Goal: Task Accomplishment & Management: Manage account settings

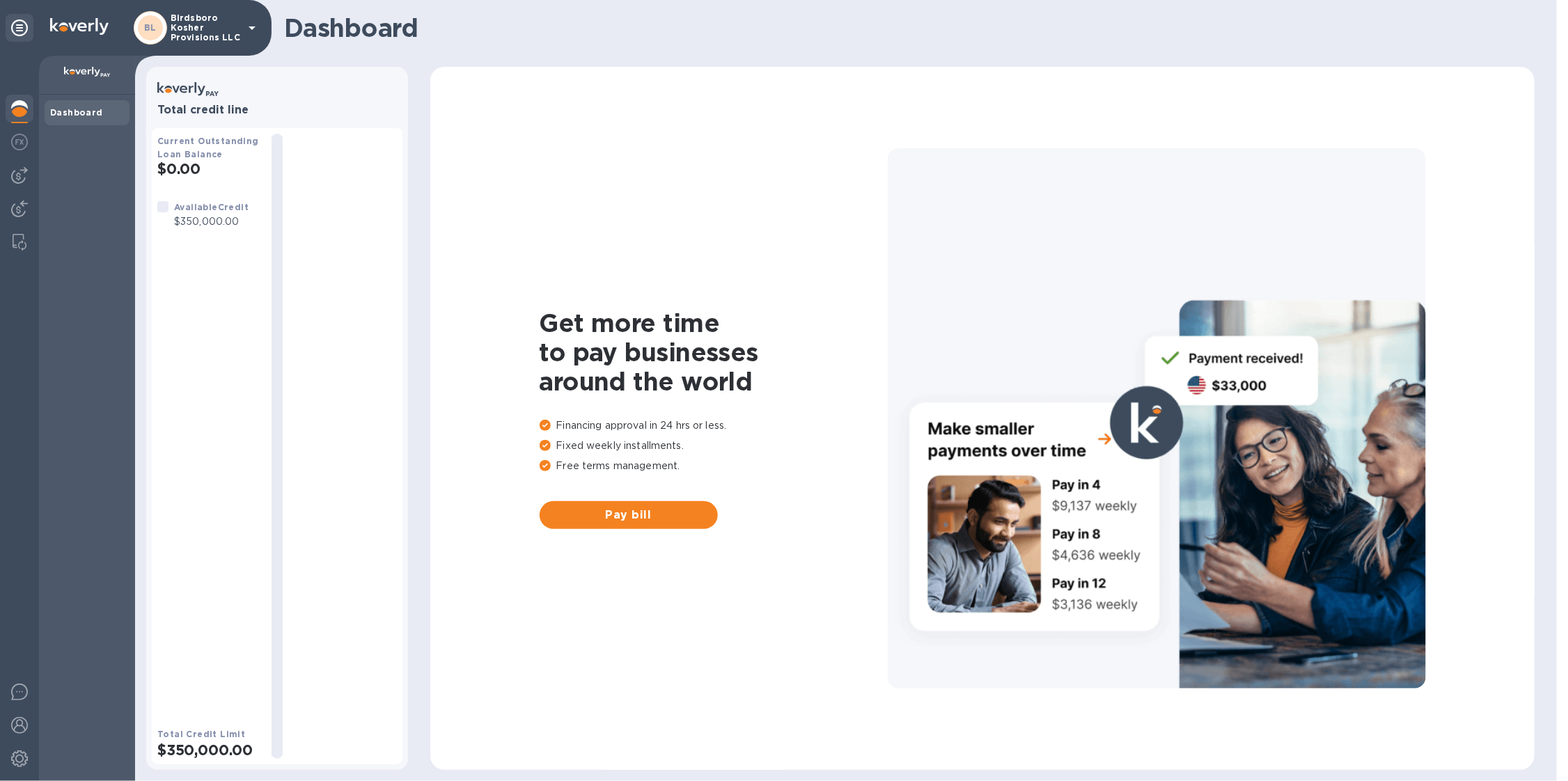
click at [227, 27] on p "Birdsboro Kosher Provisions LLC" at bounding box center [205, 27] width 70 height 29
click at [11, 650] on div "1" at bounding box center [19, 661] width 28 height 28
click at [51, 615] on p "You have pending companies." at bounding box center [110, 618] width 143 height 15
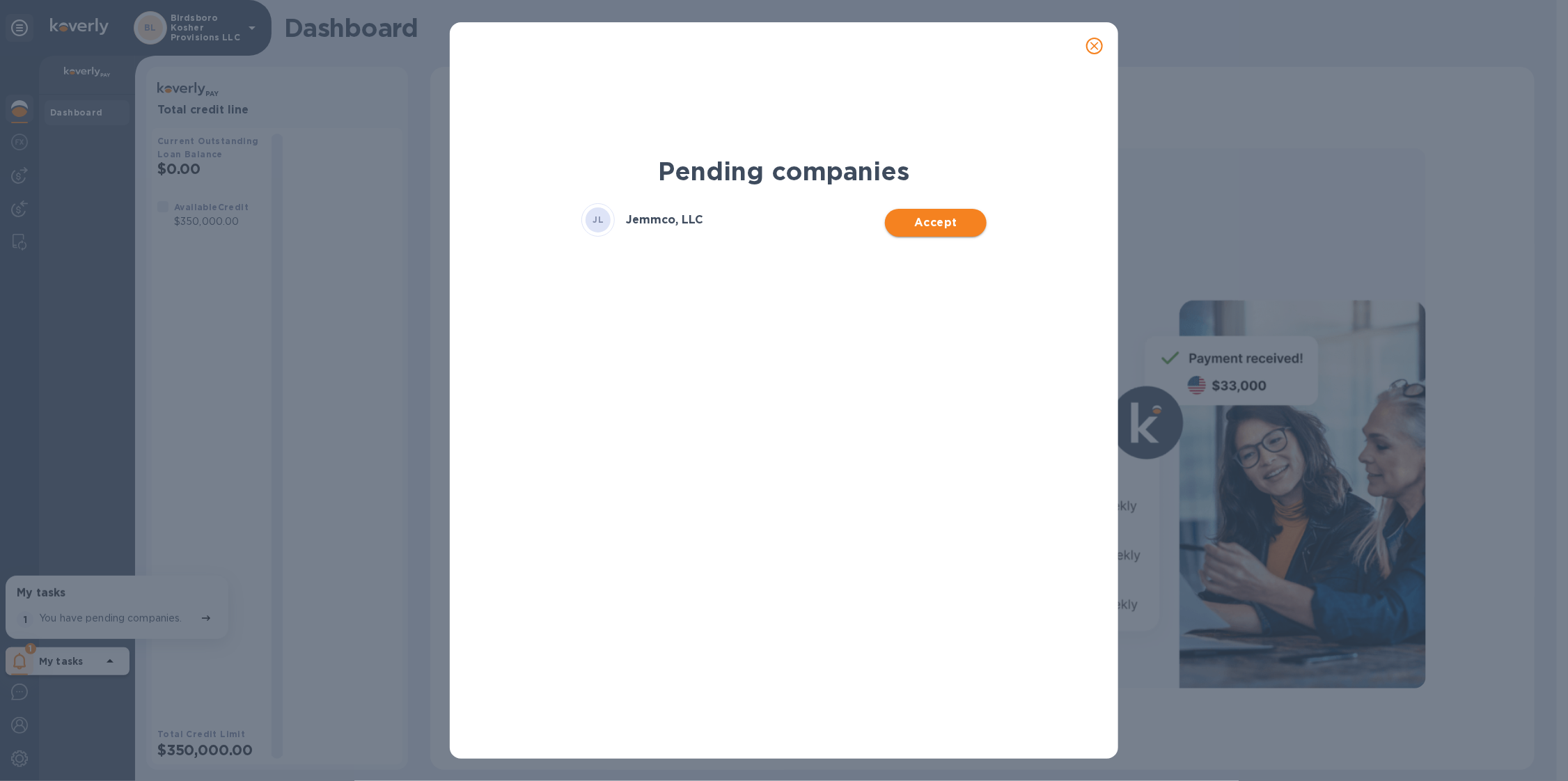
click at [931, 233] on button "Accept" at bounding box center [935, 223] width 101 height 28
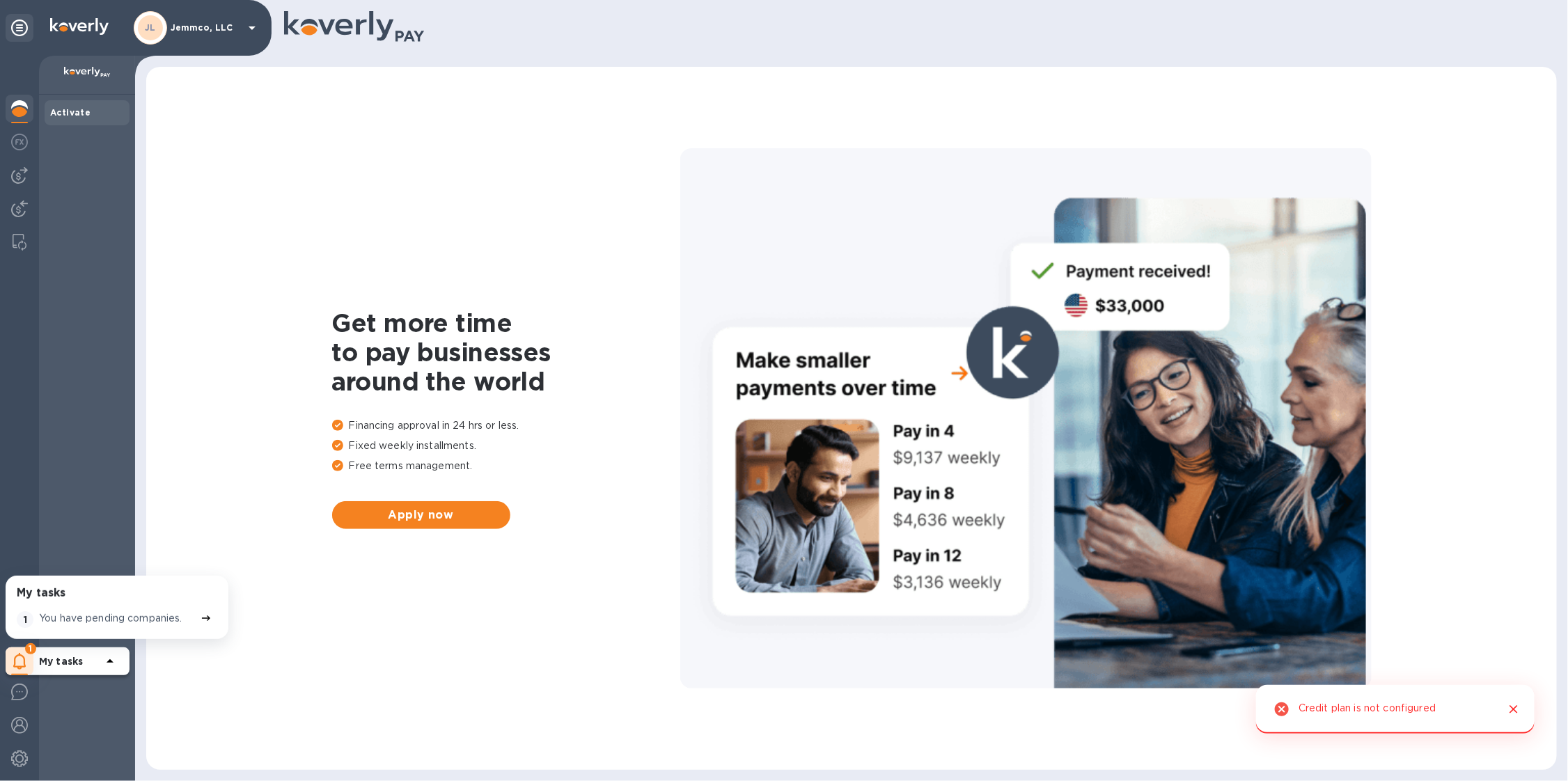
click at [27, 106] on img at bounding box center [19, 108] width 17 height 17
click at [411, 518] on span "Apply now" at bounding box center [421, 514] width 156 height 17
click at [230, 33] on div "JL Jemmco, LLC" at bounding box center [196, 28] width 126 height 34
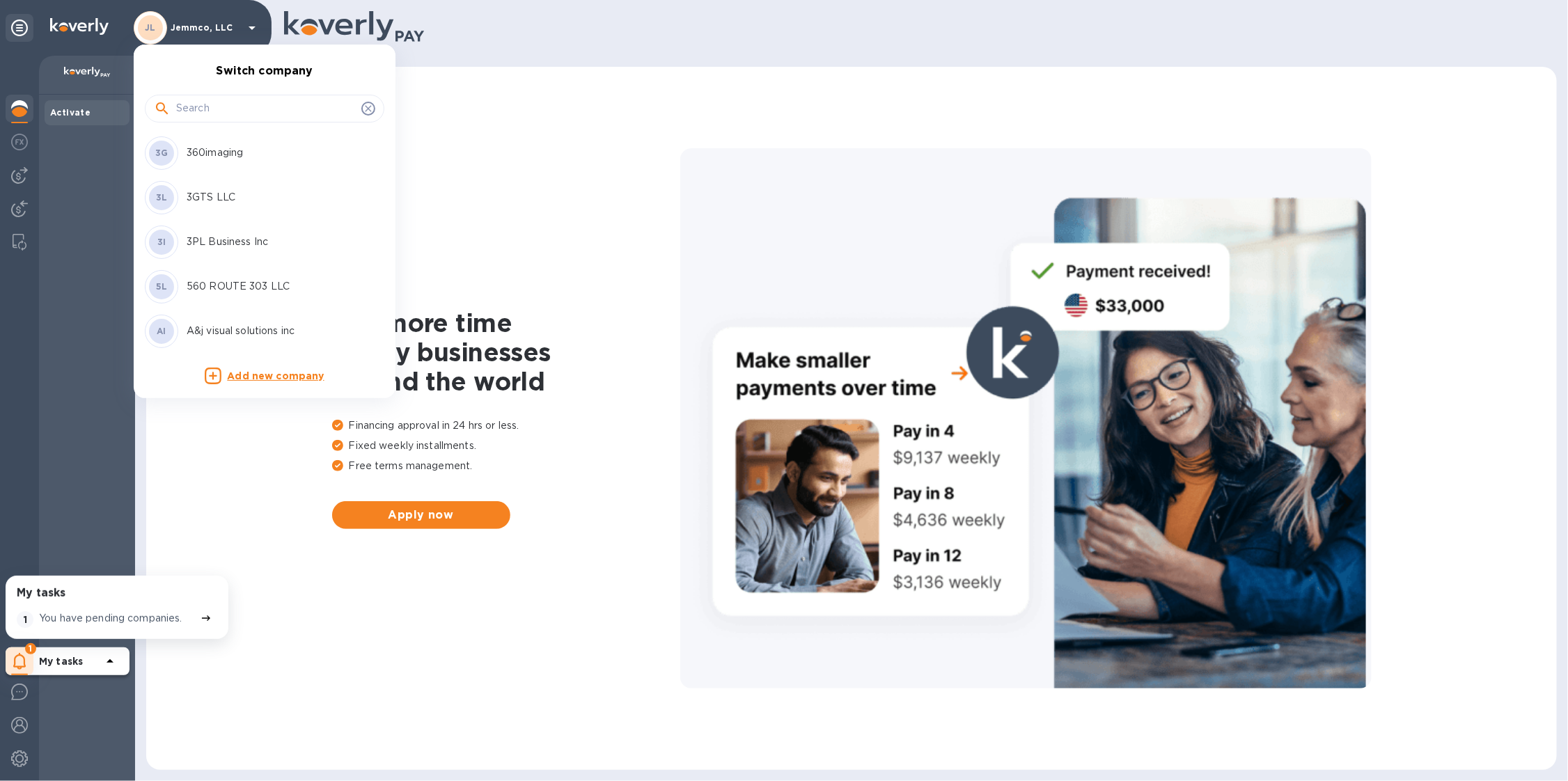
click at [240, 107] on input "text" at bounding box center [265, 109] width 179 height 21
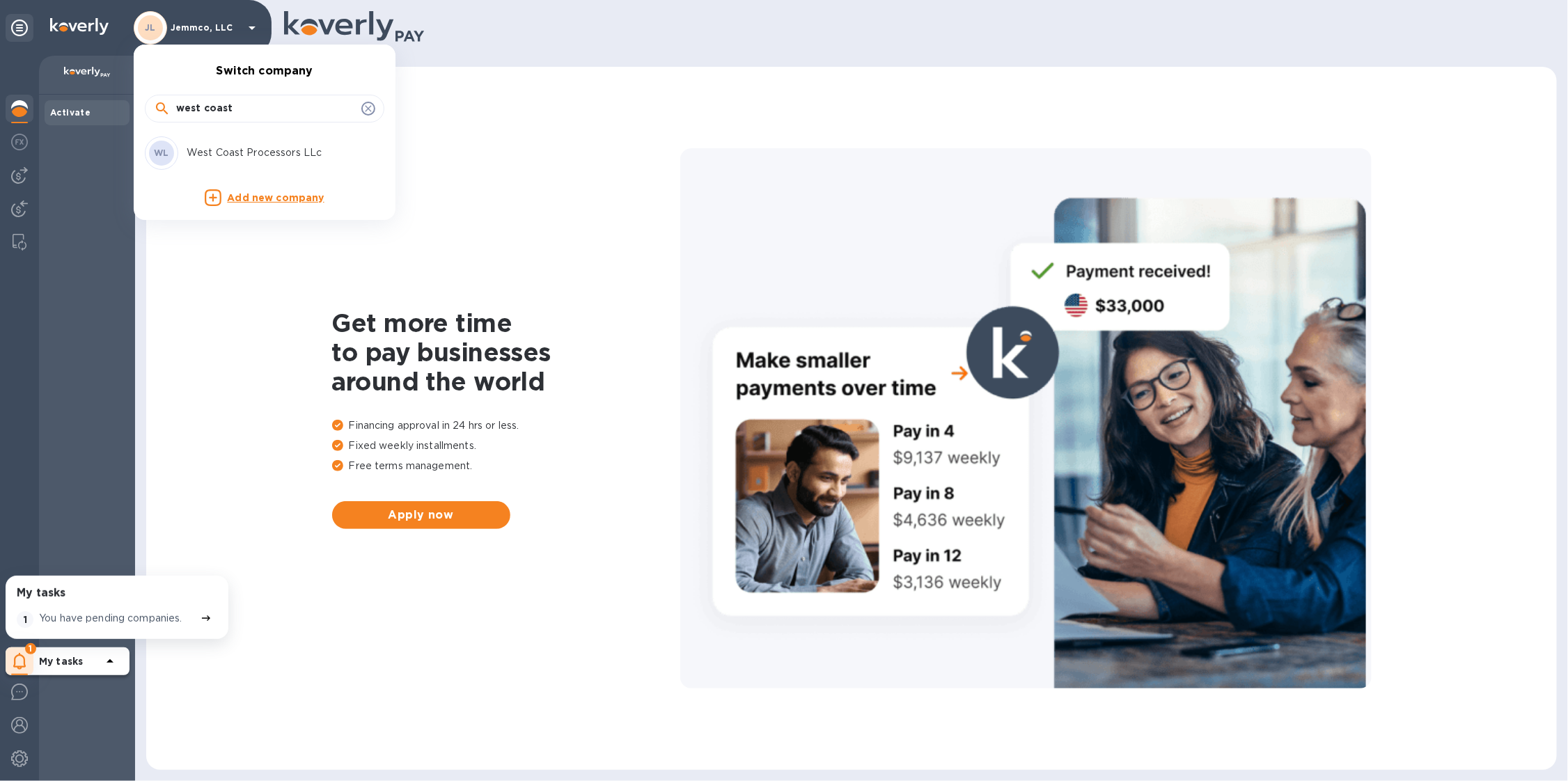
type input "west coast"
click at [243, 159] on p "West Coast Processors LLc" at bounding box center [274, 153] width 175 height 15
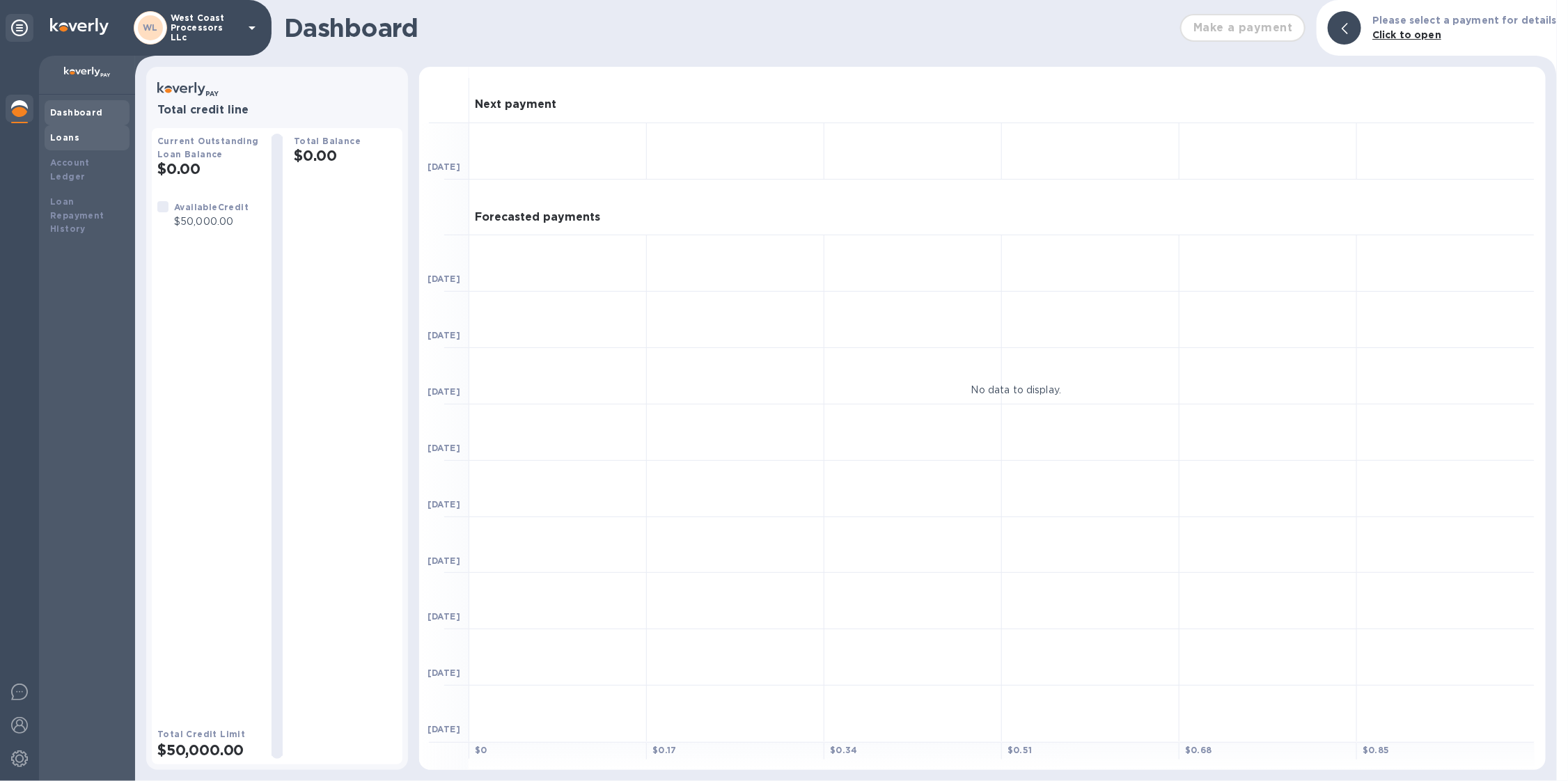
click at [65, 146] on div "Loans" at bounding box center [87, 138] width 85 height 25
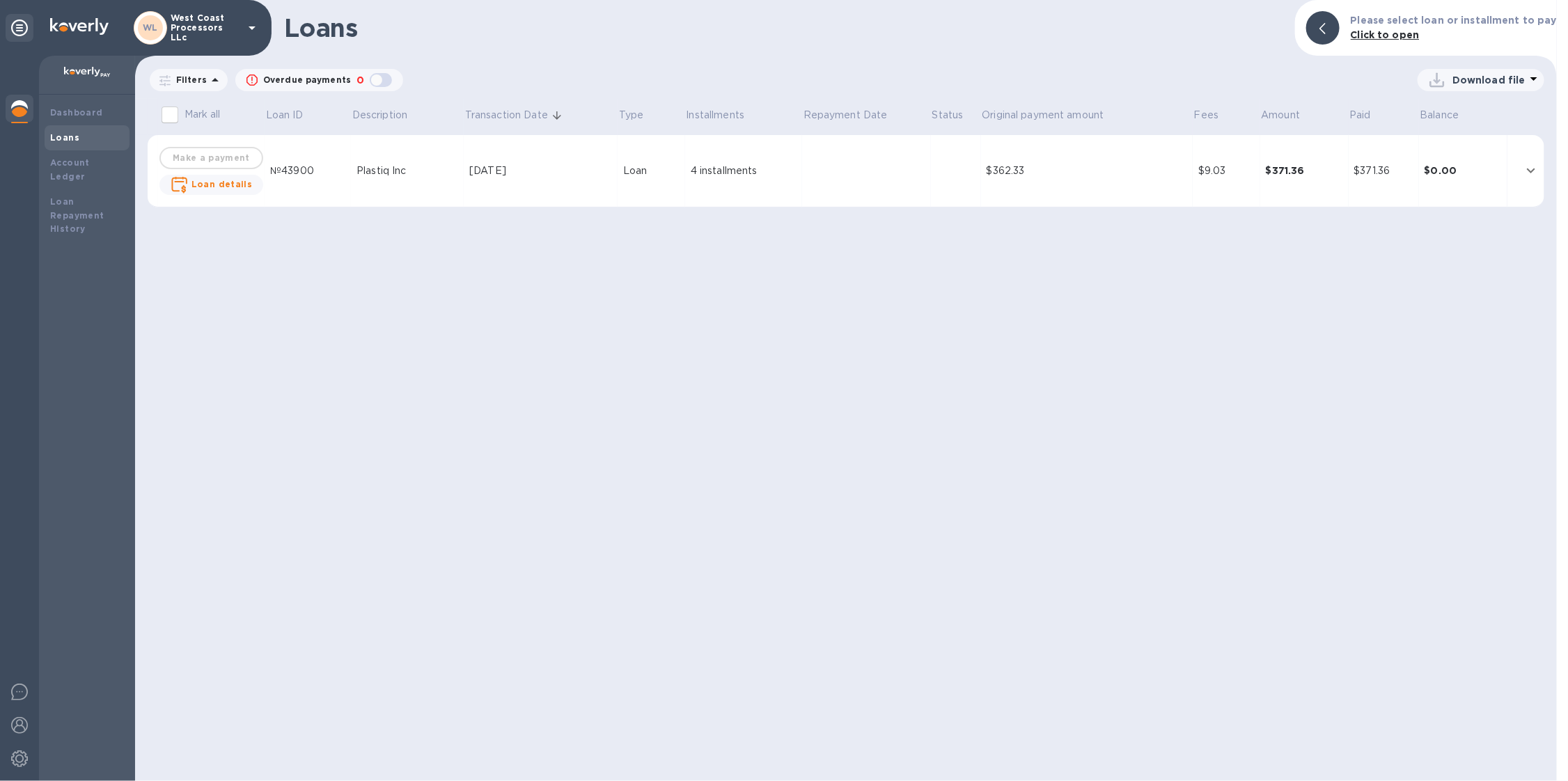
click at [34, 109] on div at bounding box center [19, 418] width 39 height 725
click at [28, 109] on div at bounding box center [19, 110] width 28 height 31
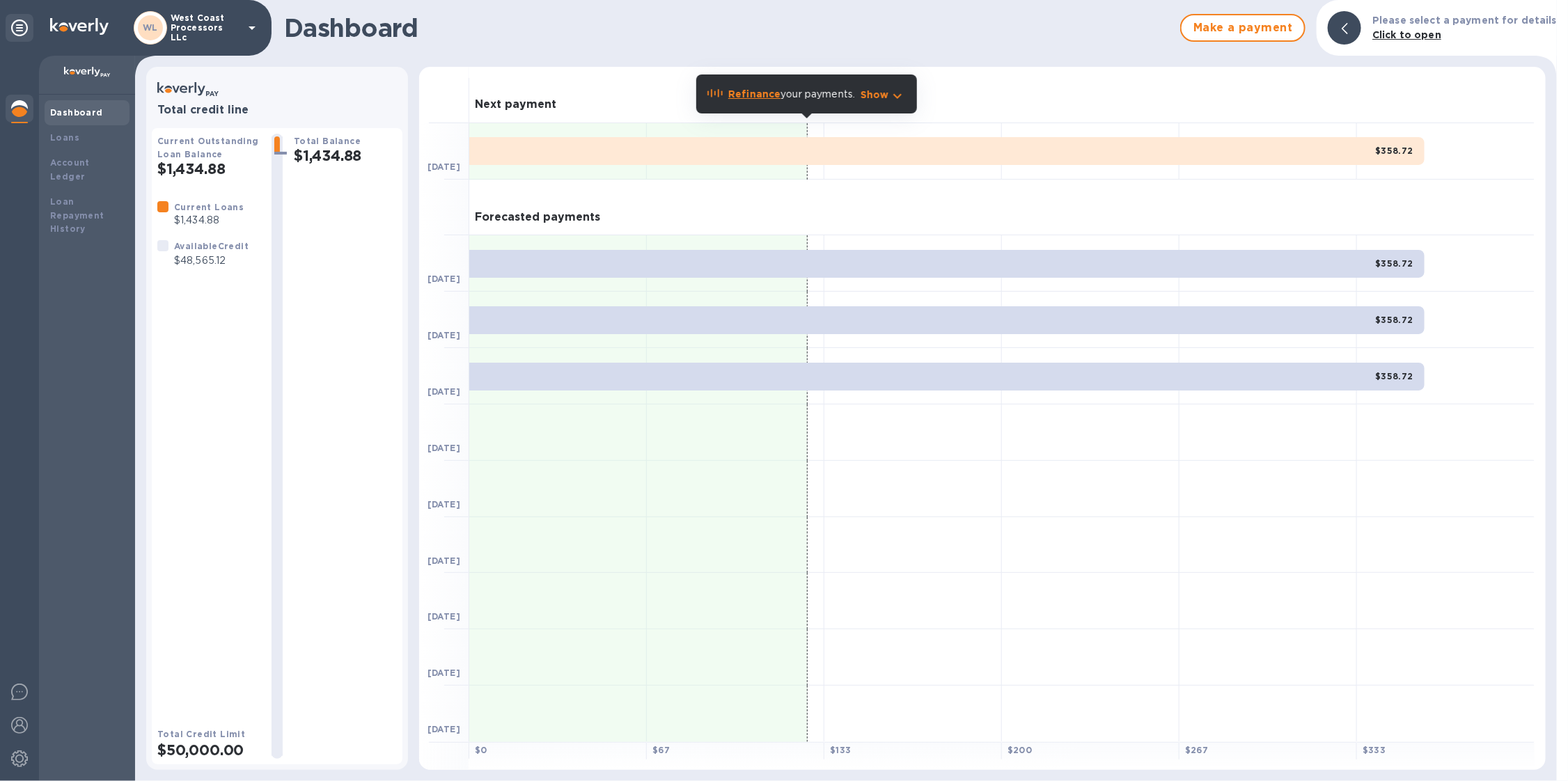
click at [153, 34] on span "WL" at bounding box center [149, 28] width 15 height 14
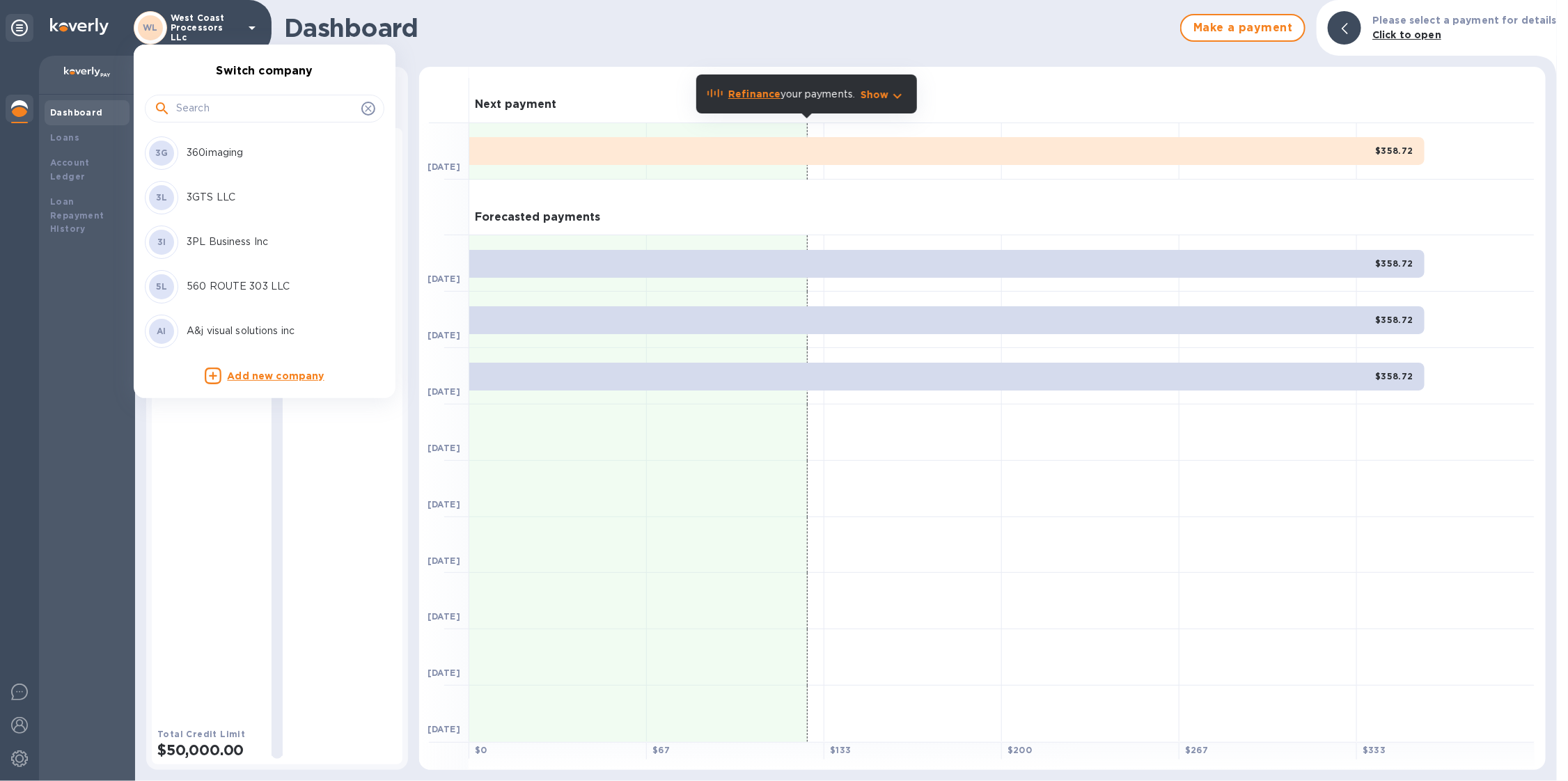
drag, startPoint x: 179, startPoint y: 96, endPoint x: 182, endPoint y: 107, distance: 11.4
click at [179, 97] on div at bounding box center [264, 109] width 240 height 28
click at [182, 107] on input "text" at bounding box center [265, 109] width 179 height 21
paste input "International Bond & Marine"
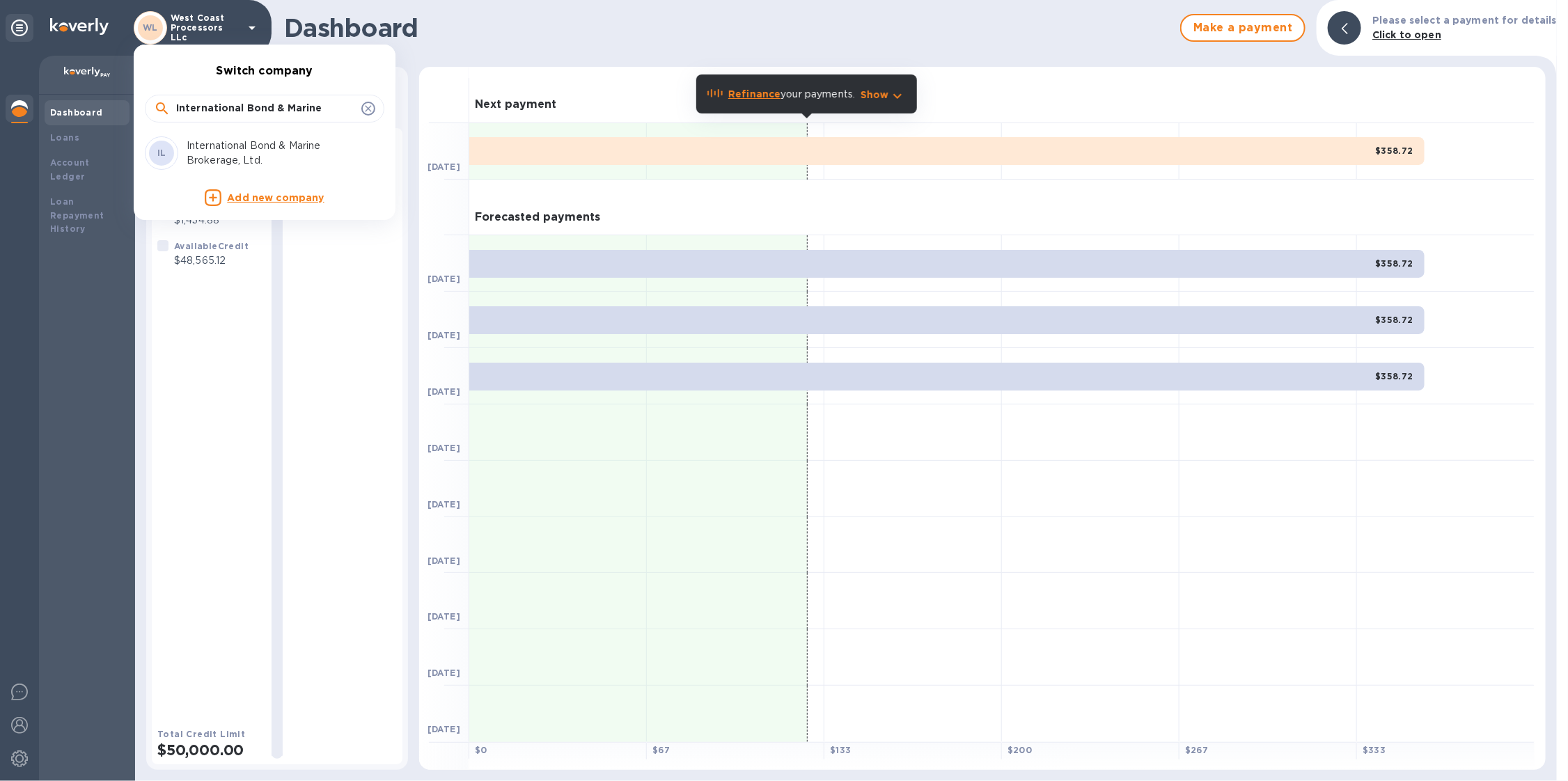
type input "International Bond & Marine"
click at [249, 148] on p "International Bond & Marine Brokerage, Ltd." at bounding box center [274, 153] width 175 height 29
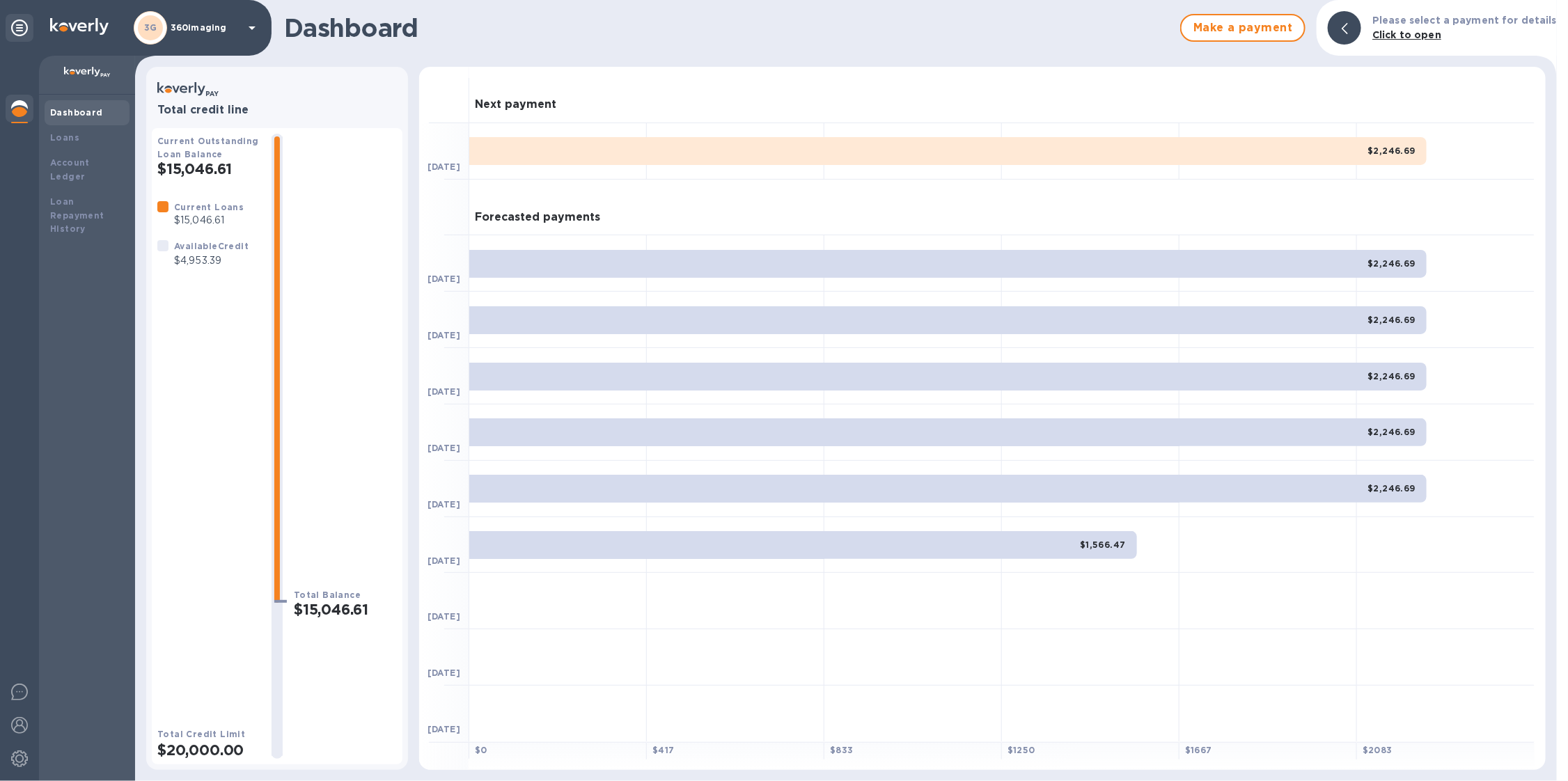
click at [791, 26] on h1 "Dashboard" at bounding box center [728, 27] width 889 height 29
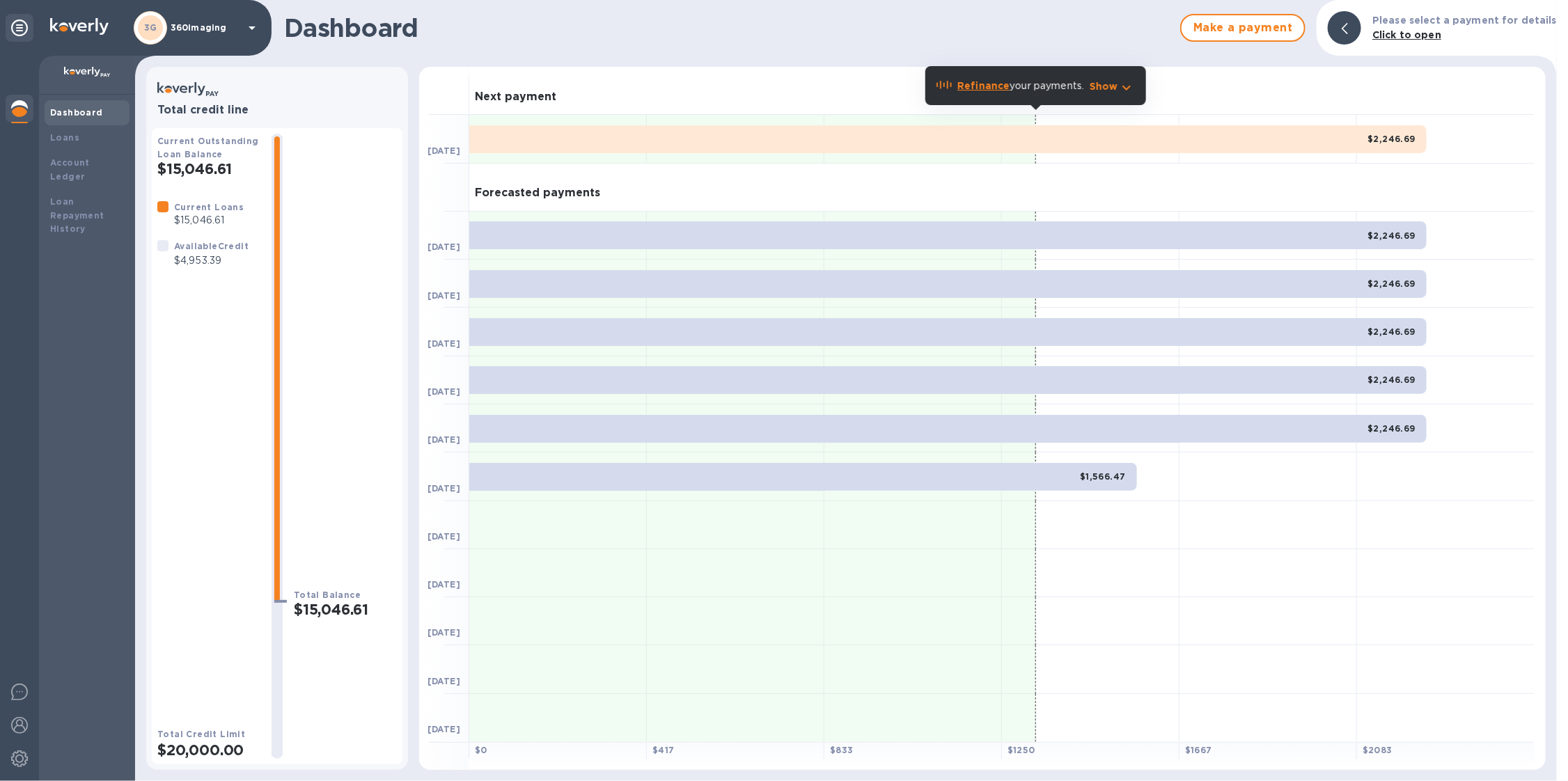
click at [218, 21] on div "3G 360imaging" at bounding box center [196, 28] width 126 height 34
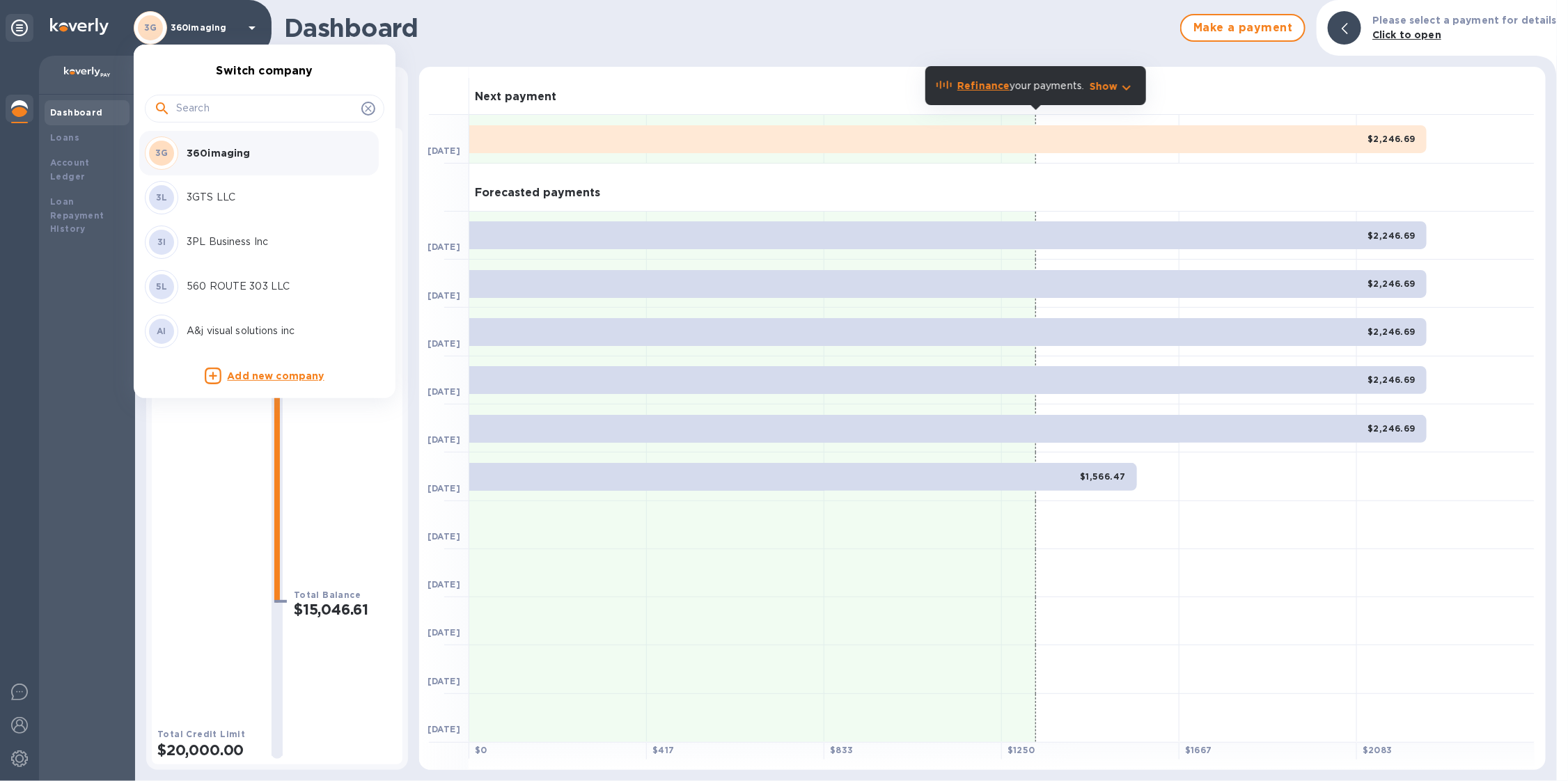
click at [242, 113] on input "text" at bounding box center [265, 109] width 179 height 21
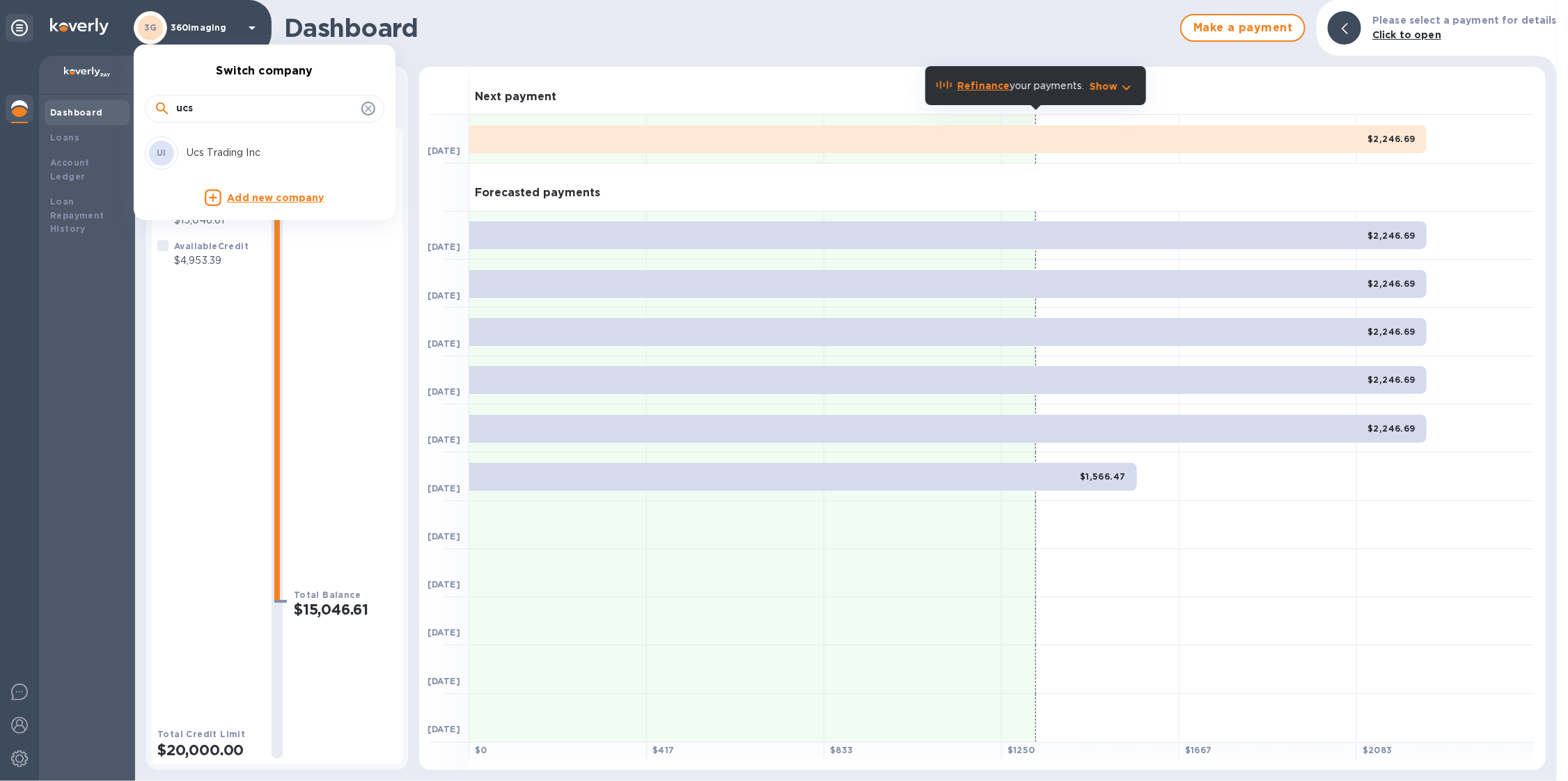
type input "ucs"
click at [274, 160] on div "UI Ucs Trading Inc" at bounding box center [254, 153] width 217 height 34
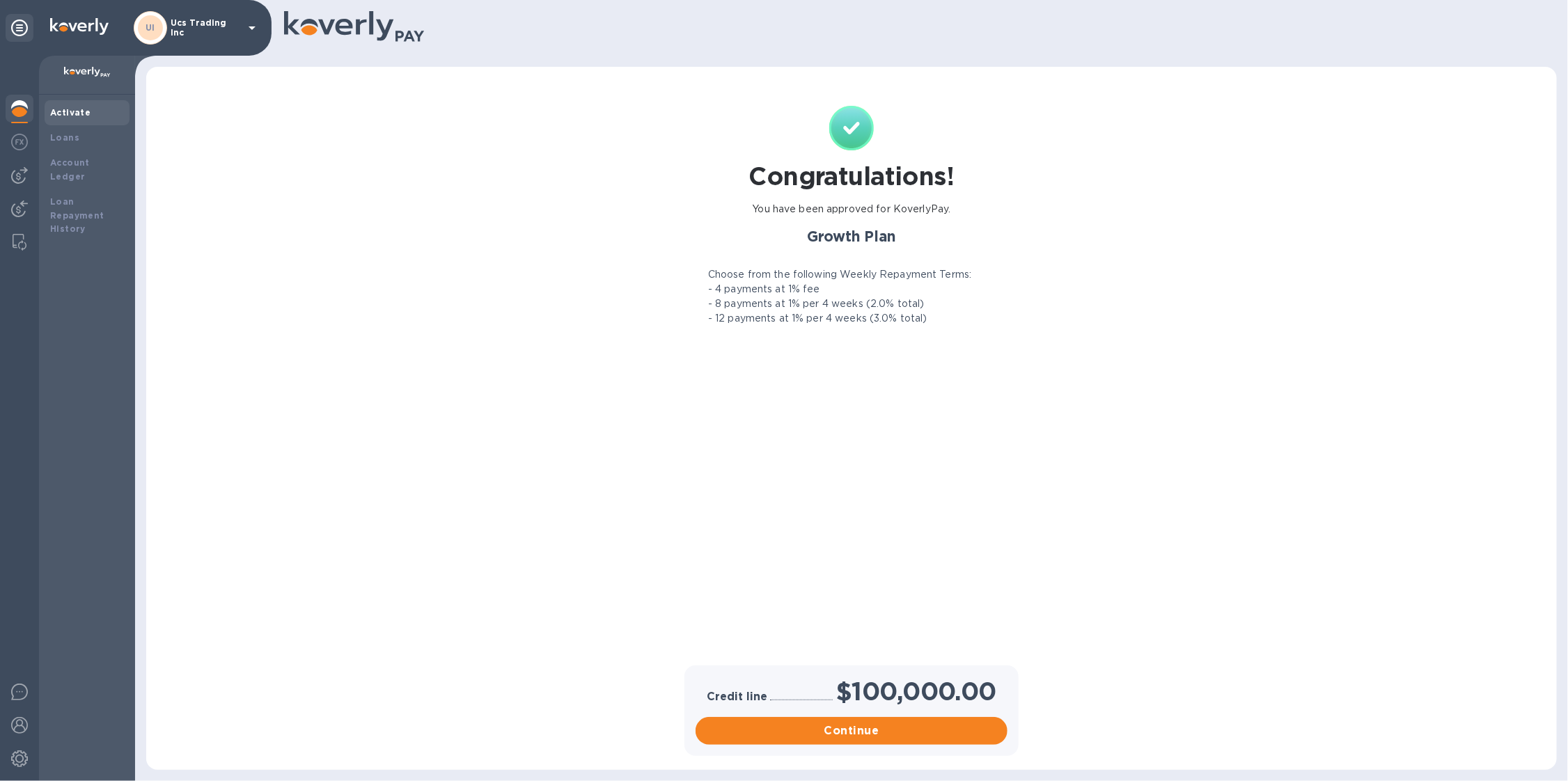
click at [186, 29] on p "Ucs Trading Inc" at bounding box center [205, 27] width 70 height 19
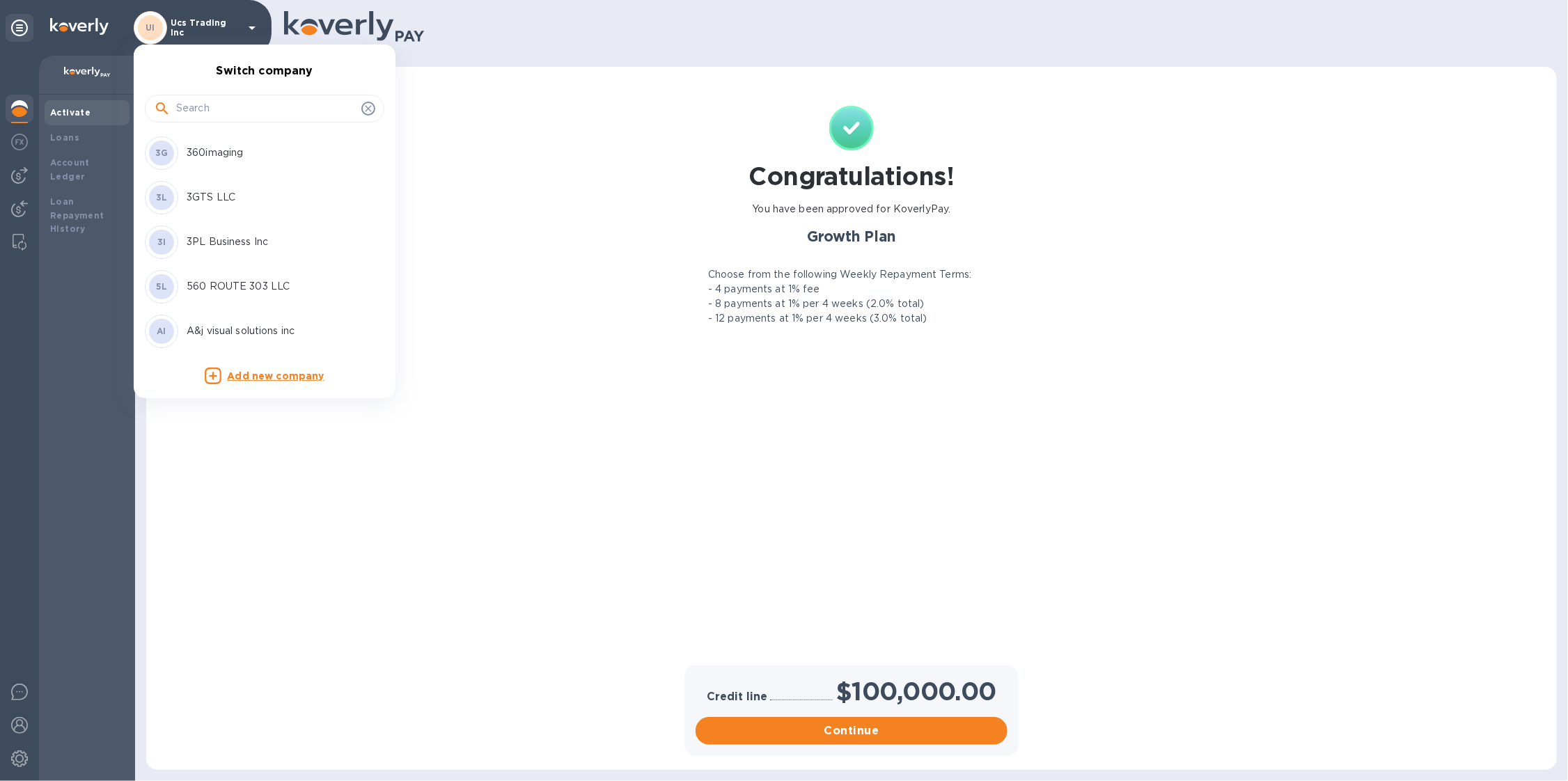
click at [223, 119] on div at bounding box center [264, 109] width 240 height 28
click at [224, 109] on input "text" at bounding box center [265, 109] width 179 height 21
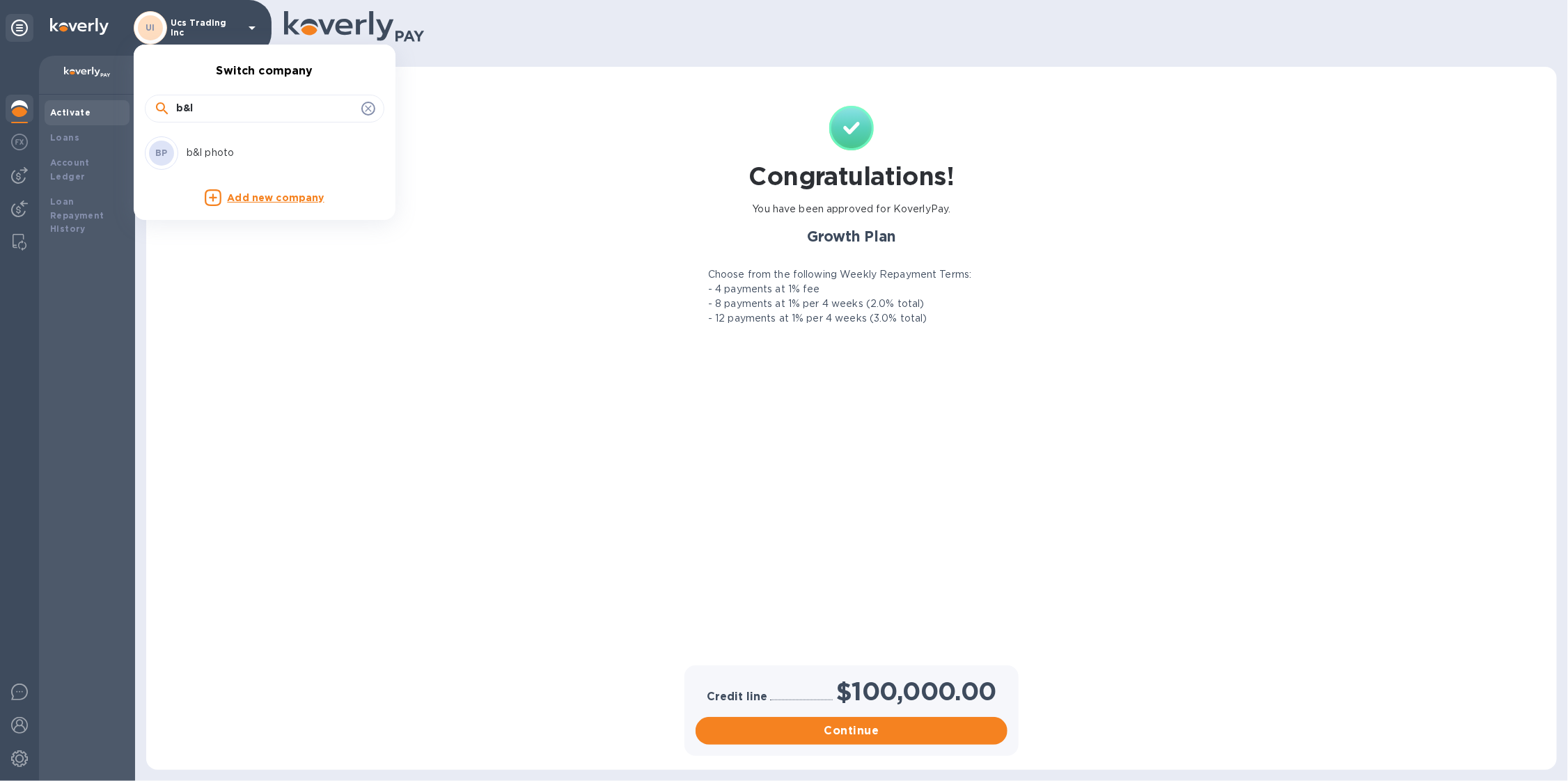
type input "b&l"
click at [219, 166] on div "BP b&l photo" at bounding box center [254, 153] width 217 height 34
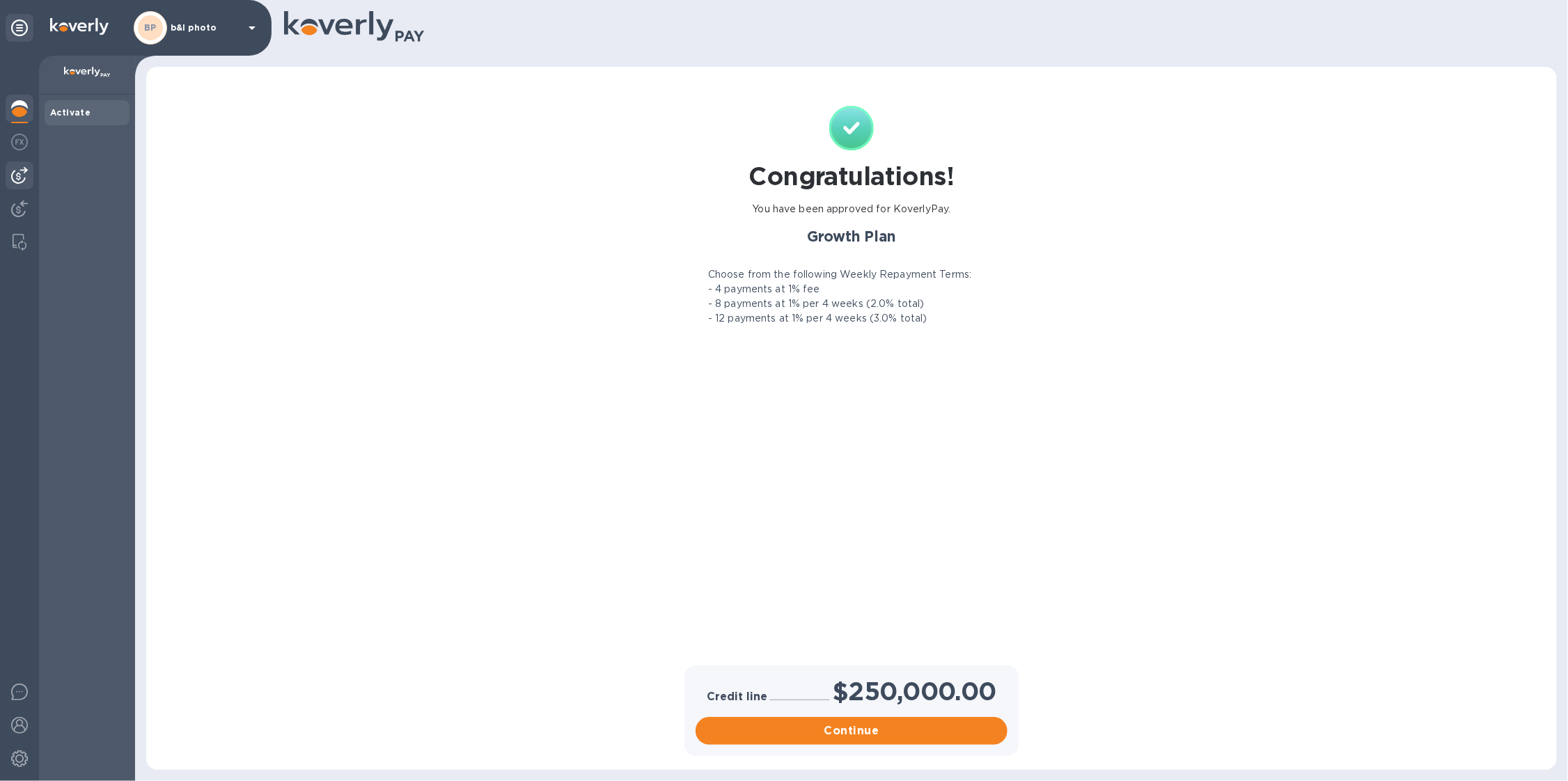
click at [13, 177] on img at bounding box center [19, 175] width 17 height 17
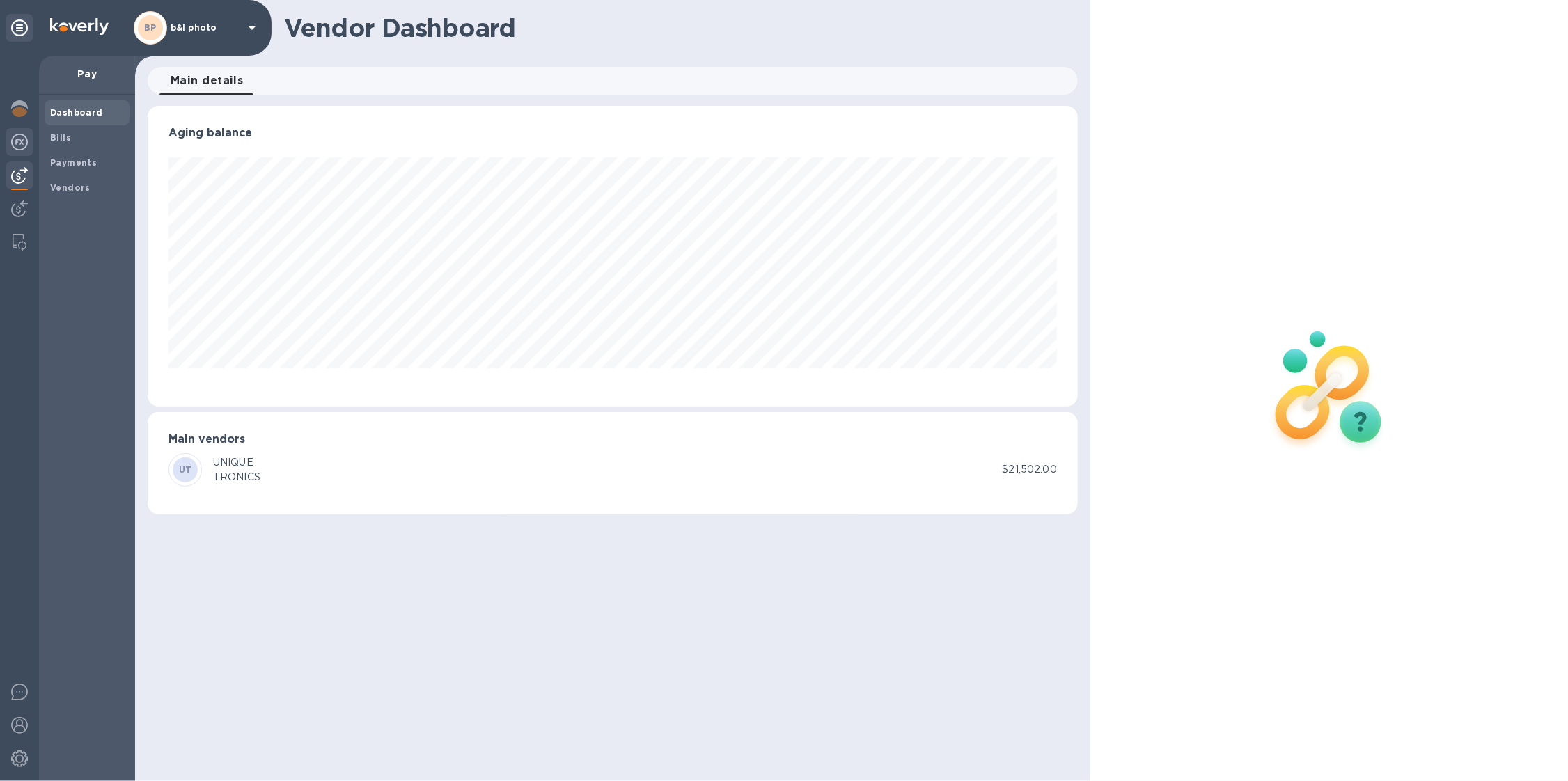
scroll to position [300, 930]
click at [21, 116] on img at bounding box center [19, 108] width 17 height 17
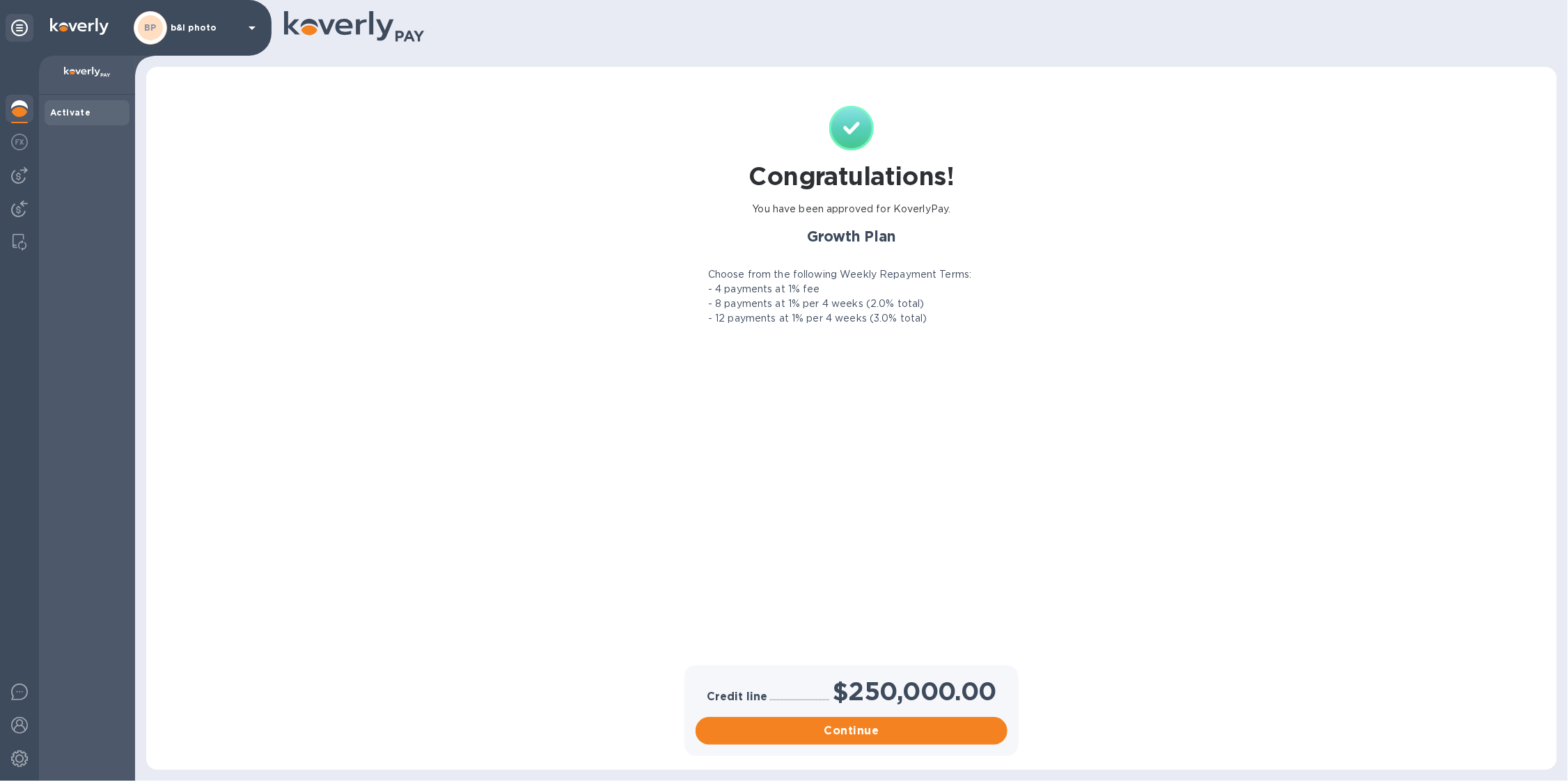
click at [218, 35] on div "BP b&l photo" at bounding box center [196, 28] width 126 height 34
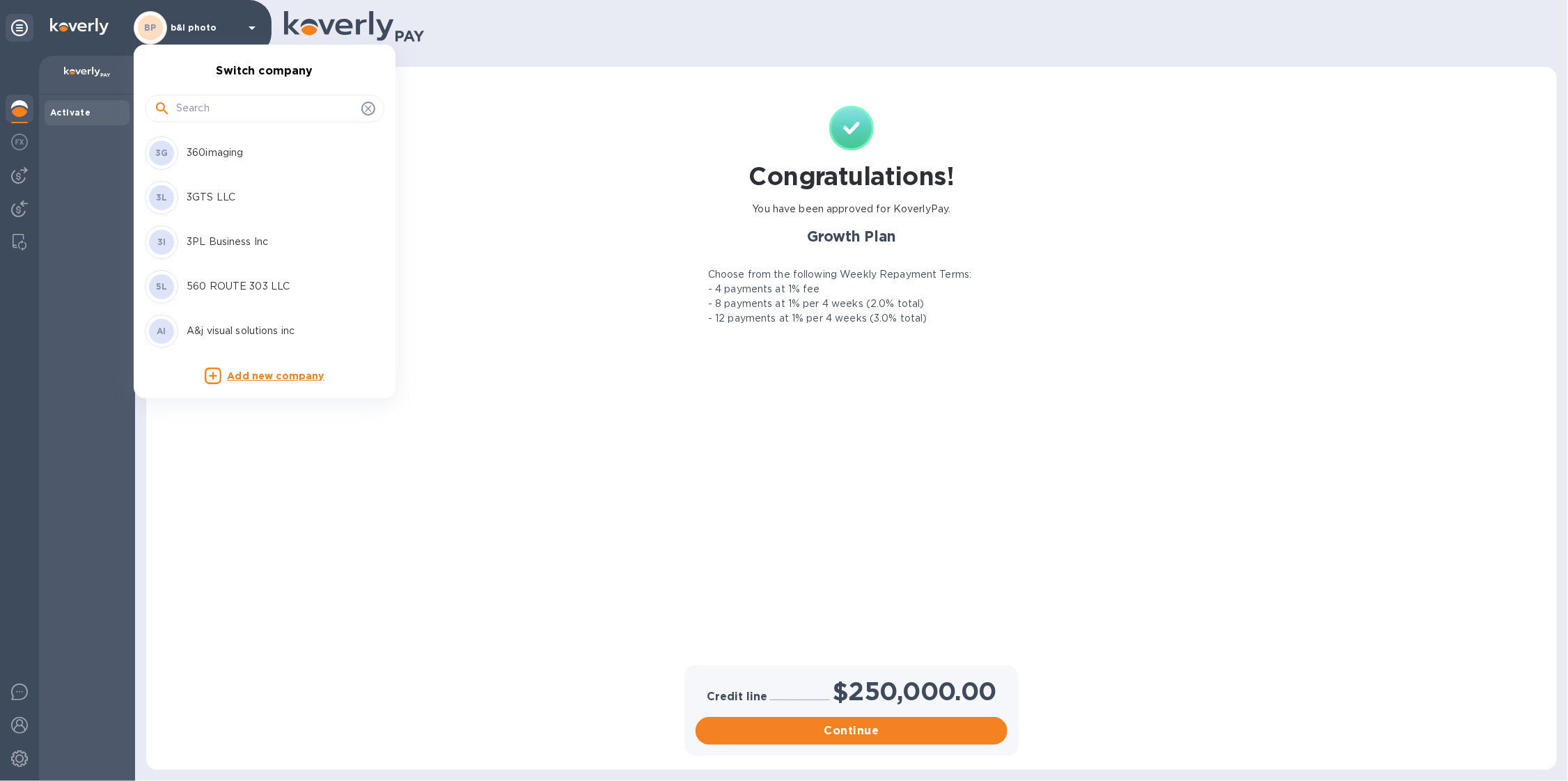
click at [225, 103] on input "text" at bounding box center [265, 109] width 179 height 21
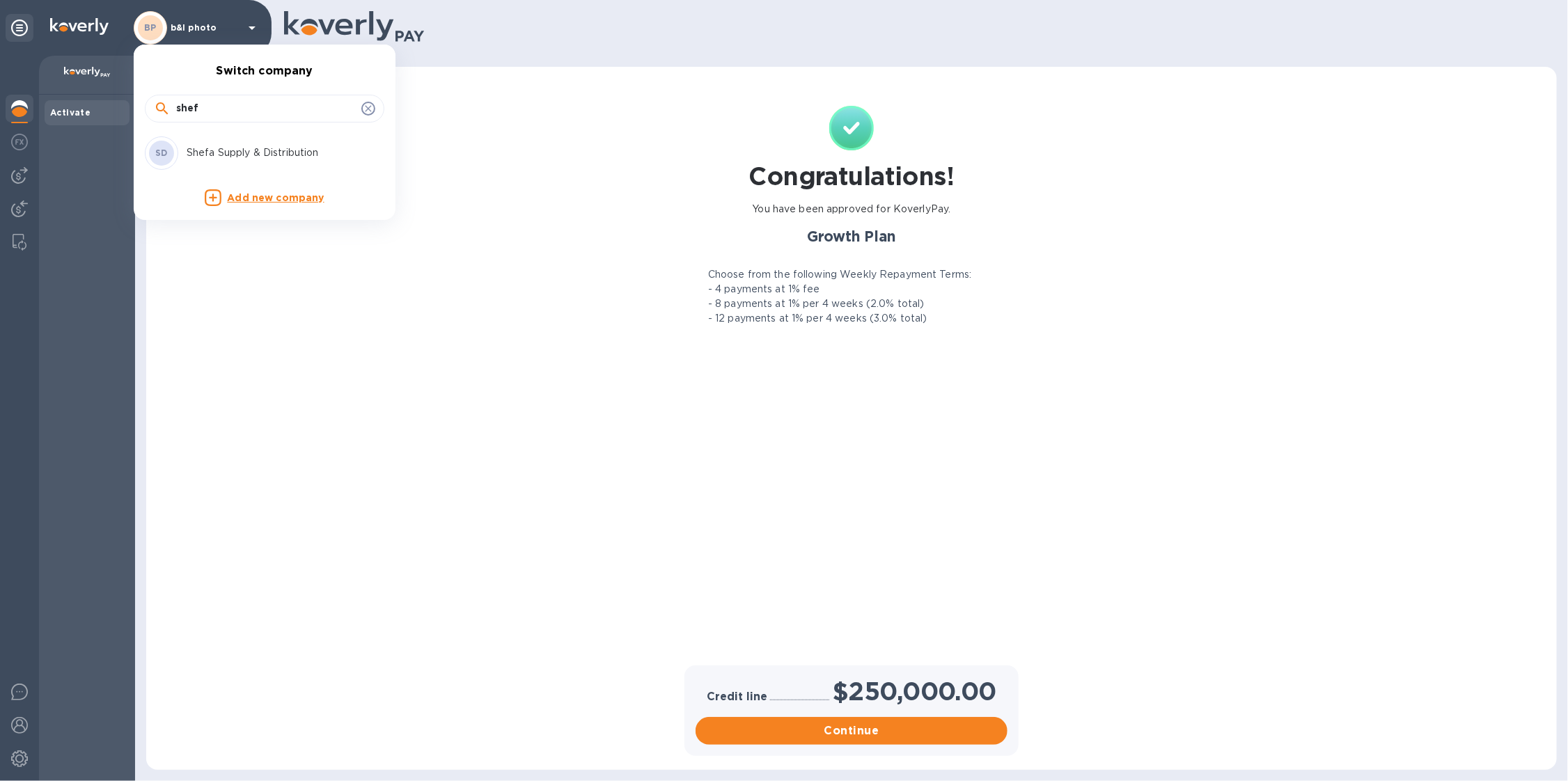
type input "shef"
click at [192, 148] on p "Shefa Supply & Distribution" at bounding box center [274, 153] width 175 height 15
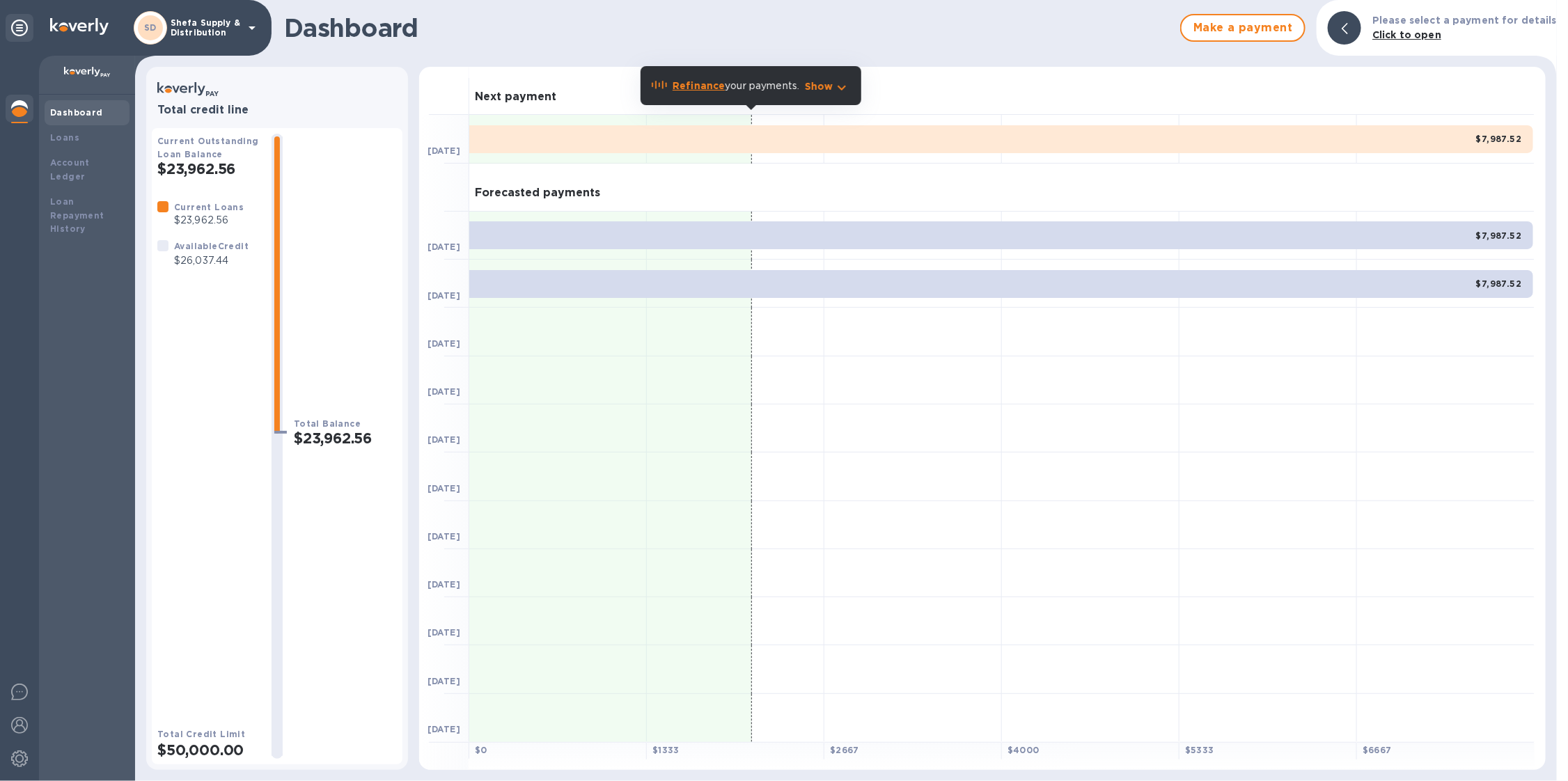
click at [228, 28] on p "Shefa Supply & Distribution" at bounding box center [205, 27] width 70 height 19
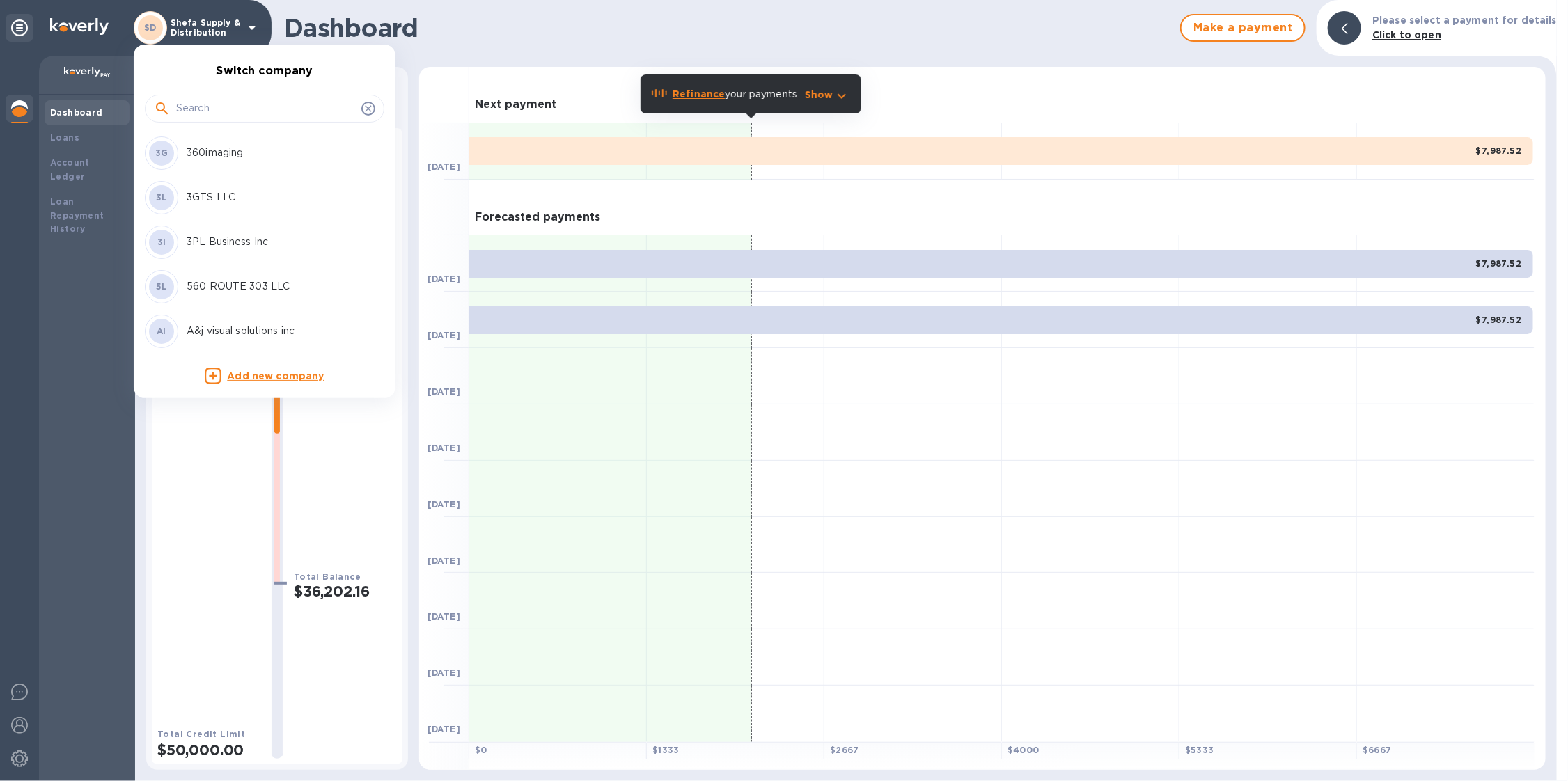
click at [223, 110] on input "text" at bounding box center [265, 109] width 179 height 21
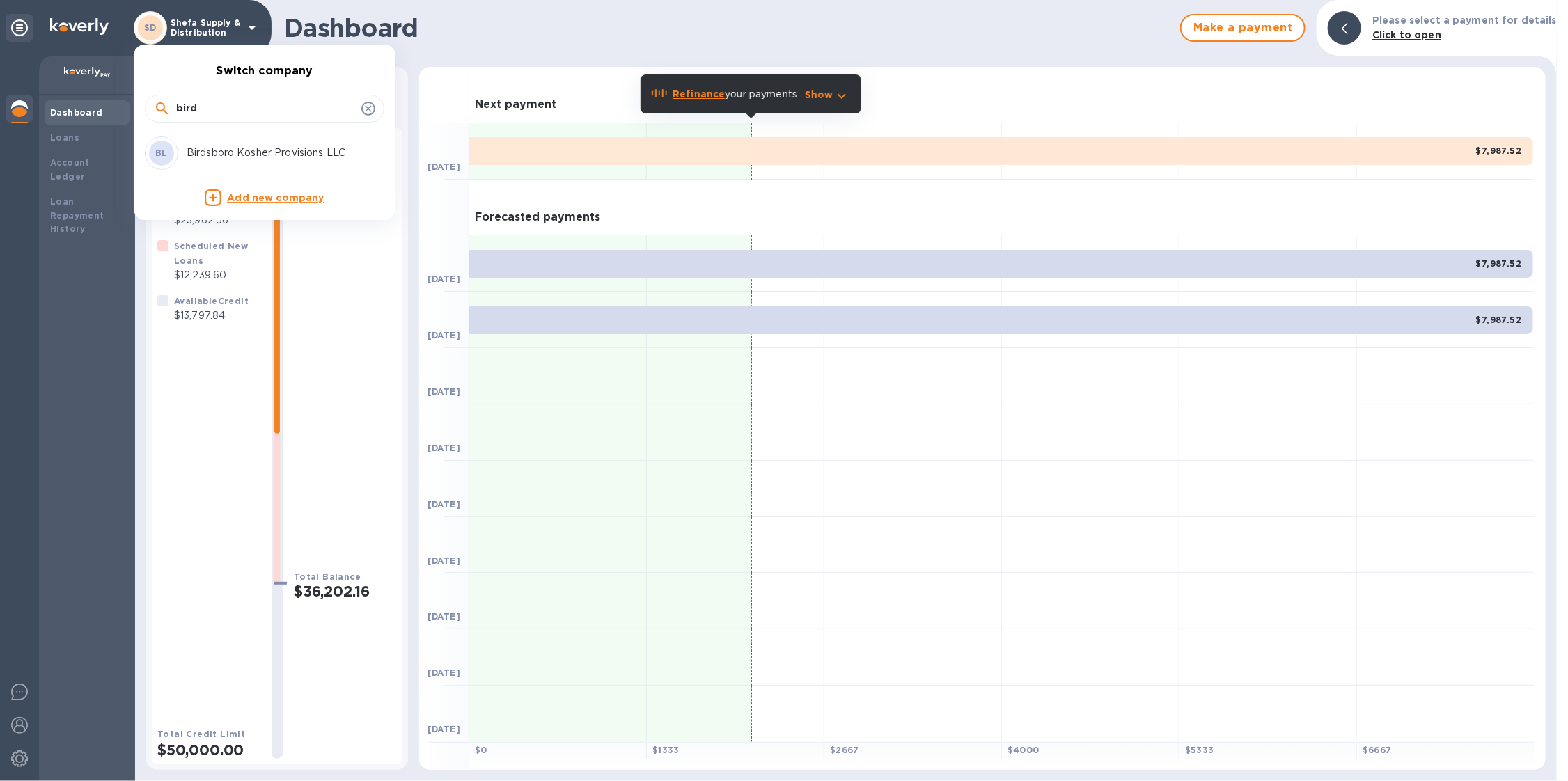
type input "bird"
click at [293, 152] on p "Birdsboro Kosher Provisions LLC" at bounding box center [274, 153] width 175 height 15
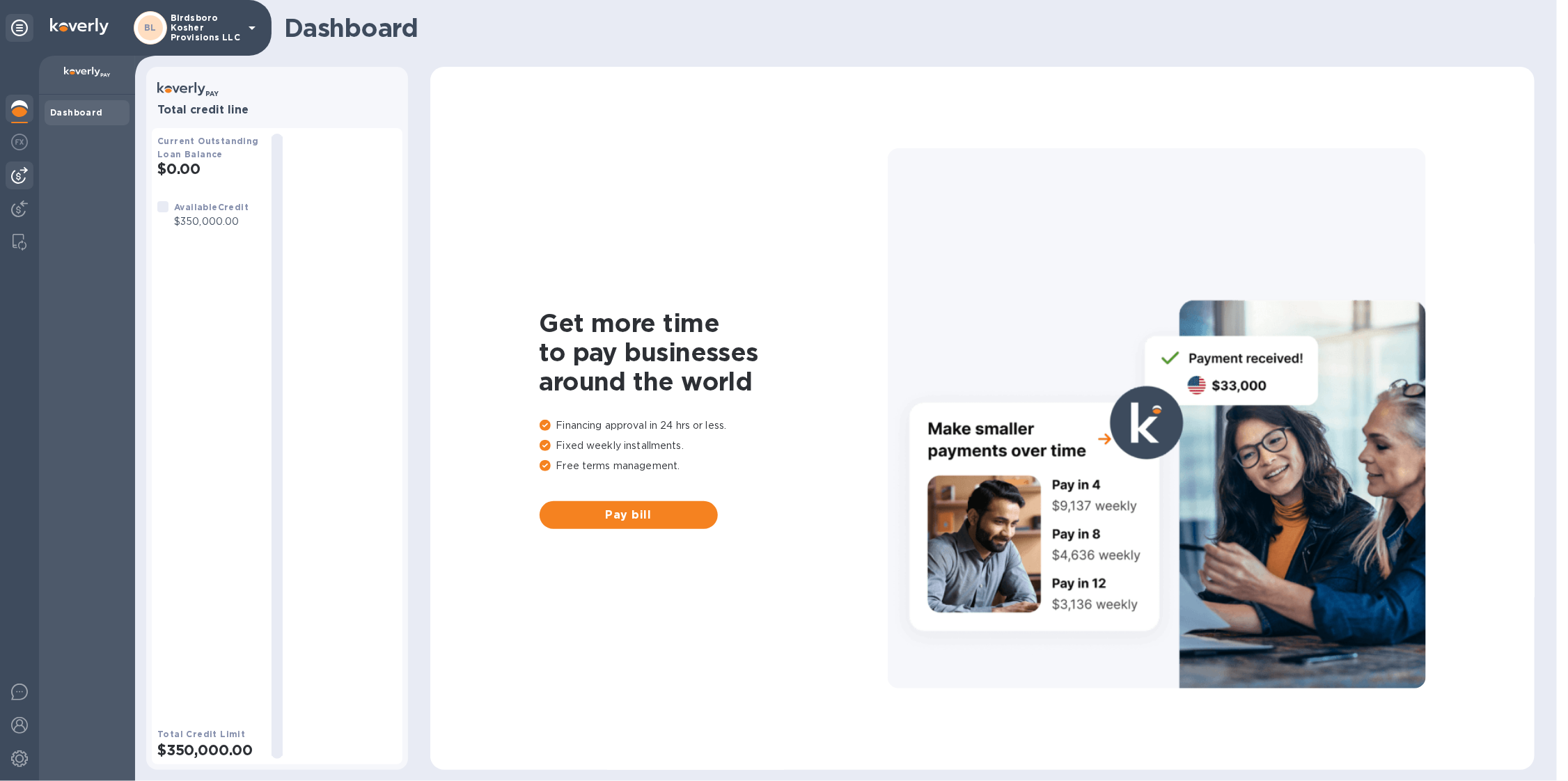
click at [18, 173] on img at bounding box center [19, 175] width 17 height 17
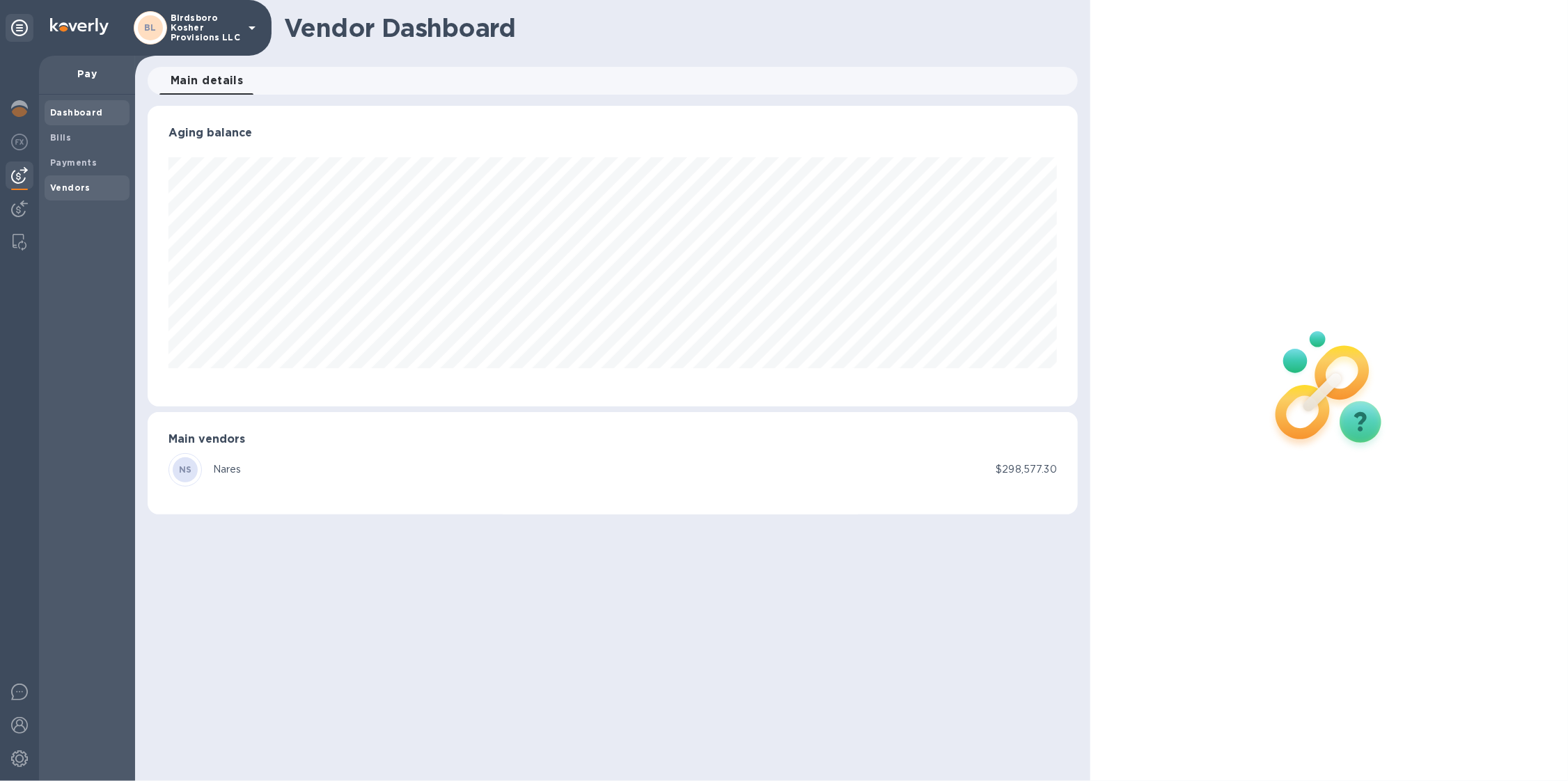
scroll to position [300, 930]
click at [16, 107] on img at bounding box center [19, 108] width 17 height 17
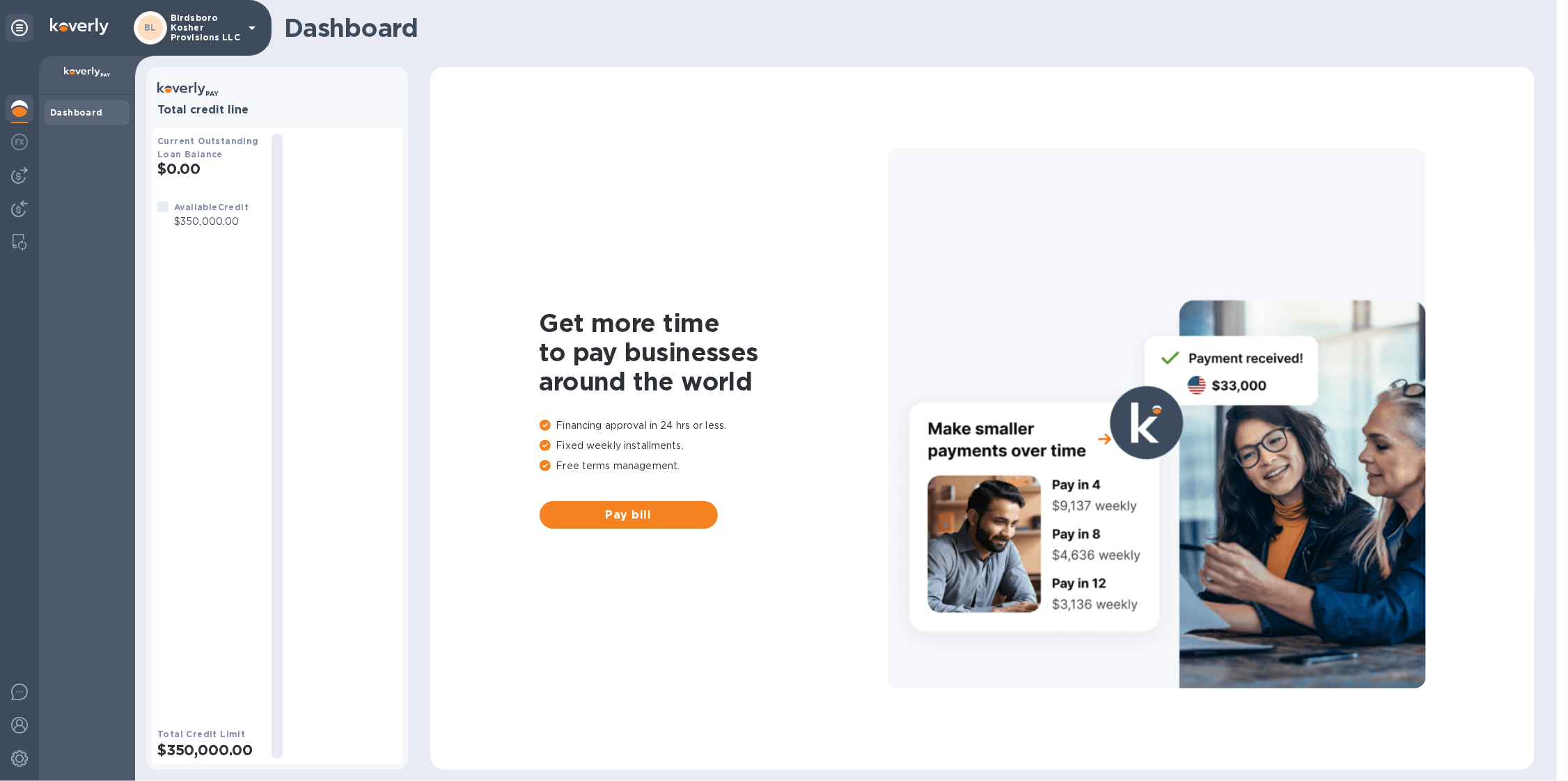
click at [202, 30] on p "Birdsboro Kosher Provisions LLC" at bounding box center [205, 27] width 70 height 29
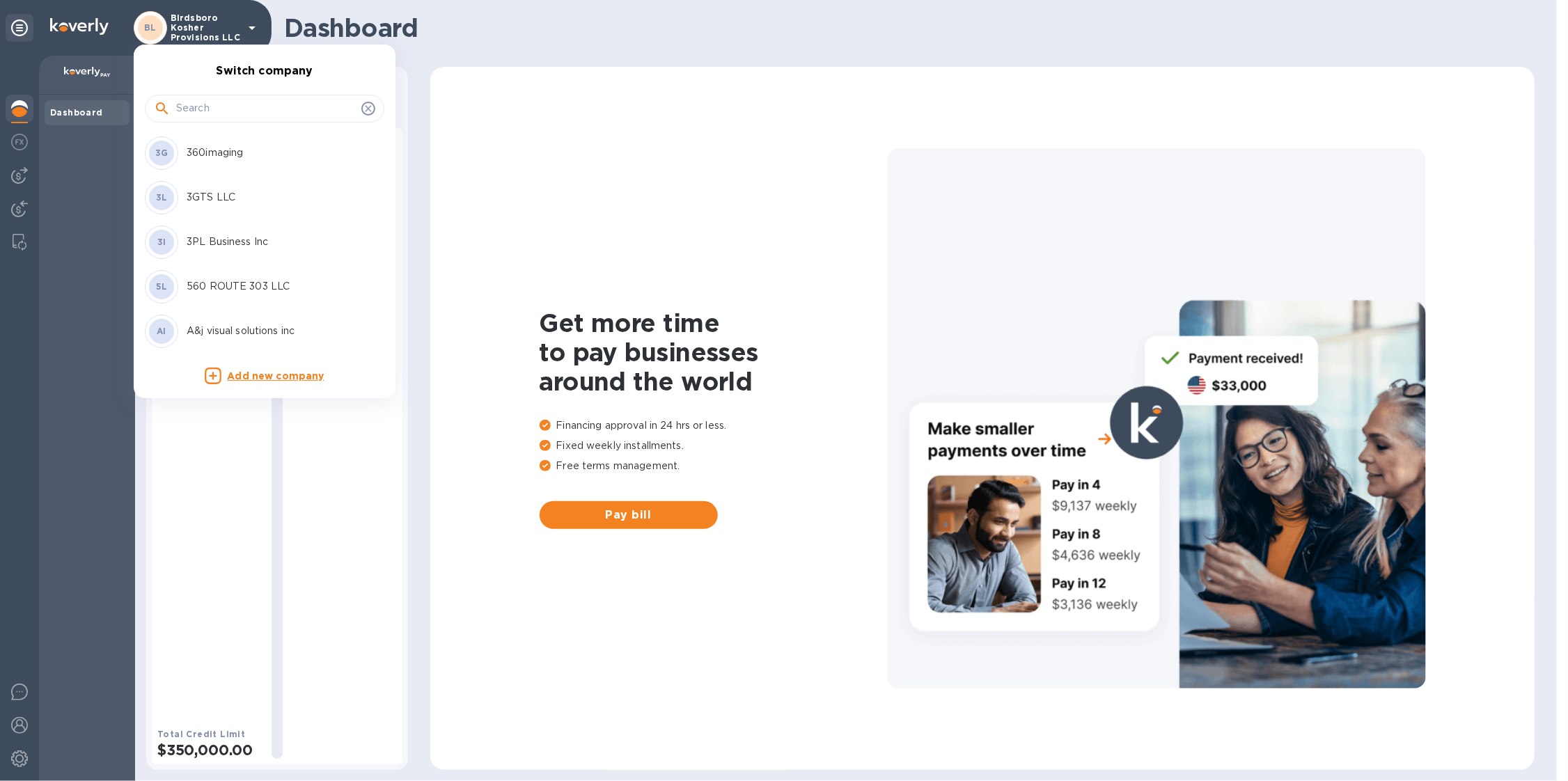
click at [226, 110] on input "text" at bounding box center [265, 109] width 179 height 21
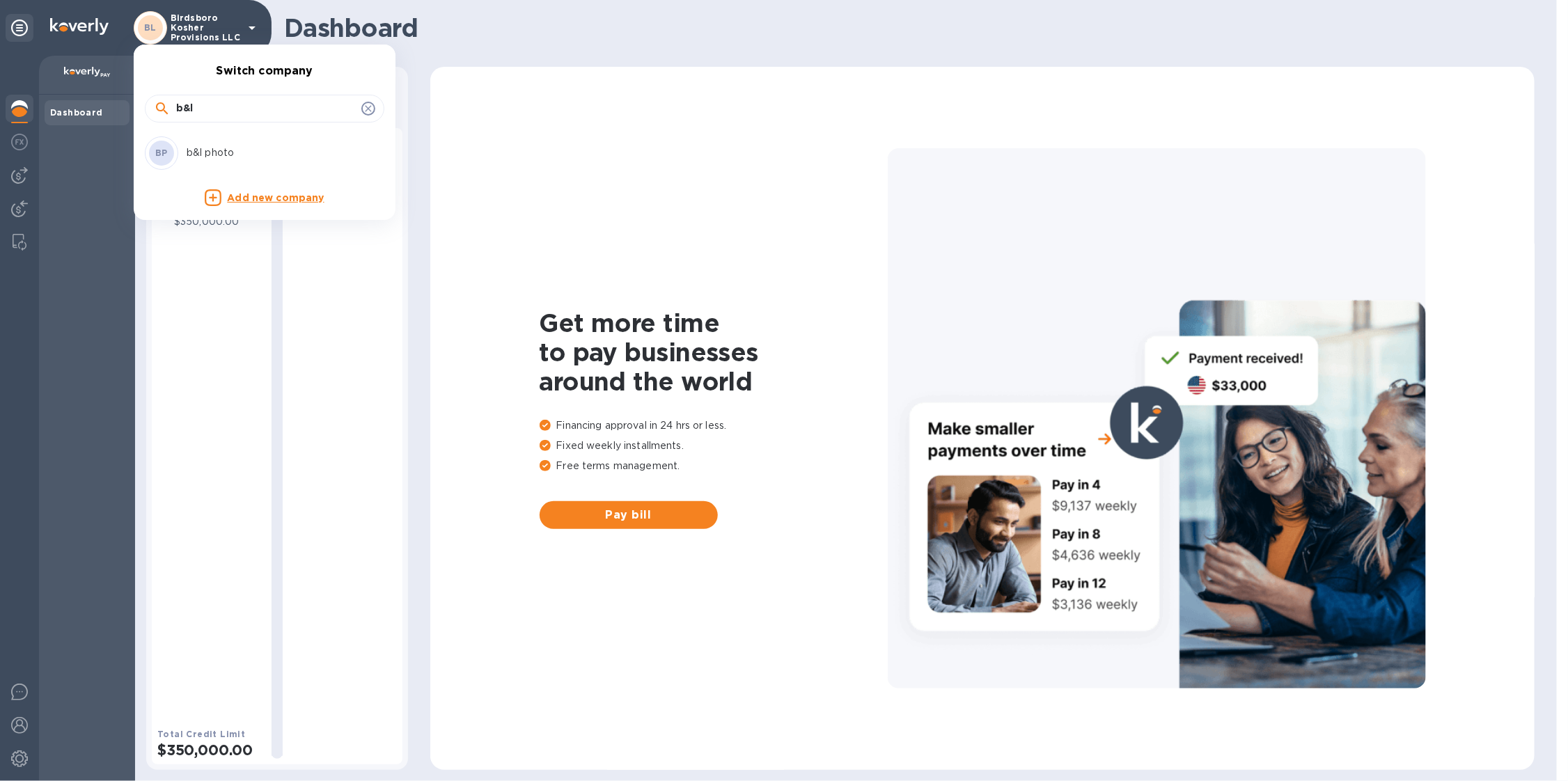
type input "b&l"
click at [227, 152] on p "b&l photo" at bounding box center [274, 153] width 175 height 15
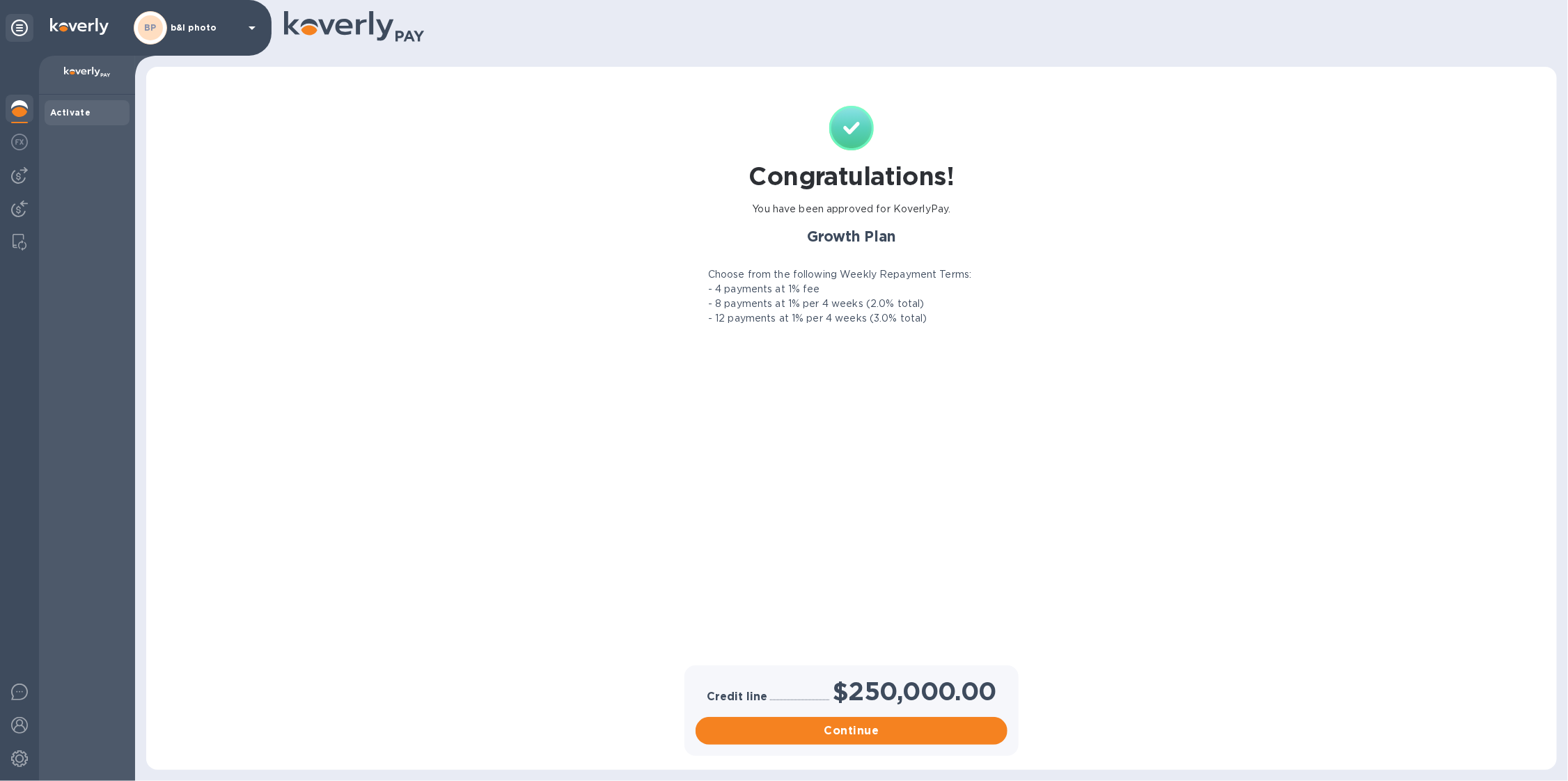
click at [197, 36] on div "BP b&l photo" at bounding box center [196, 28] width 126 height 34
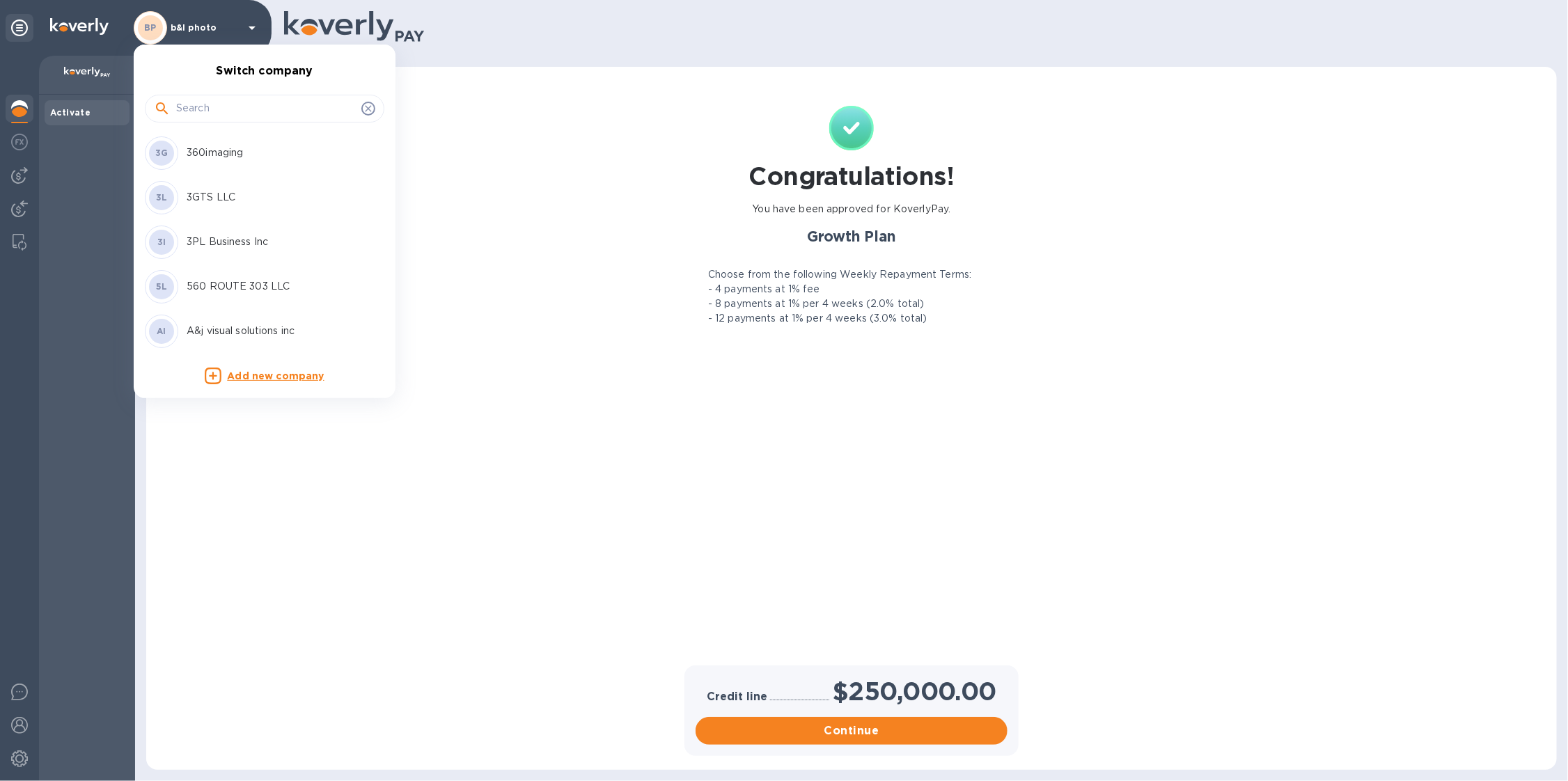
click at [213, 98] on input "text" at bounding box center [265, 109] width 179 height 21
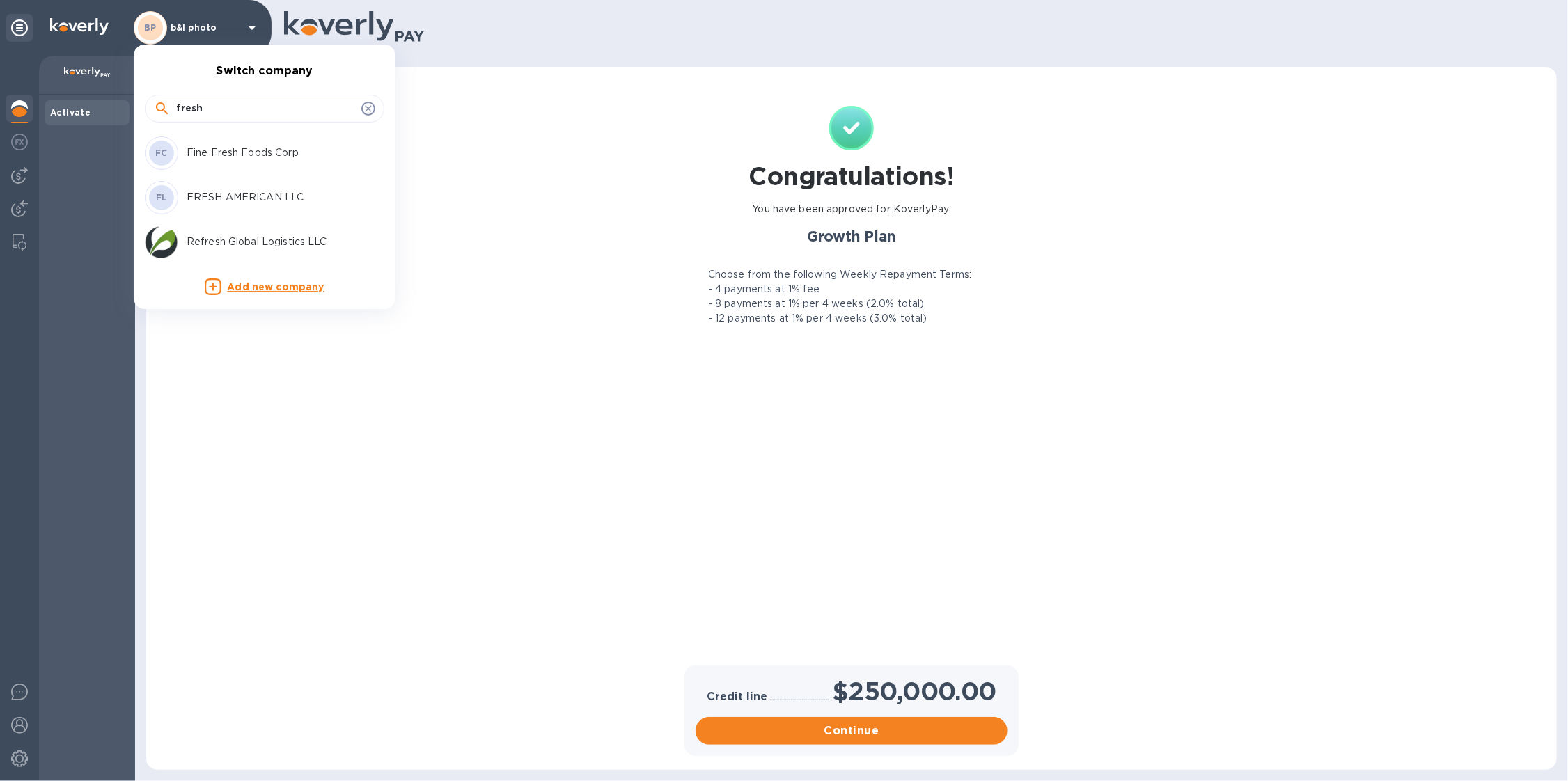
type input "fresh"
click at [225, 231] on div "Refresh Global Logistics LLC" at bounding box center [254, 242] width 217 height 34
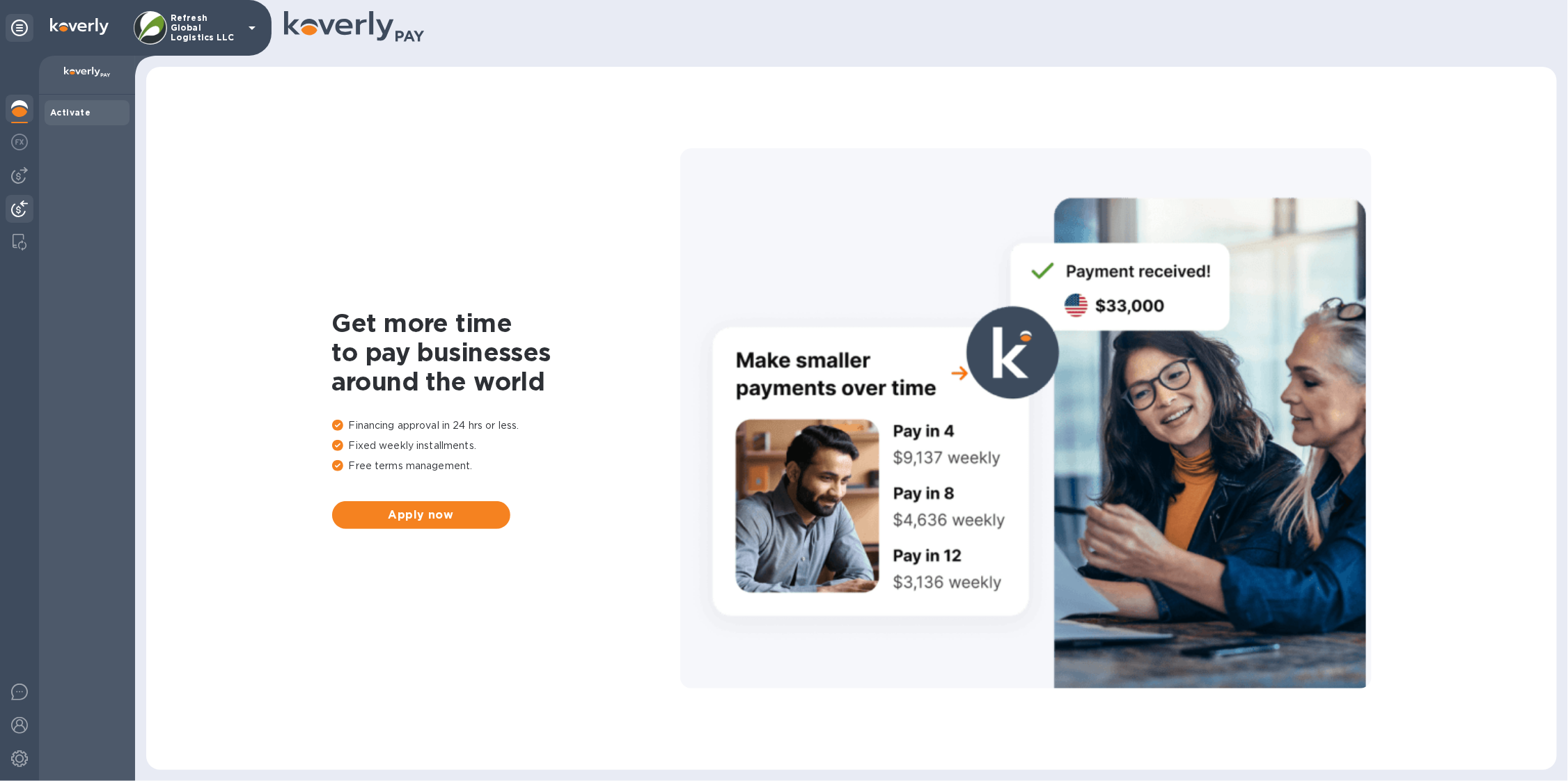
click at [15, 204] on img at bounding box center [19, 209] width 17 height 17
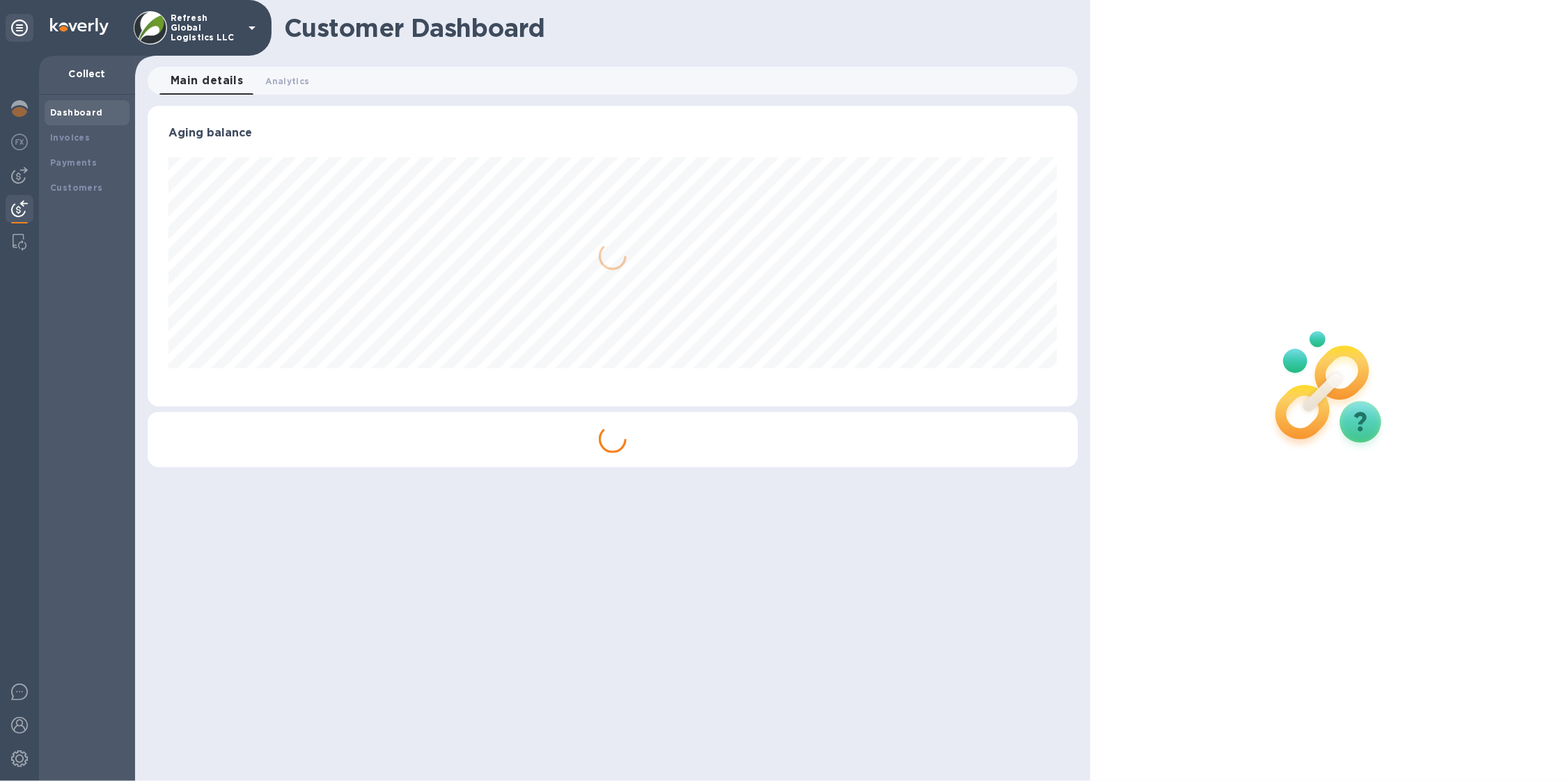
scroll to position [300, 930]
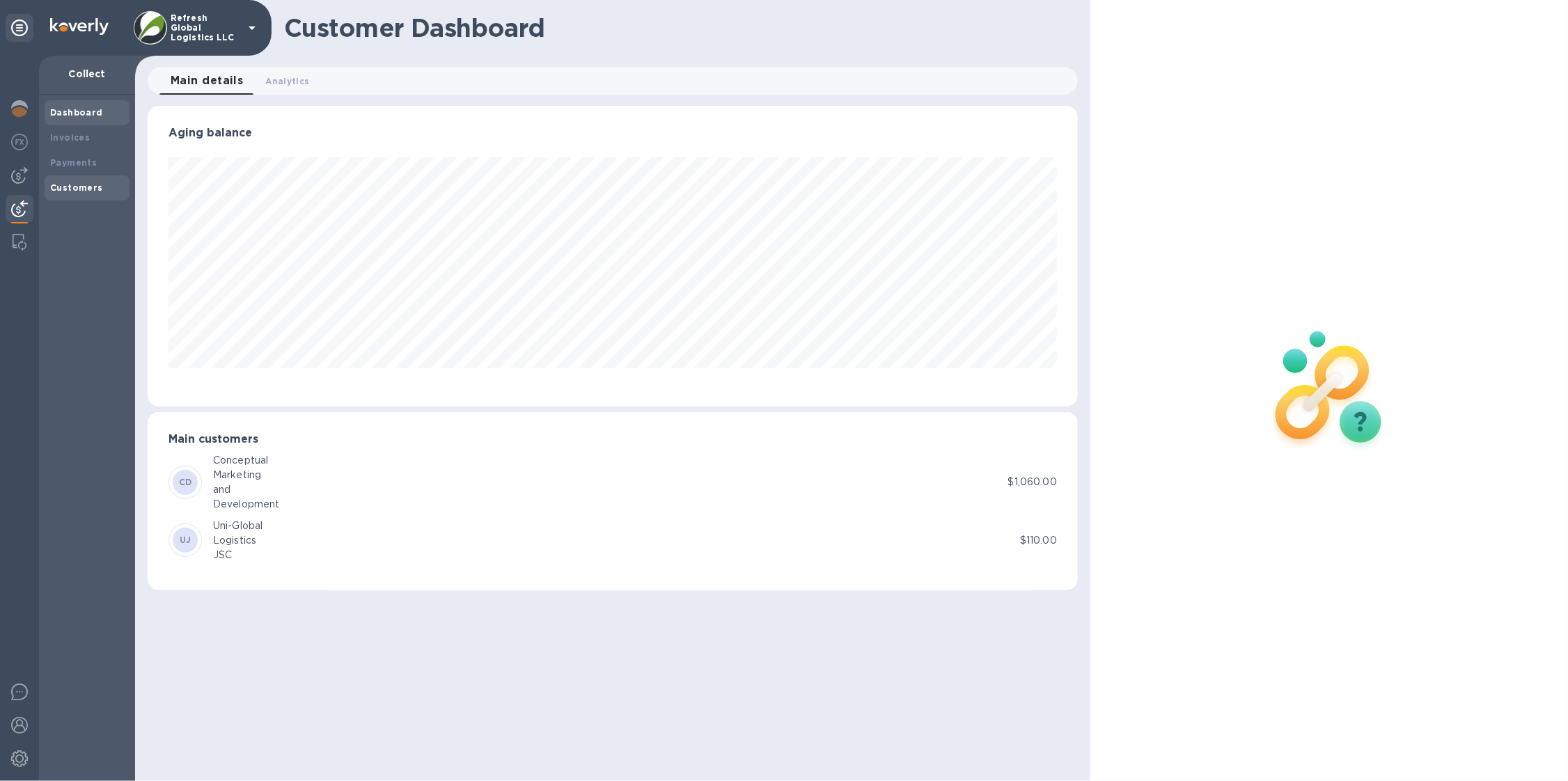
click at [54, 186] on b "Customers" at bounding box center [77, 187] width 53 height 11
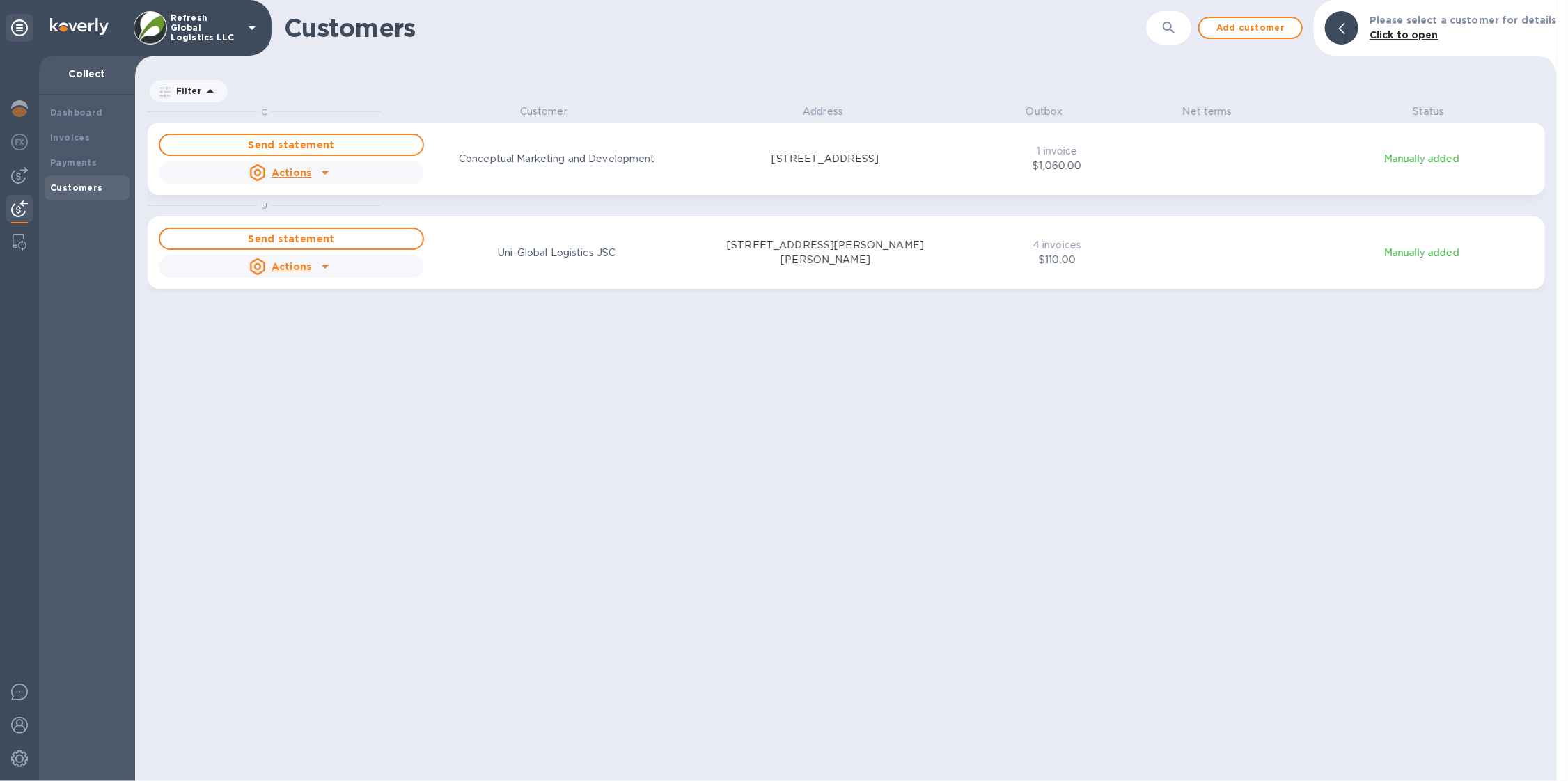
scroll to position [663, 1417]
click at [63, 165] on b "Payments" at bounding box center [73, 163] width 47 height 11
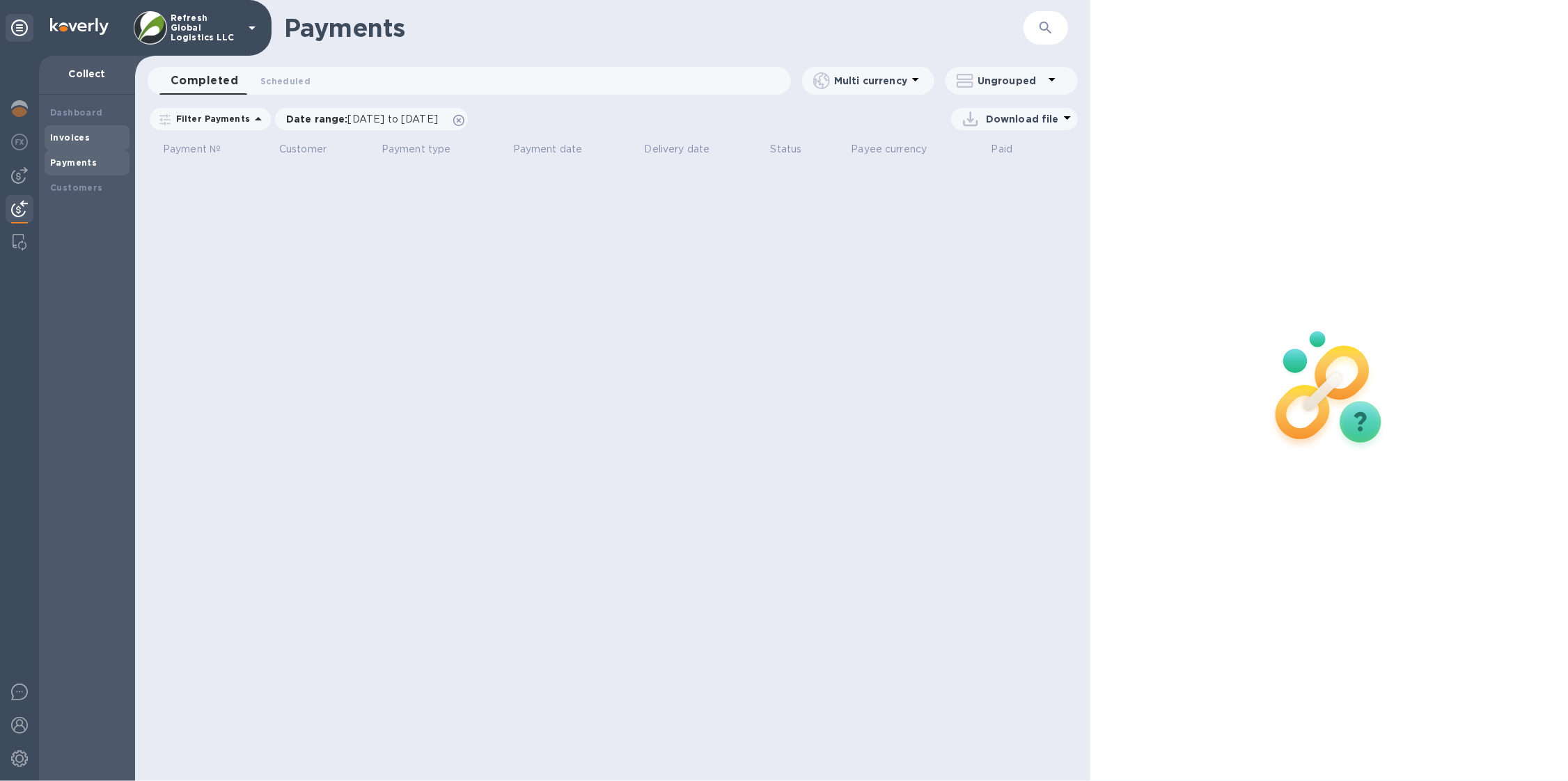
click at [79, 135] on b "Invoices" at bounding box center [70, 138] width 40 height 11
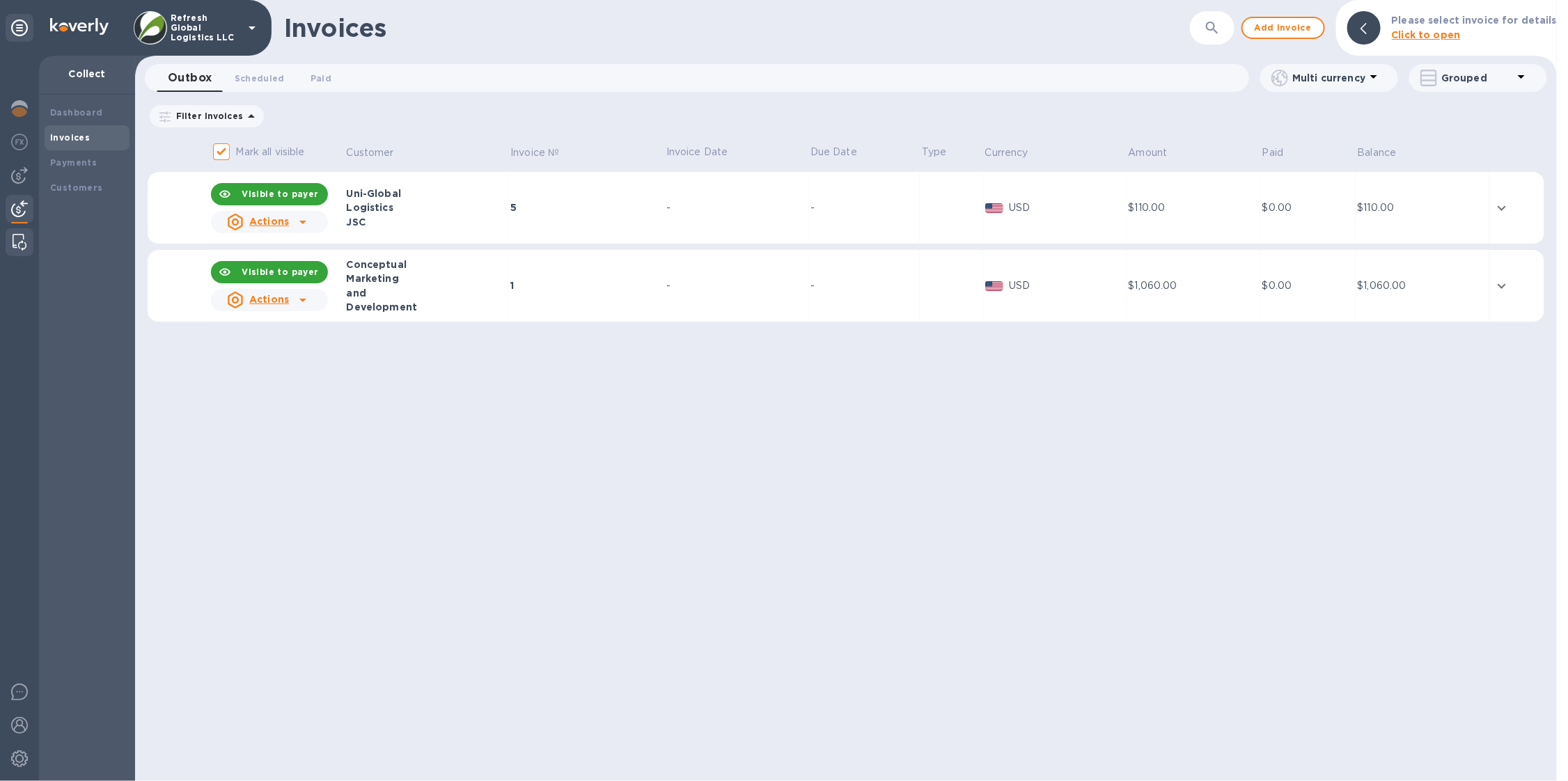
click at [20, 238] on img at bounding box center [19, 242] width 14 height 17
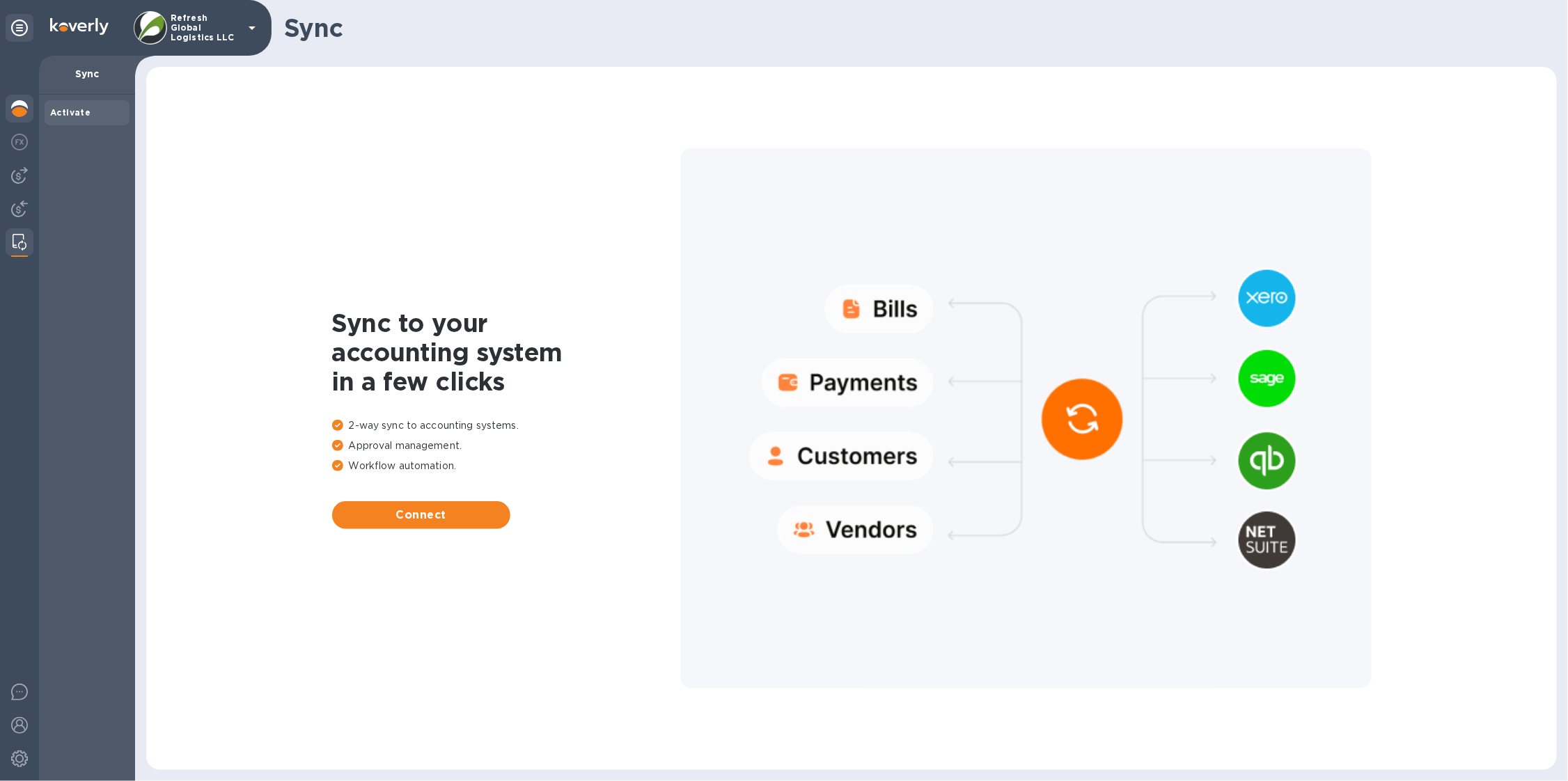
click at [18, 102] on img at bounding box center [19, 108] width 17 height 17
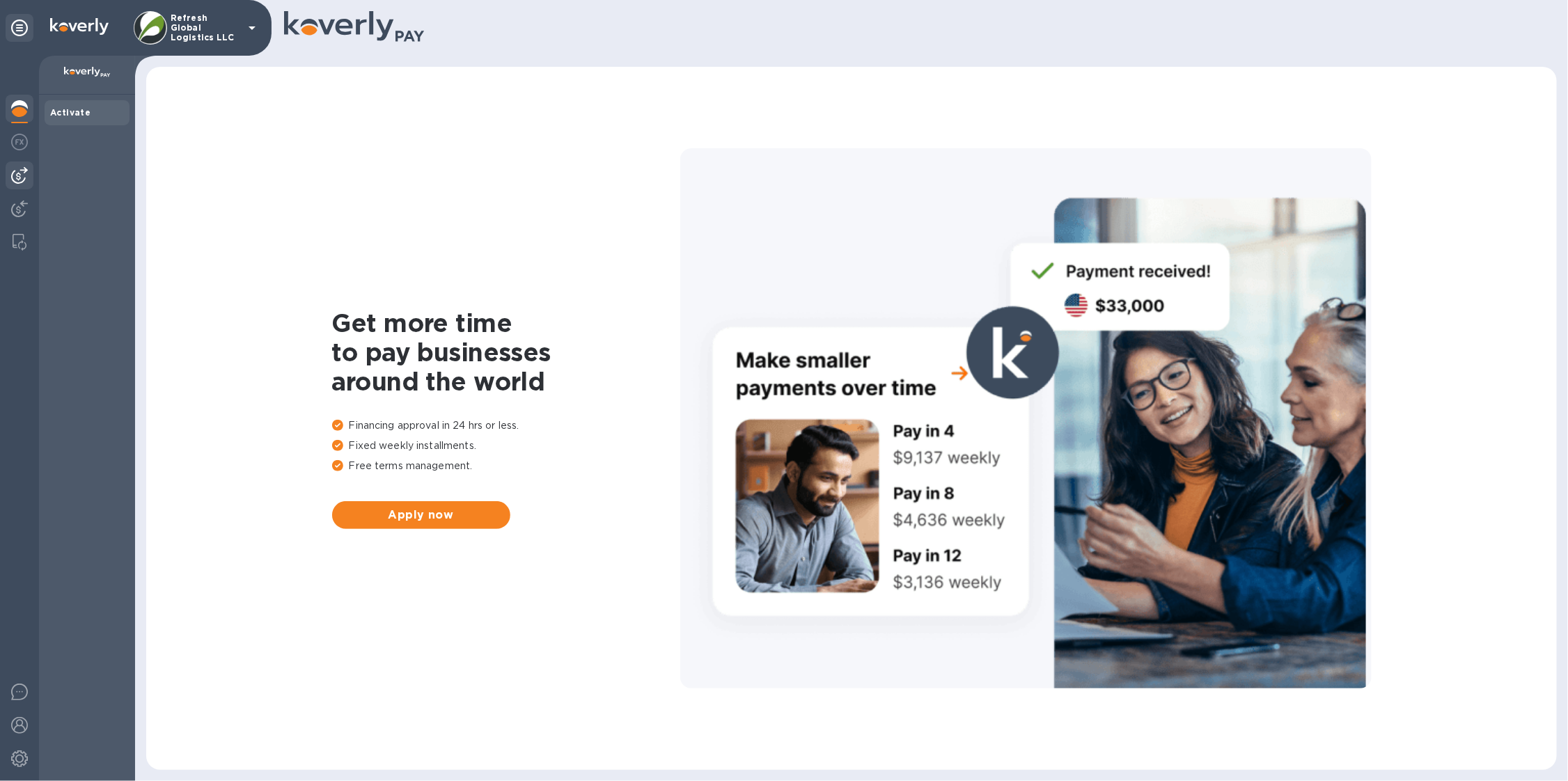
click at [21, 178] on img at bounding box center [19, 175] width 17 height 17
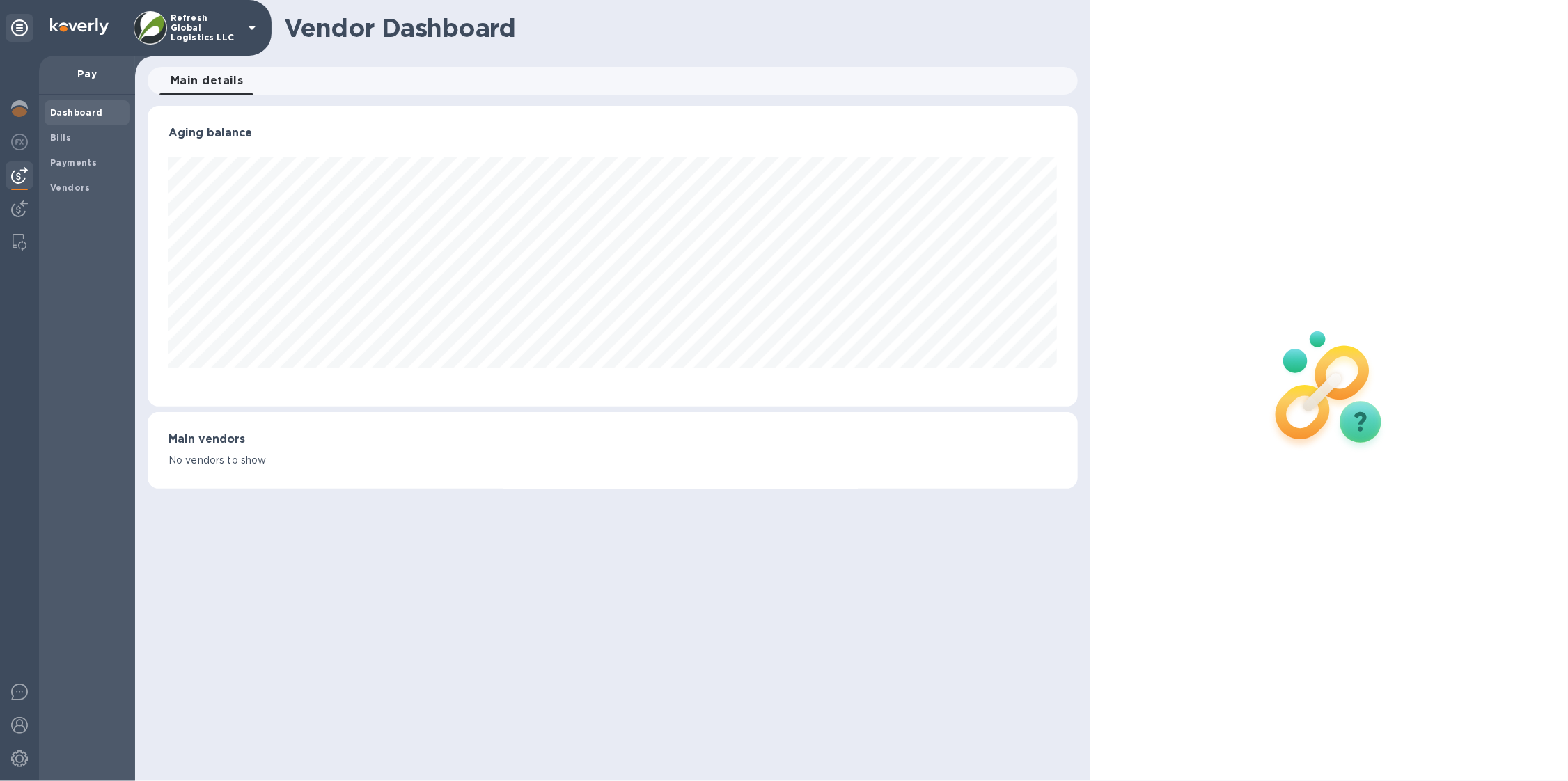
scroll to position [300, 930]
click at [65, 213] on div "Dashboard Bills Payments Vendors" at bounding box center [87, 437] width 96 height 686
click at [69, 187] on b "Vendors" at bounding box center [71, 187] width 41 height 11
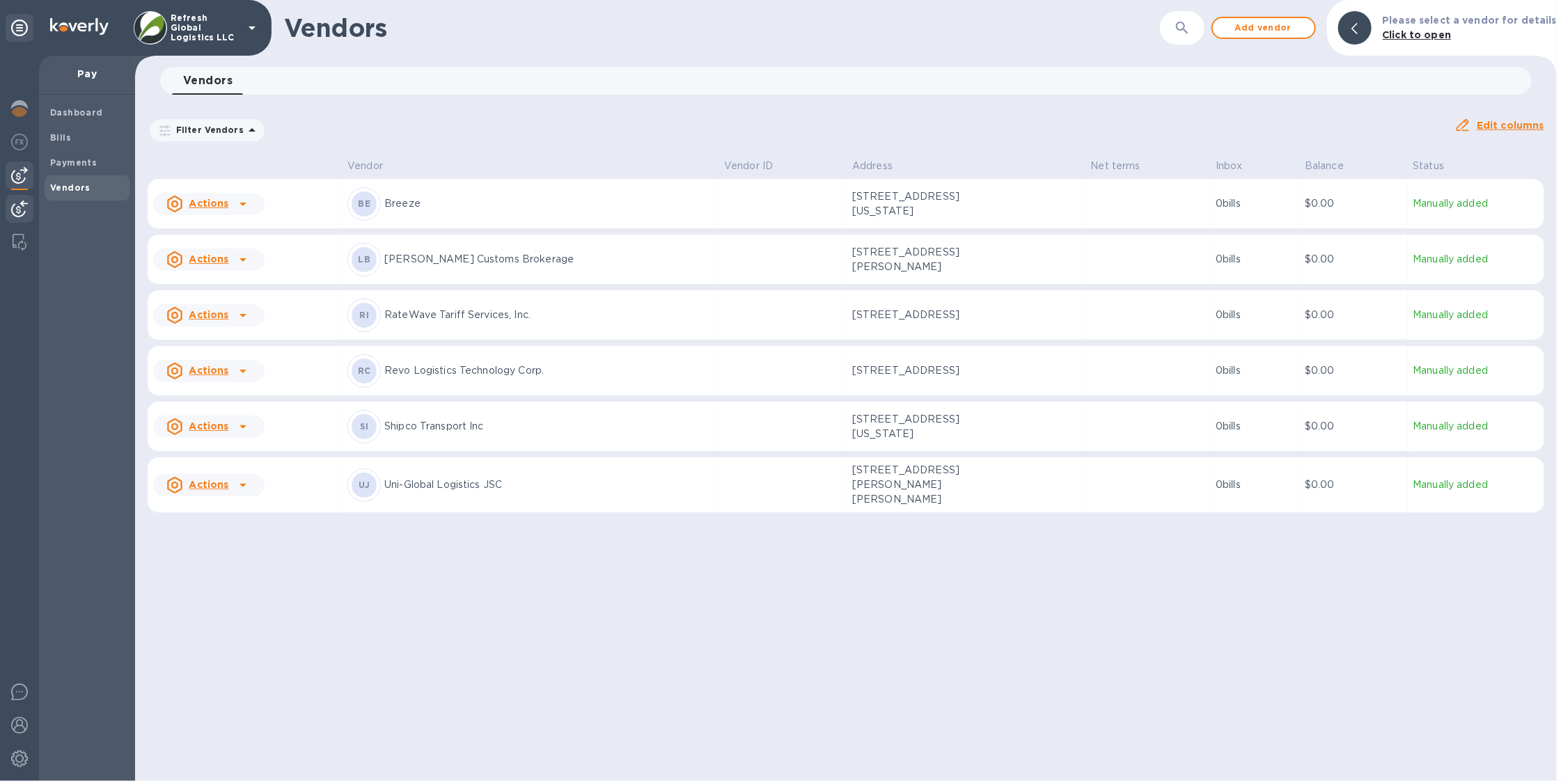
click at [27, 211] on img at bounding box center [19, 209] width 17 height 17
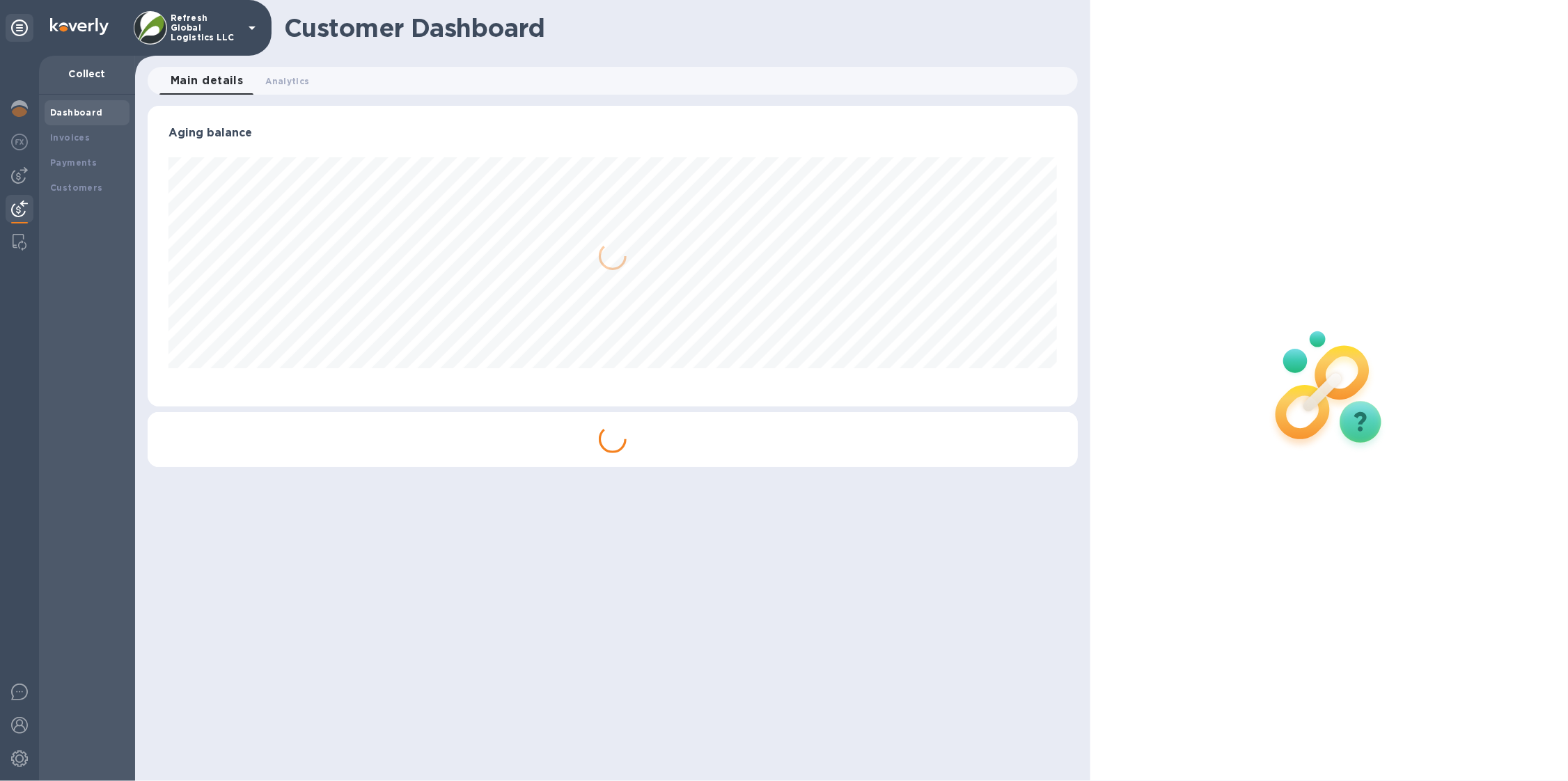
scroll to position [300, 930]
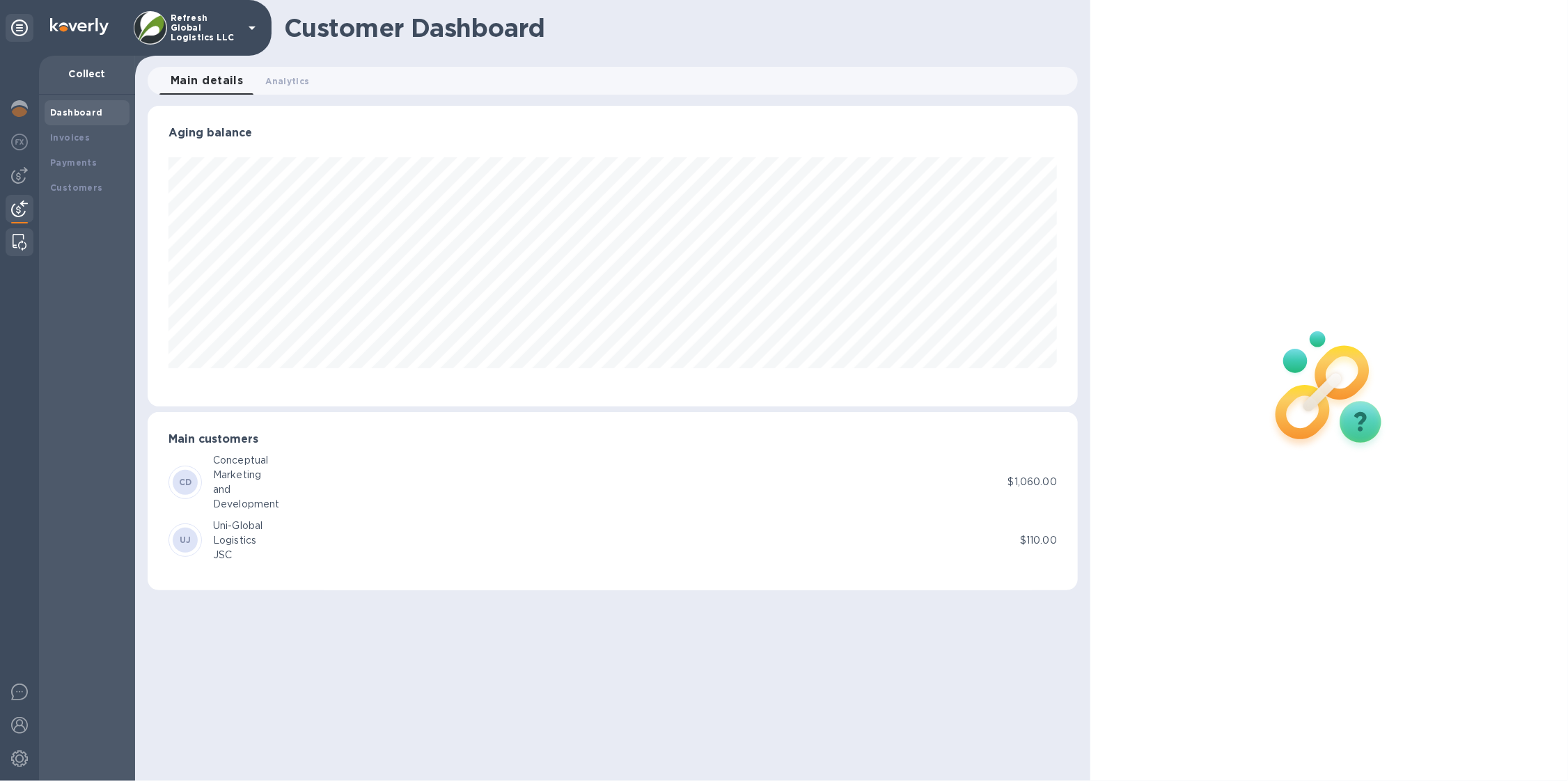
click at [28, 246] on div at bounding box center [19, 242] width 25 height 28
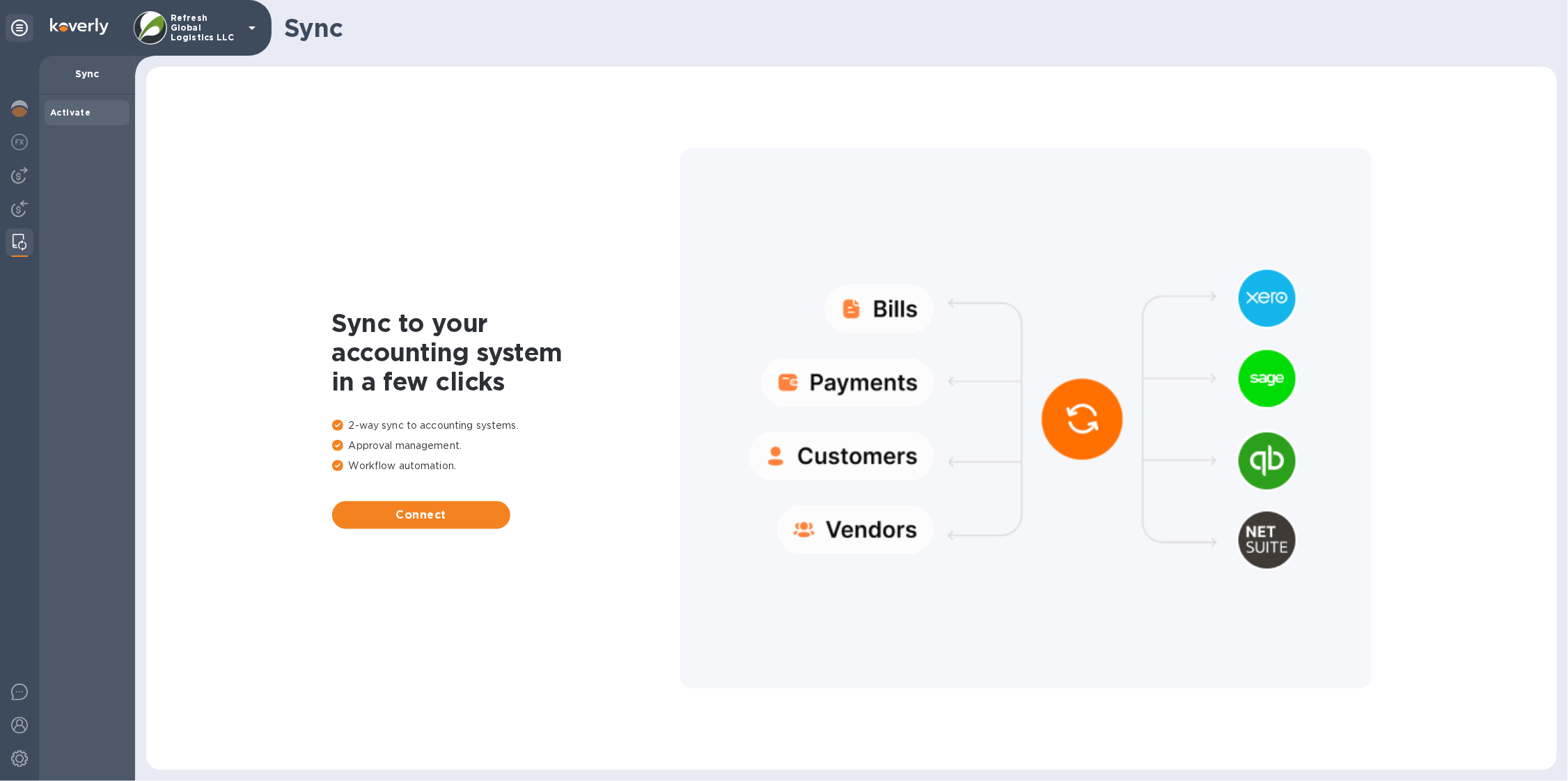
click at [234, 34] on p "Refresh Global Logistics LLC" at bounding box center [205, 27] width 70 height 29
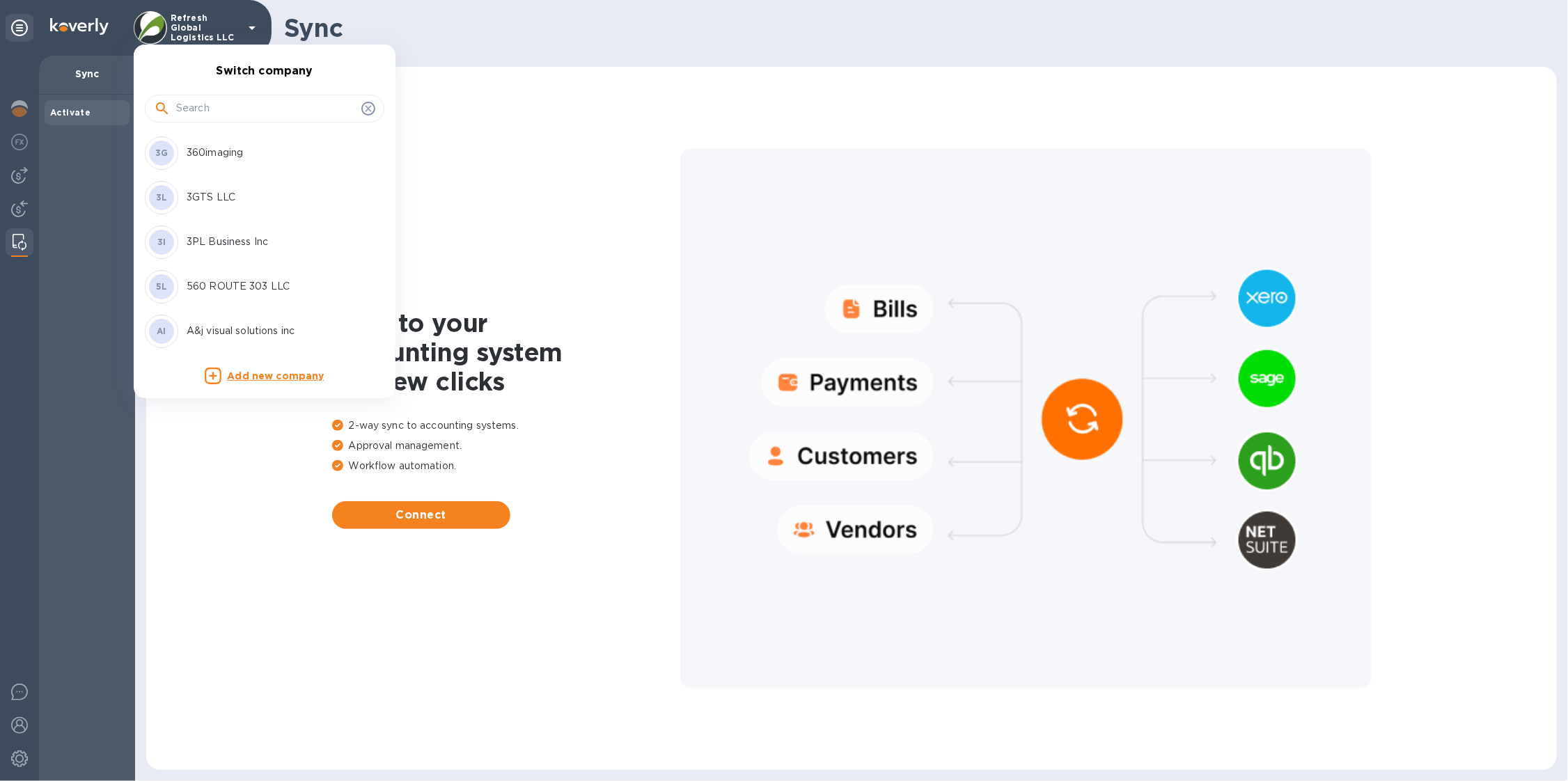
click at [235, 111] on input "text" at bounding box center [265, 109] width 179 height 21
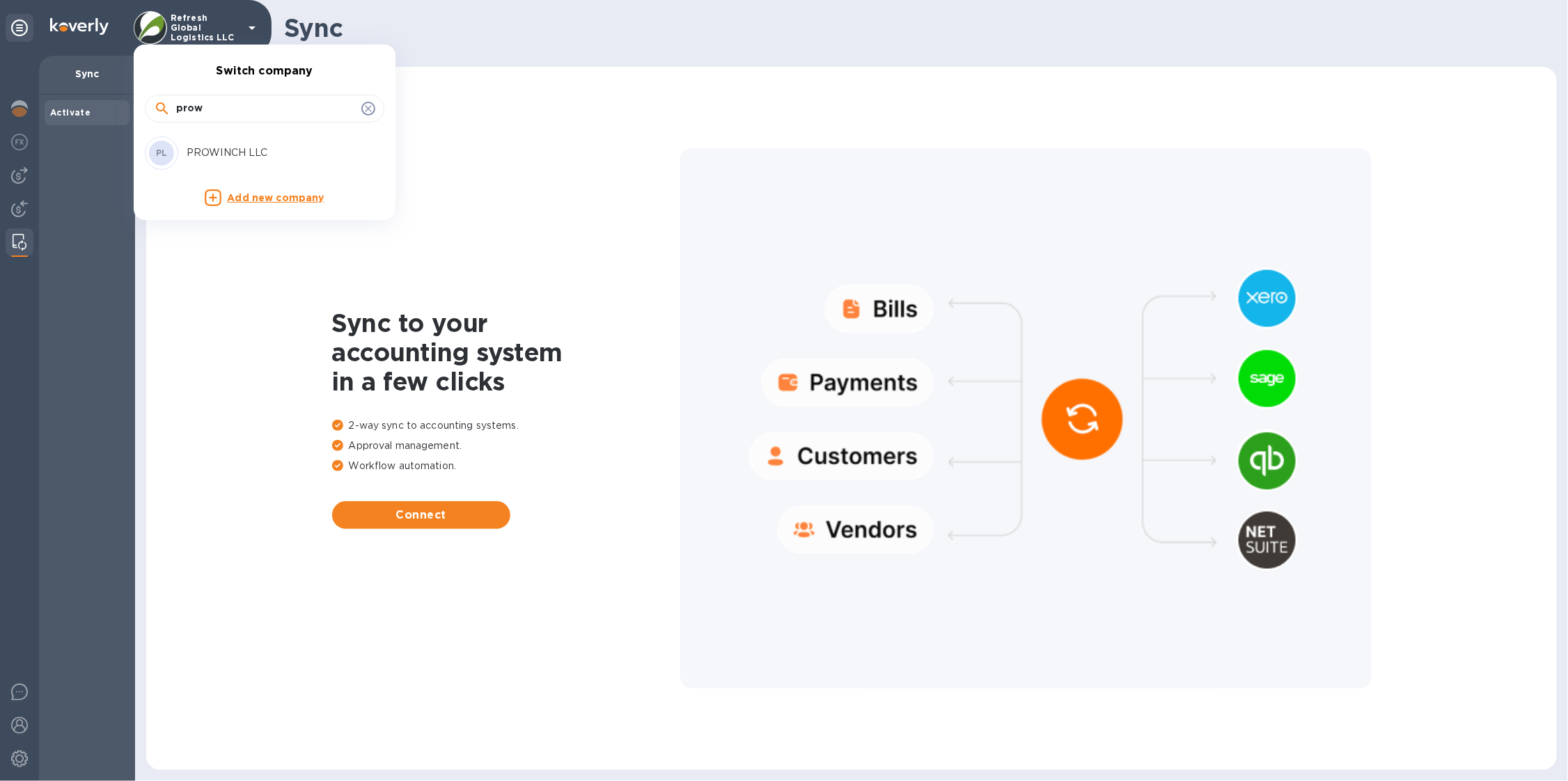
type input "prow"
click at [232, 149] on p "PROWINCH LLC" at bounding box center [274, 153] width 175 height 15
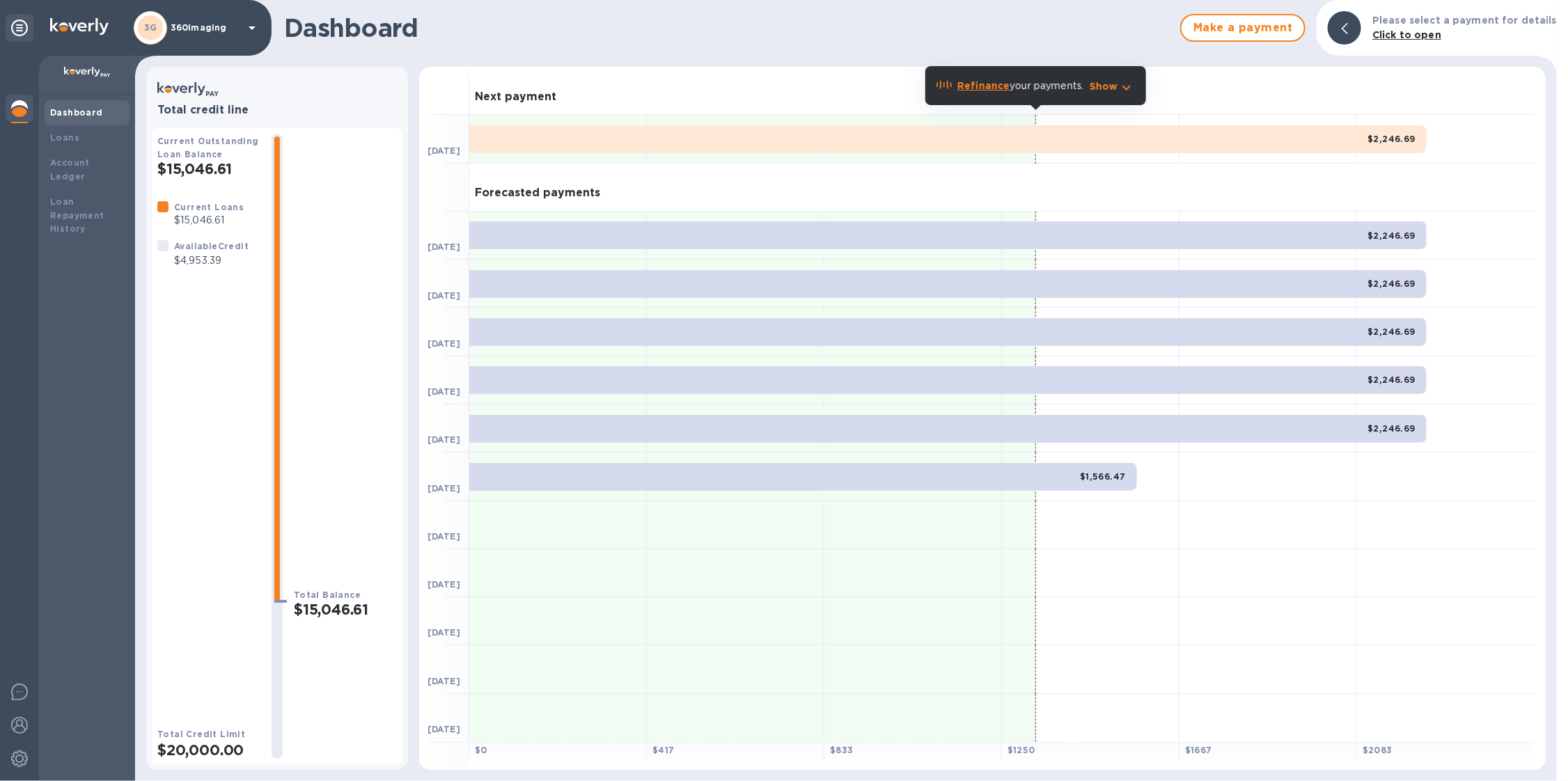
click at [221, 37] on div "3G 360imaging" at bounding box center [196, 28] width 126 height 34
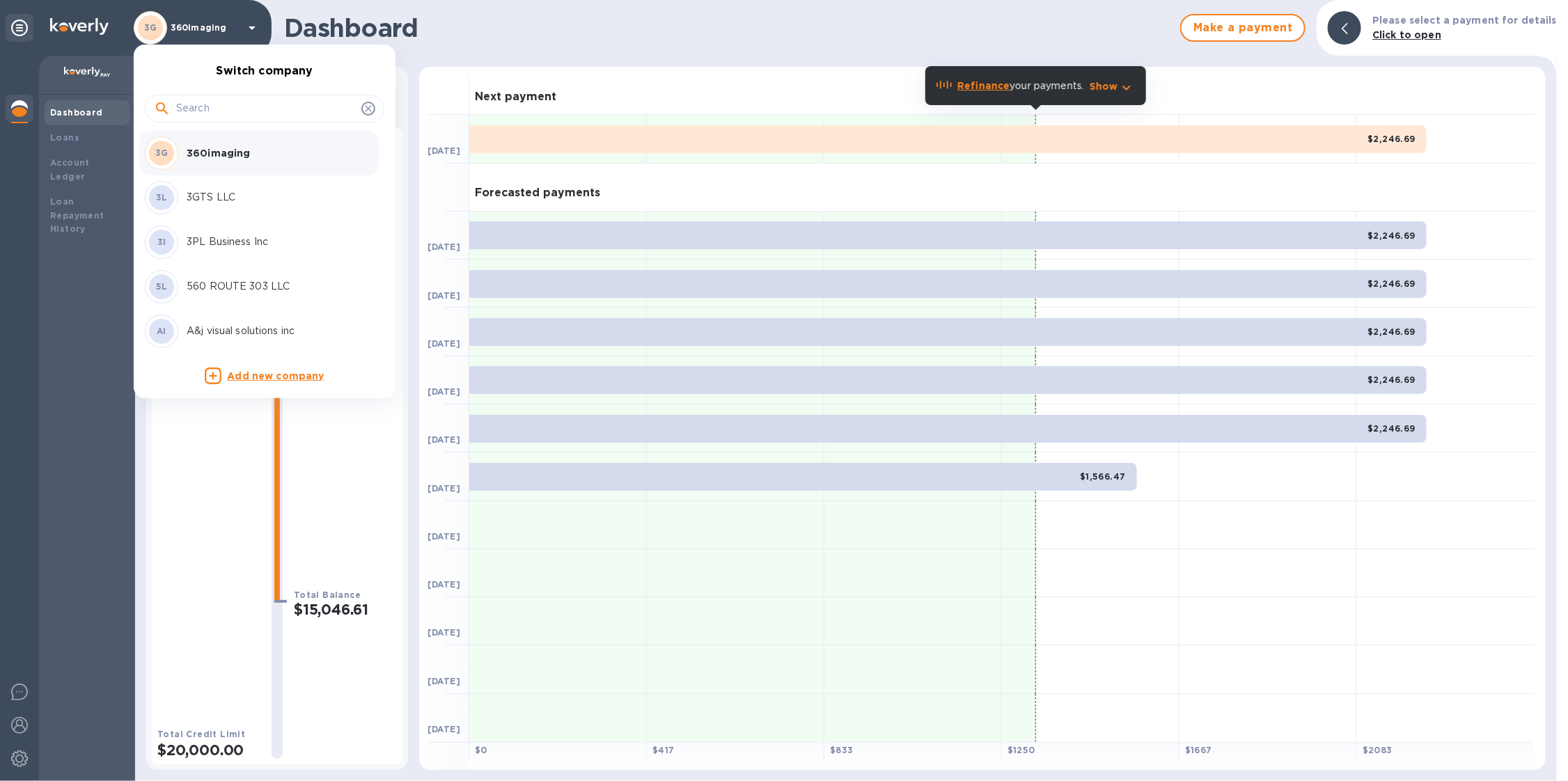
click at [293, 116] on input "text" at bounding box center [265, 109] width 179 height 21
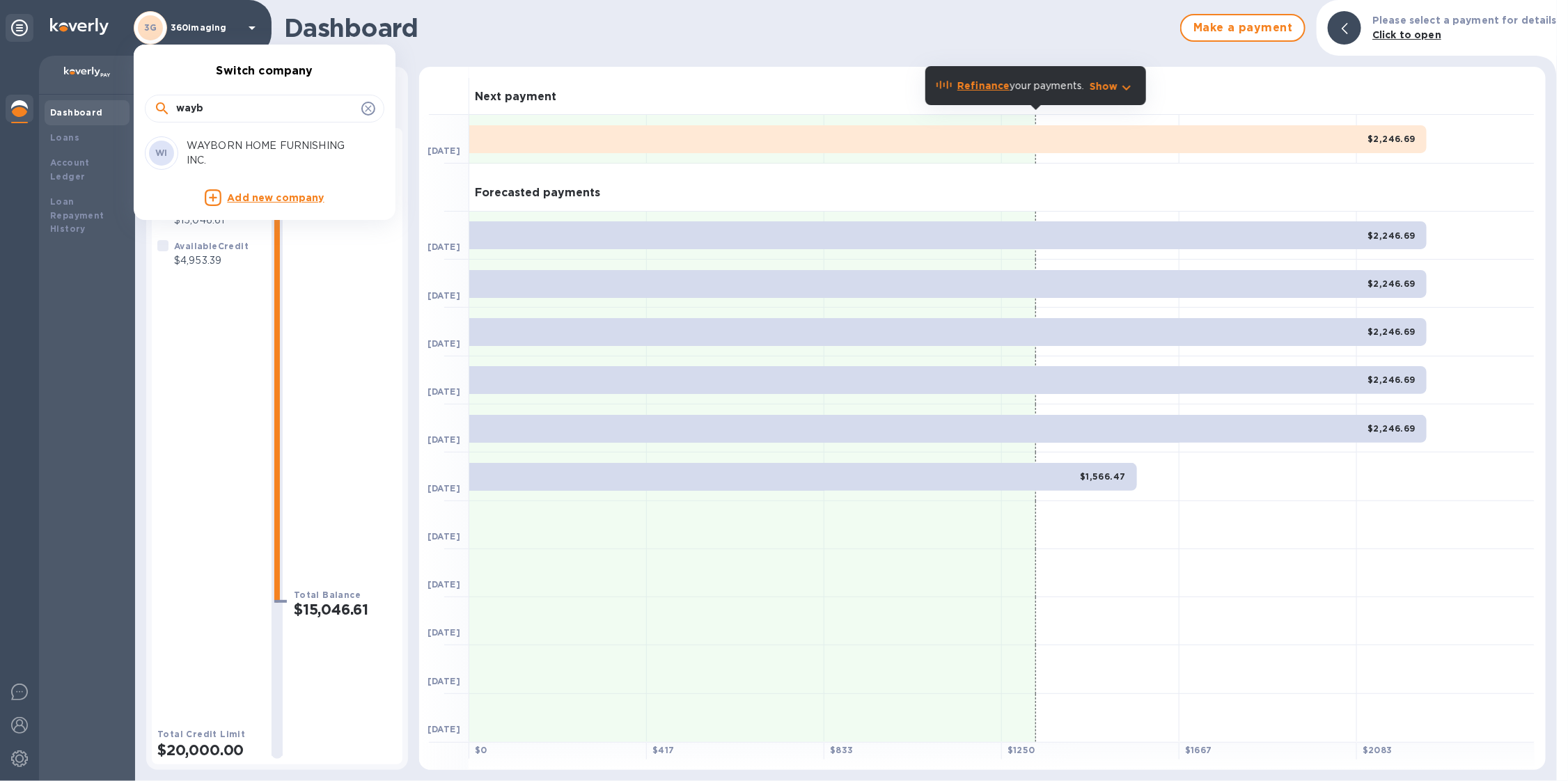
type input "wayb"
click at [292, 150] on p "WAYBORN HOME FURNISHING INC." at bounding box center [274, 153] width 175 height 29
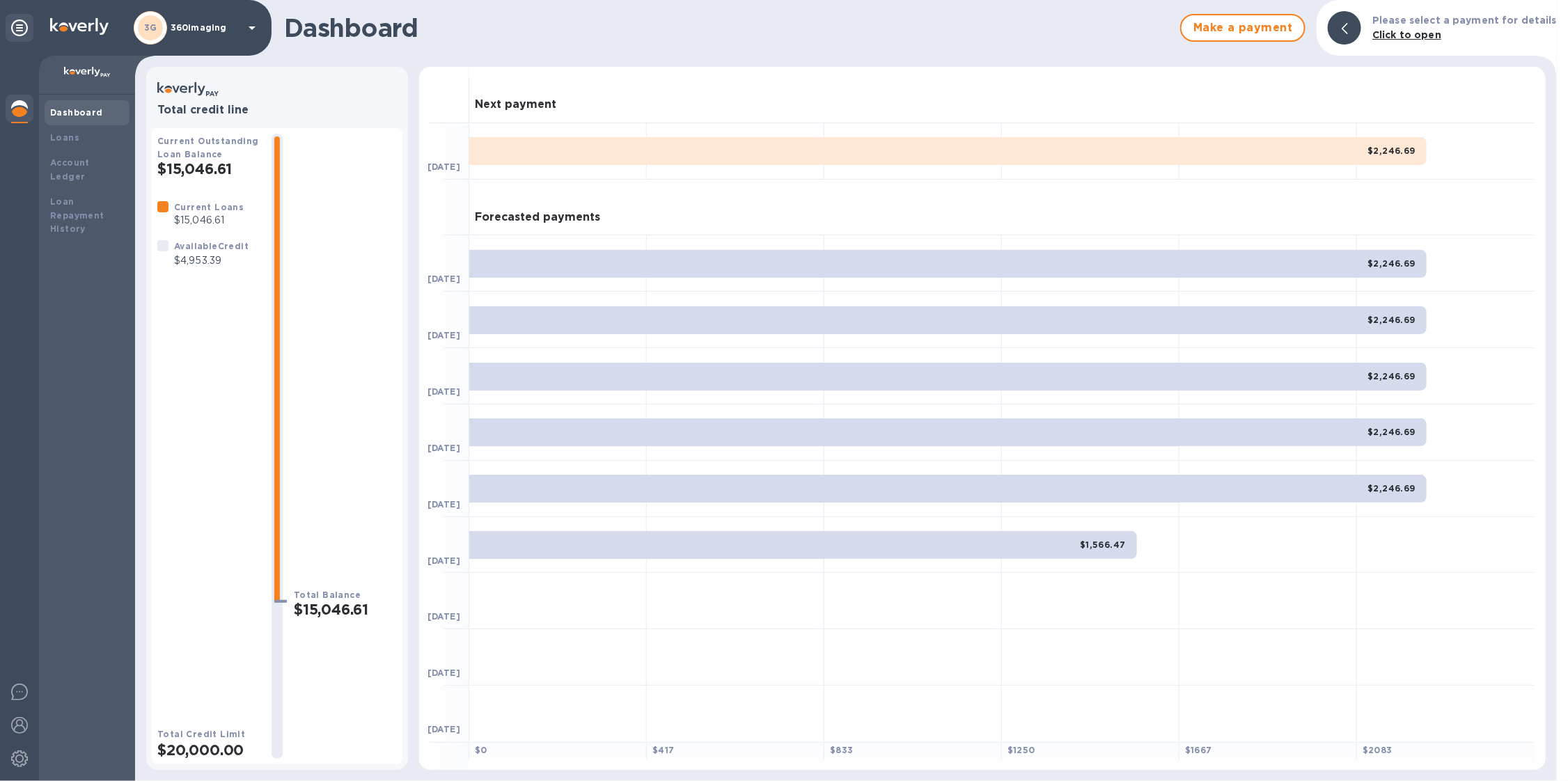
click at [225, 25] on p "360imaging" at bounding box center [205, 27] width 70 height 10
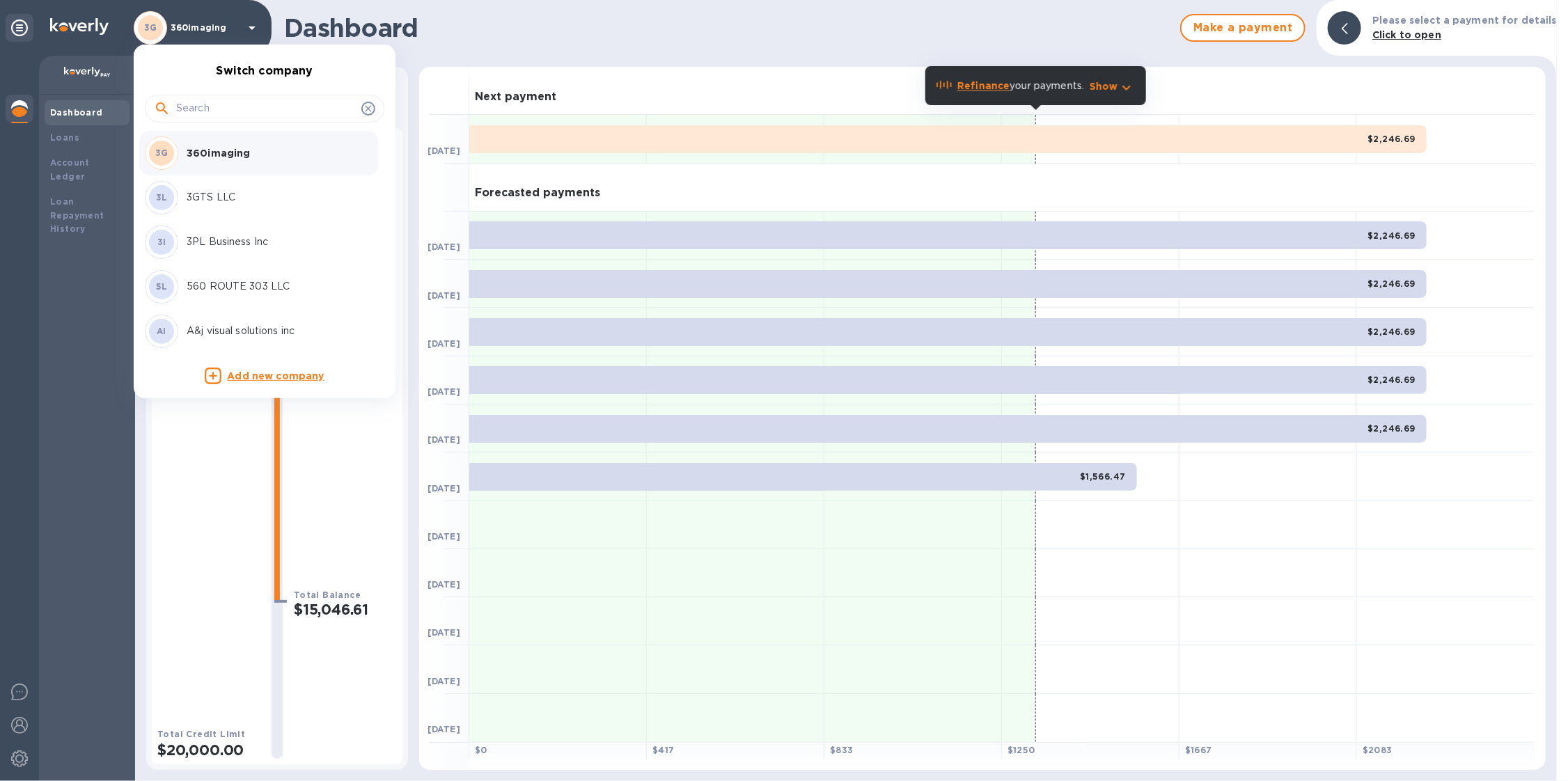
click at [247, 113] on input "text" at bounding box center [265, 109] width 179 height 21
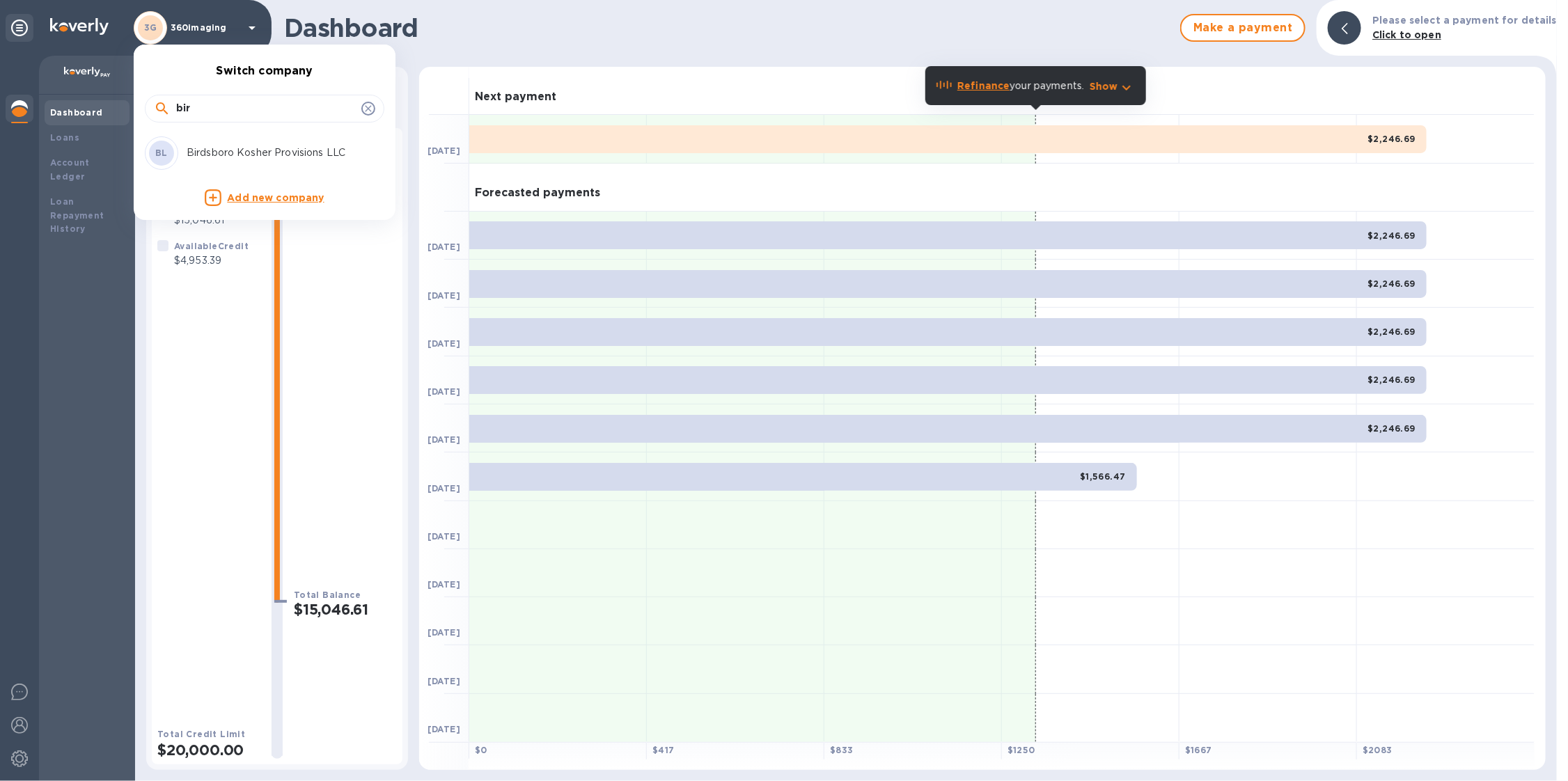
type input "bir"
click at [264, 155] on p "Birdsboro Kosher Provisions LLC" at bounding box center [274, 153] width 175 height 15
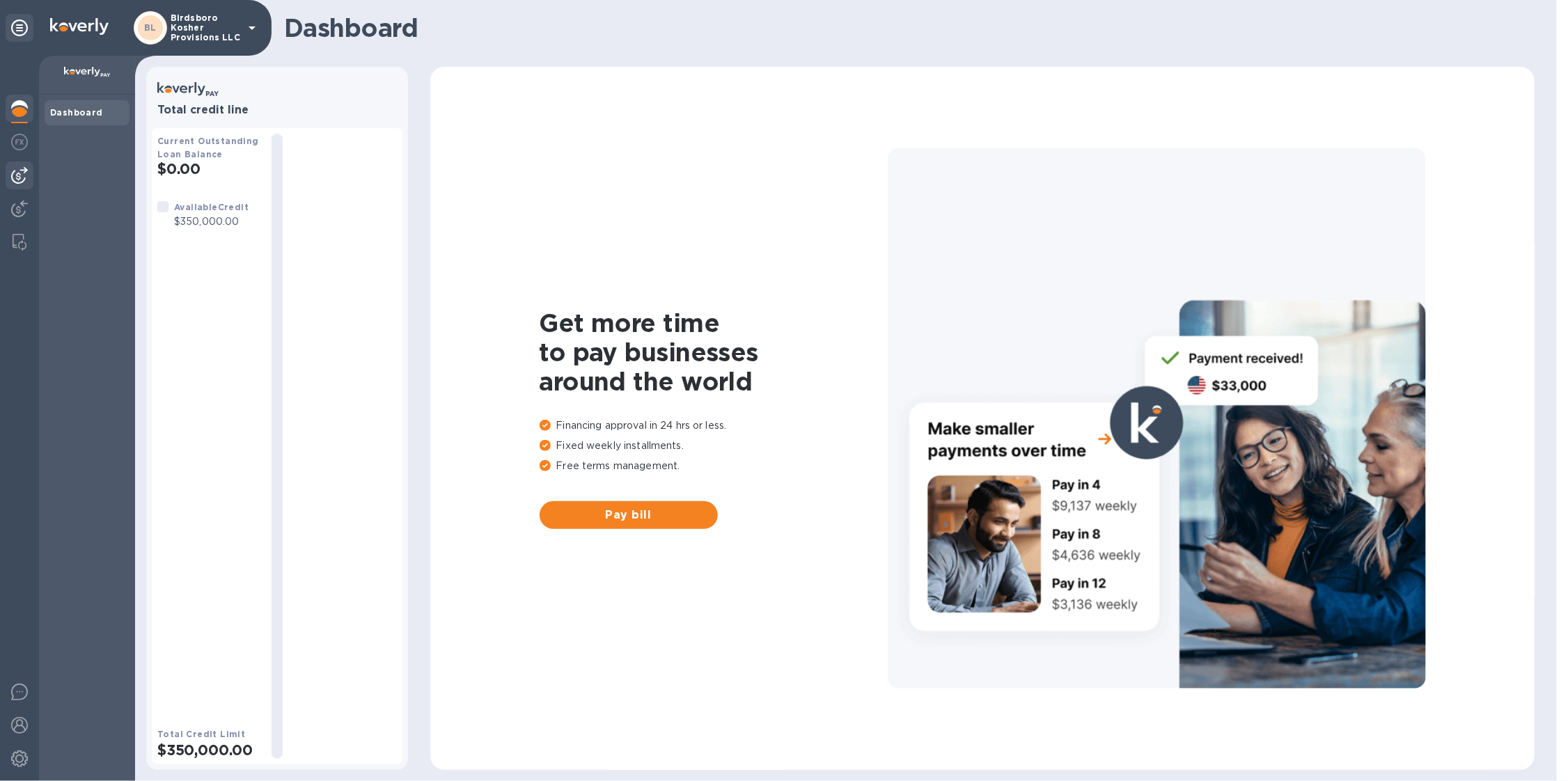
click at [25, 182] on img at bounding box center [19, 175] width 17 height 17
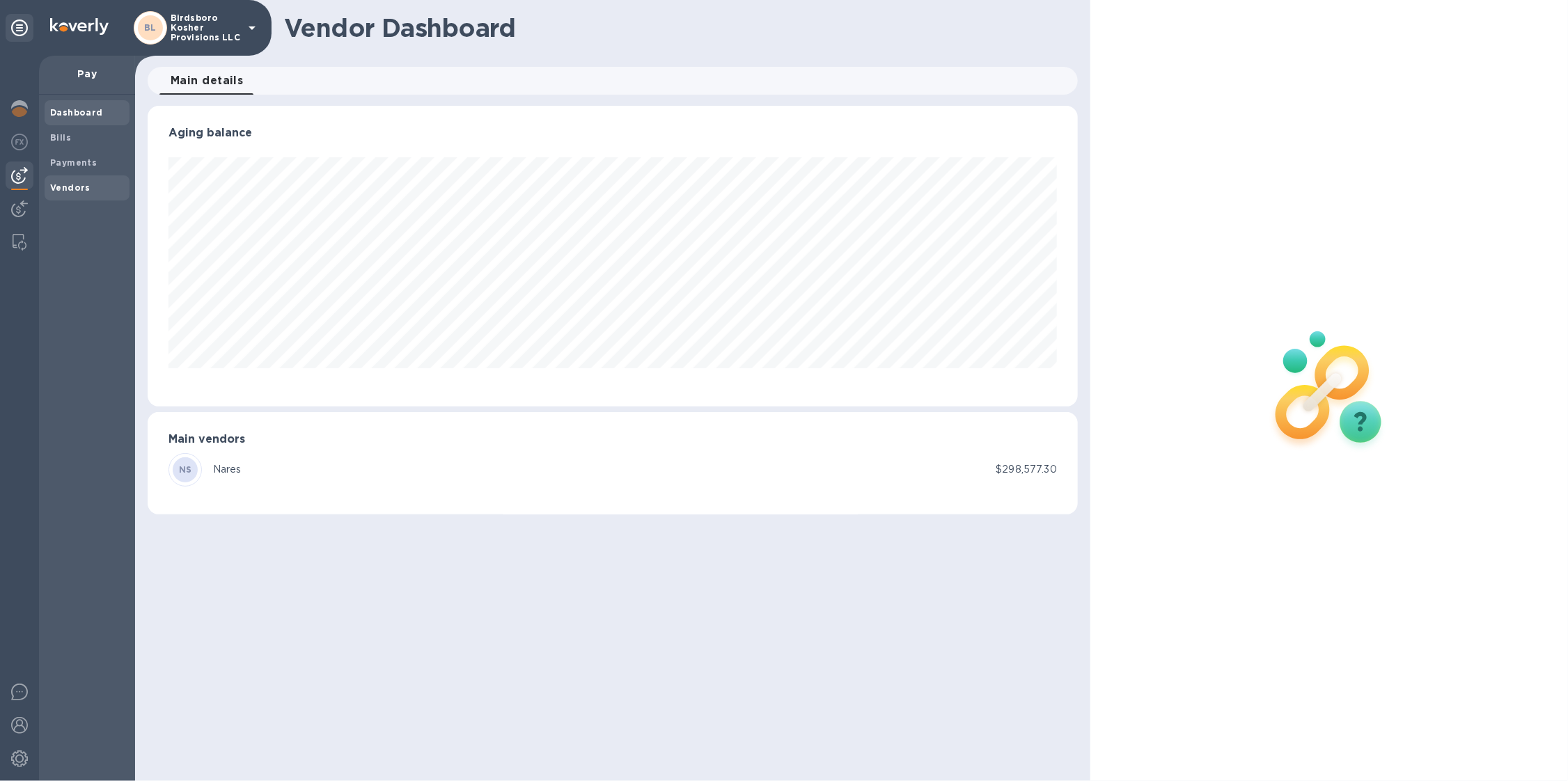
scroll to position [300, 930]
click at [71, 131] on span "Bills" at bounding box center [87, 138] width 73 height 14
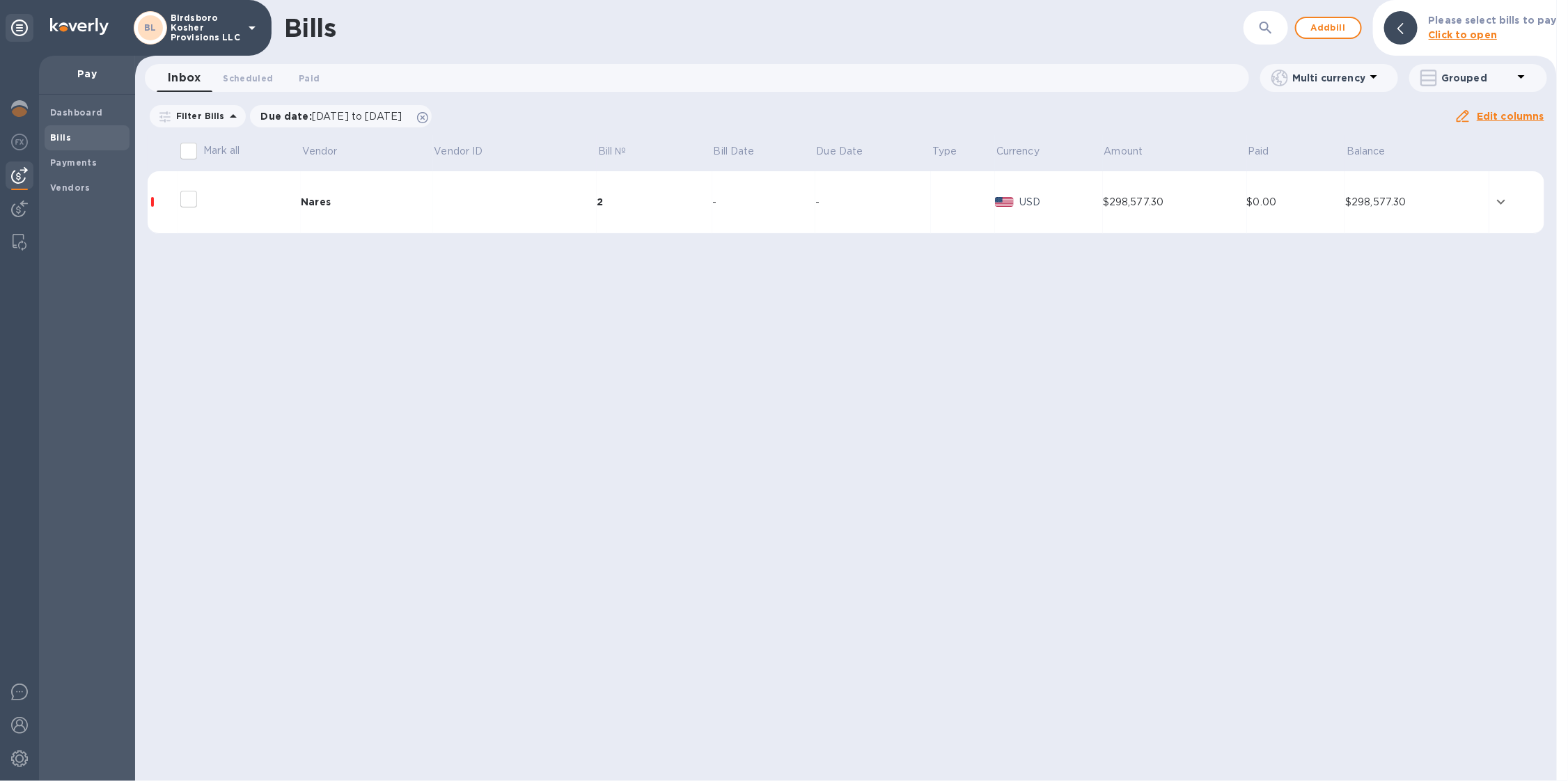
click at [321, 209] on td "Nares" at bounding box center [367, 202] width 133 height 63
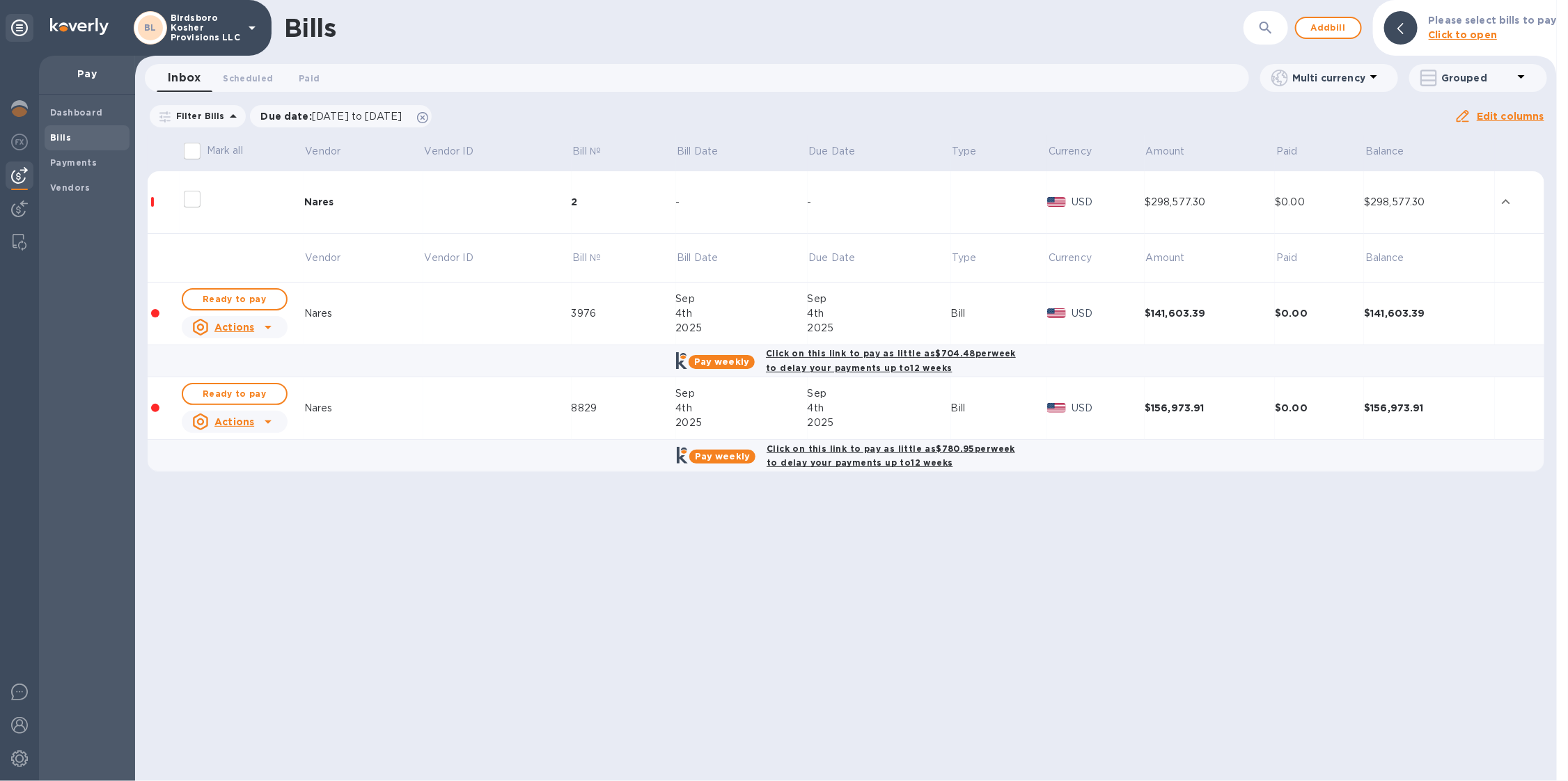
click at [185, 155] on input "Mark all" at bounding box center [192, 150] width 29 height 29
click at [195, 155] on input "Mark all" at bounding box center [192, 150] width 29 height 29
checkbox input "true"
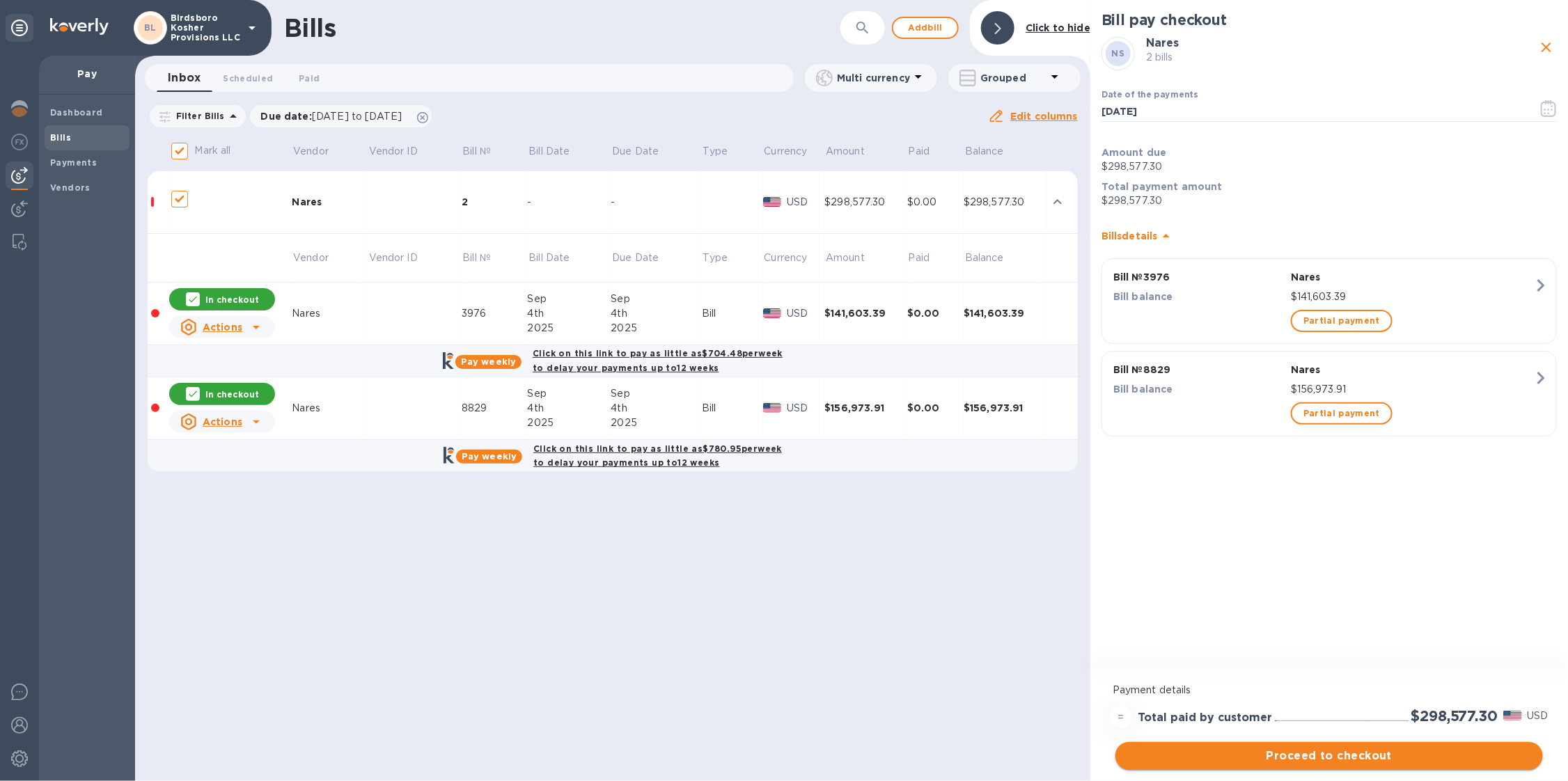
click at [1315, 759] on span "Proceed to checkout" at bounding box center [1328, 755] width 405 height 17
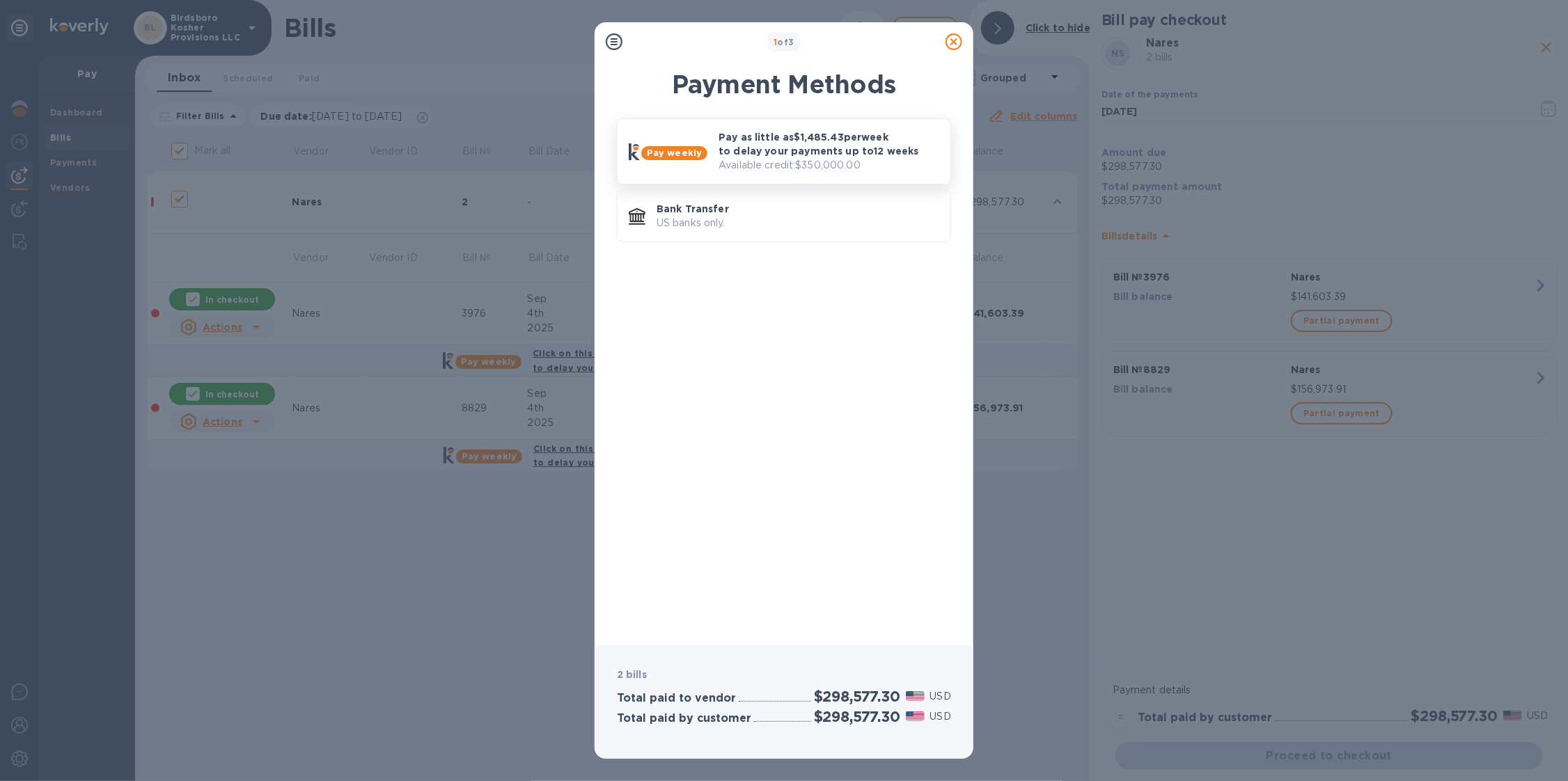
click at [712, 156] on div "Pay as little as $1,485.43 per week to delay your payments up to 12 weeks Avail…" at bounding box center [828, 151] width 232 height 54
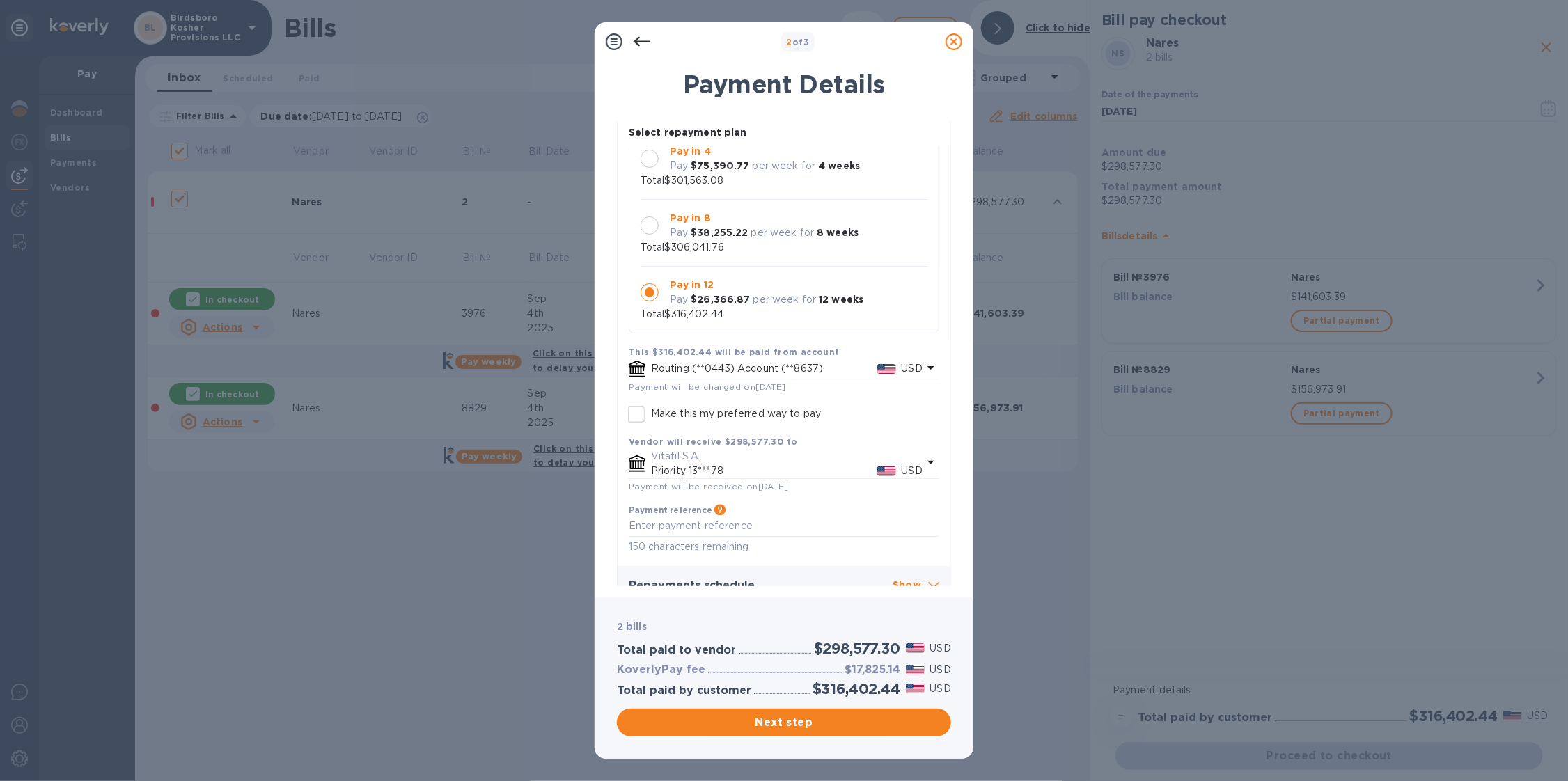
scroll to position [119, 0]
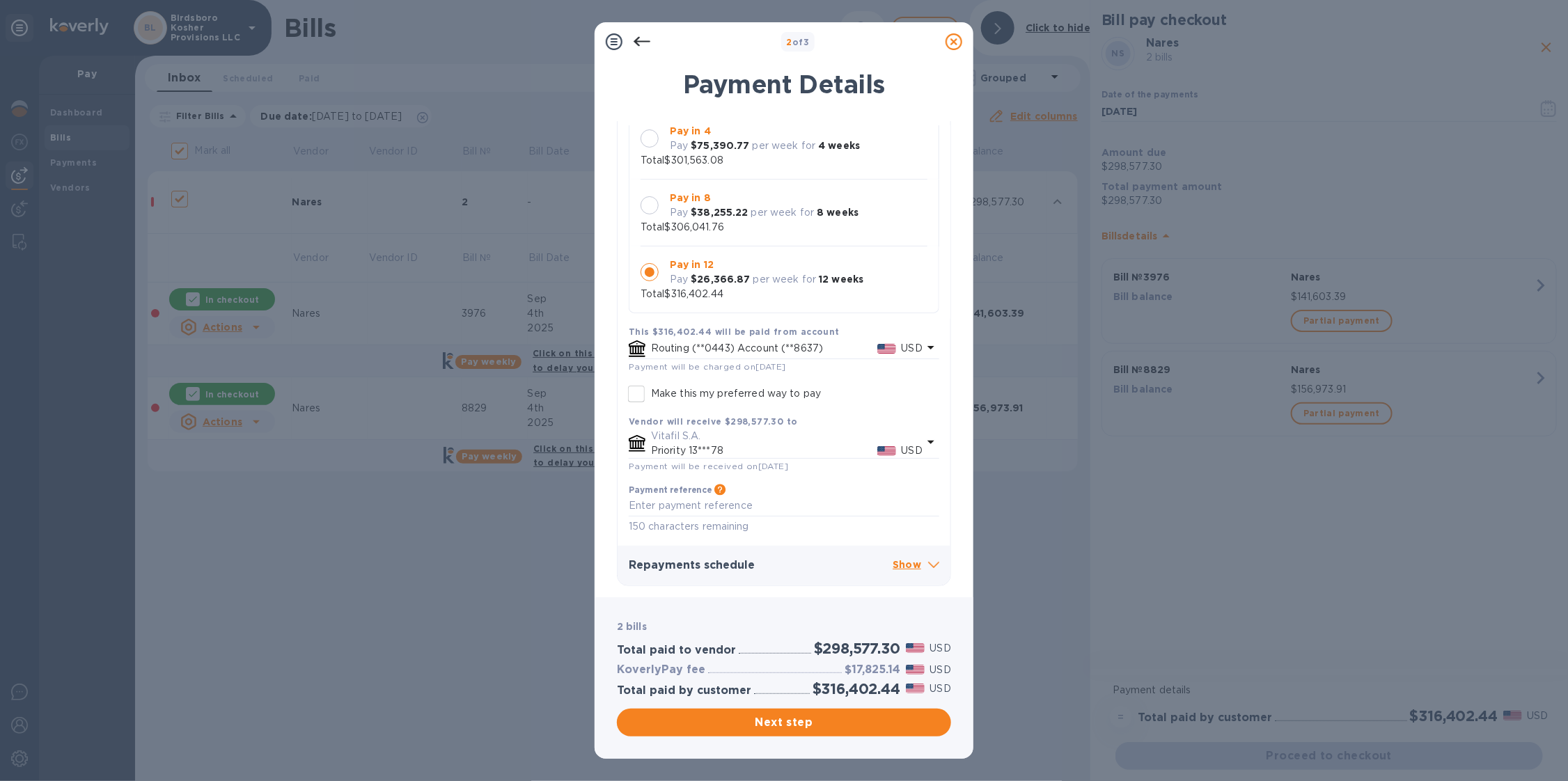
click at [906, 565] on p "Show" at bounding box center [916, 565] width 47 height 18
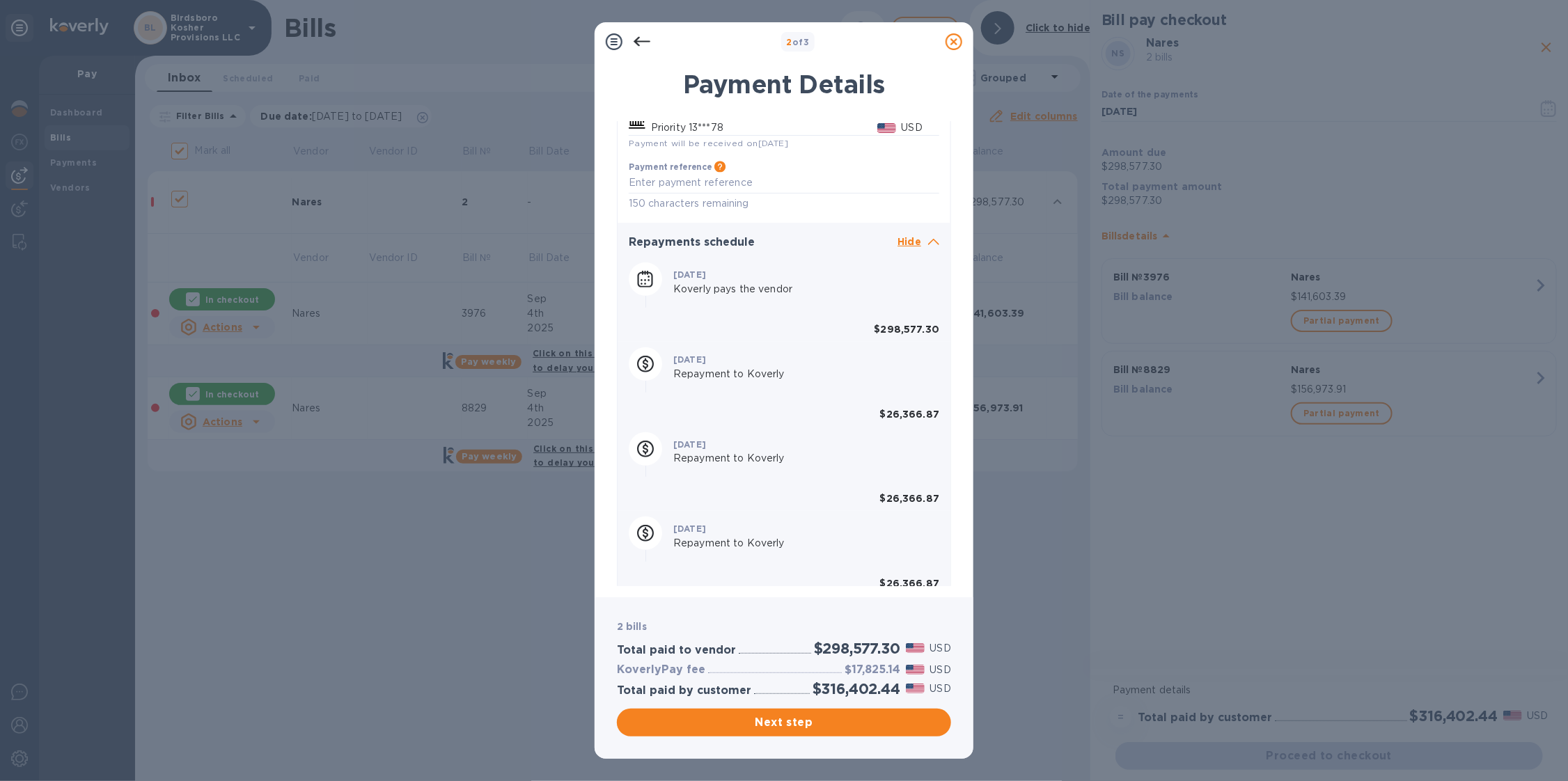
scroll to position [0, 0]
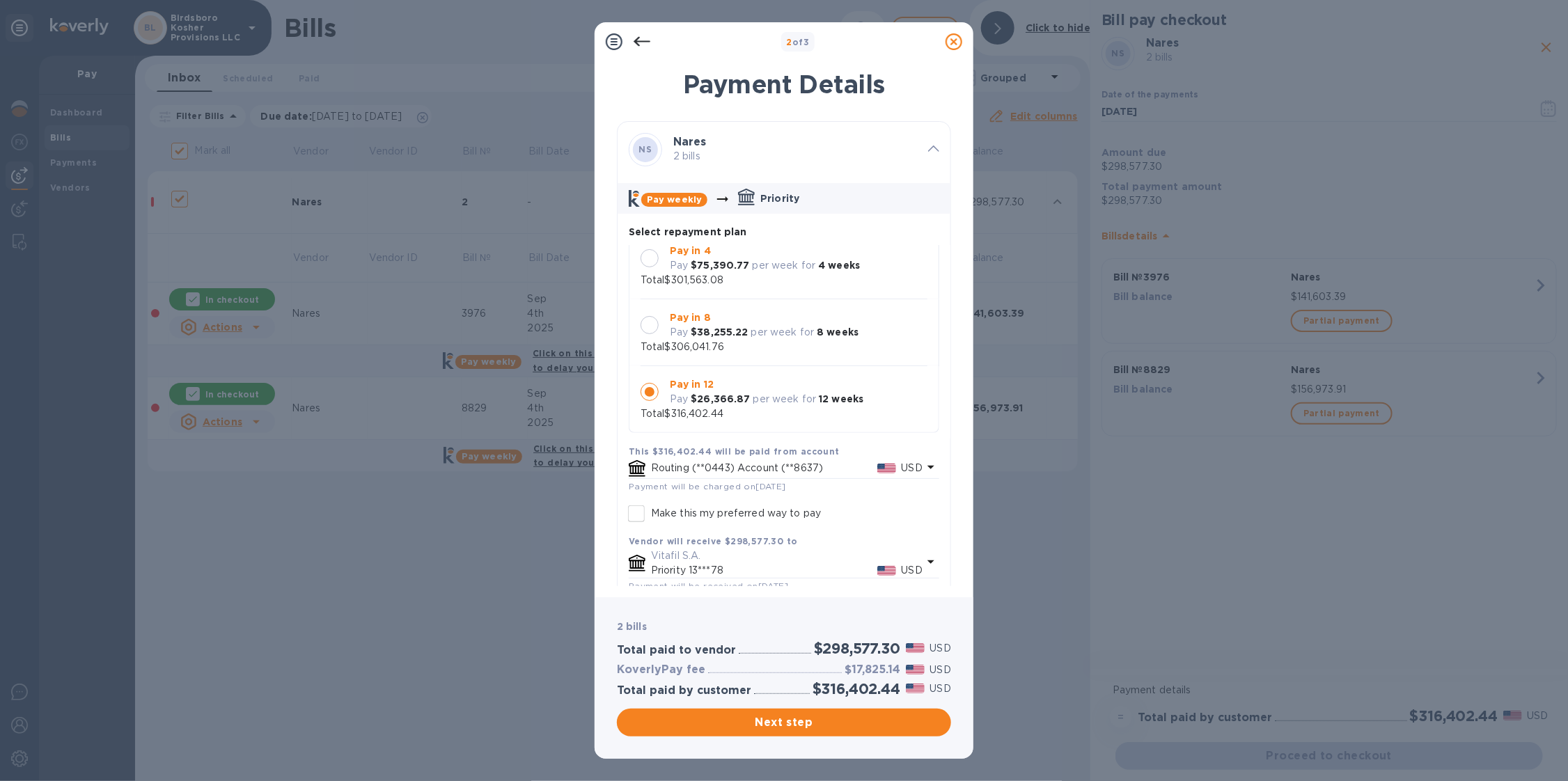
click at [952, 39] on icon at bounding box center [954, 42] width 17 height 17
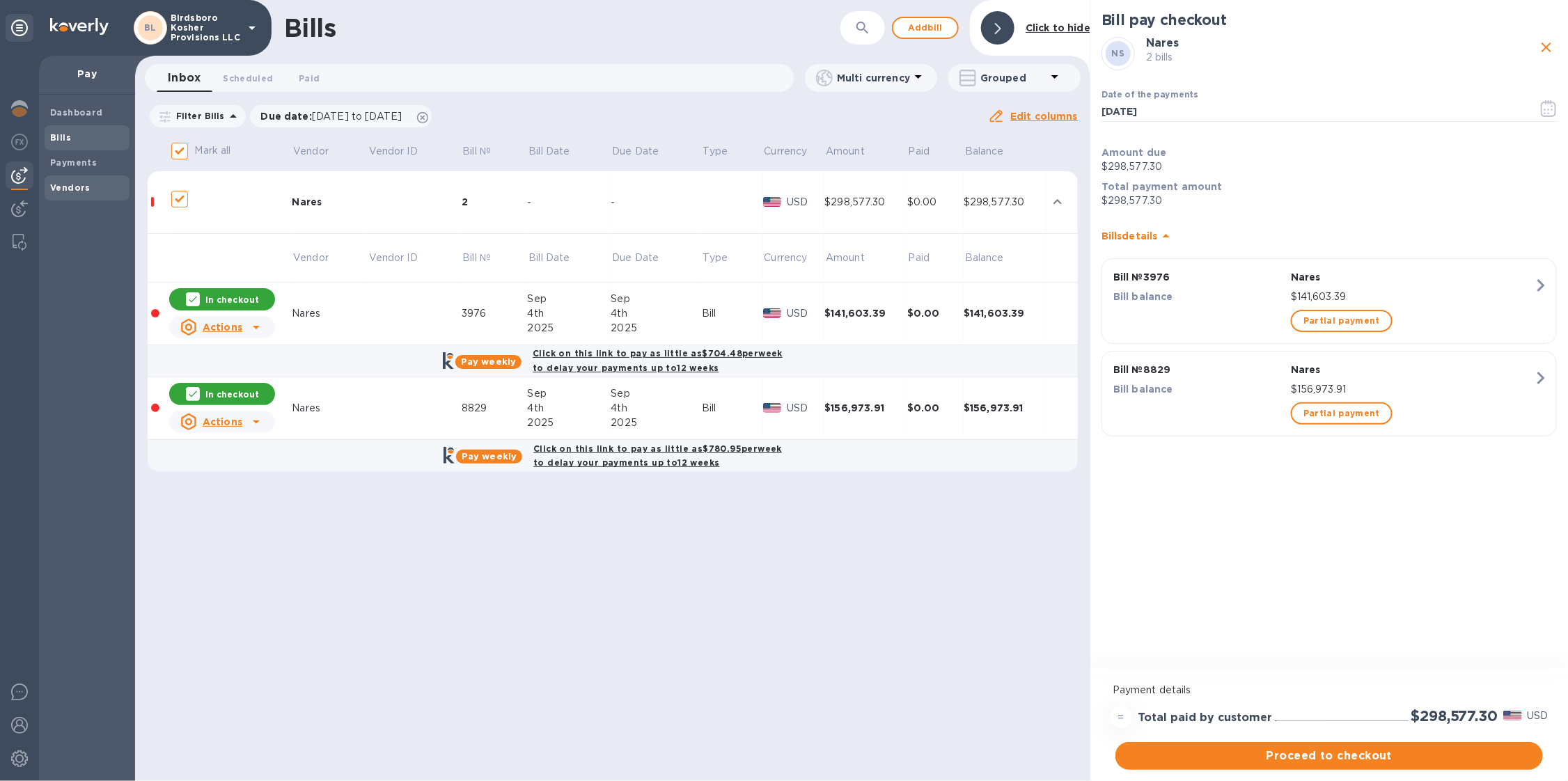
click at [84, 193] on span "Vendors" at bounding box center [71, 188] width 41 height 14
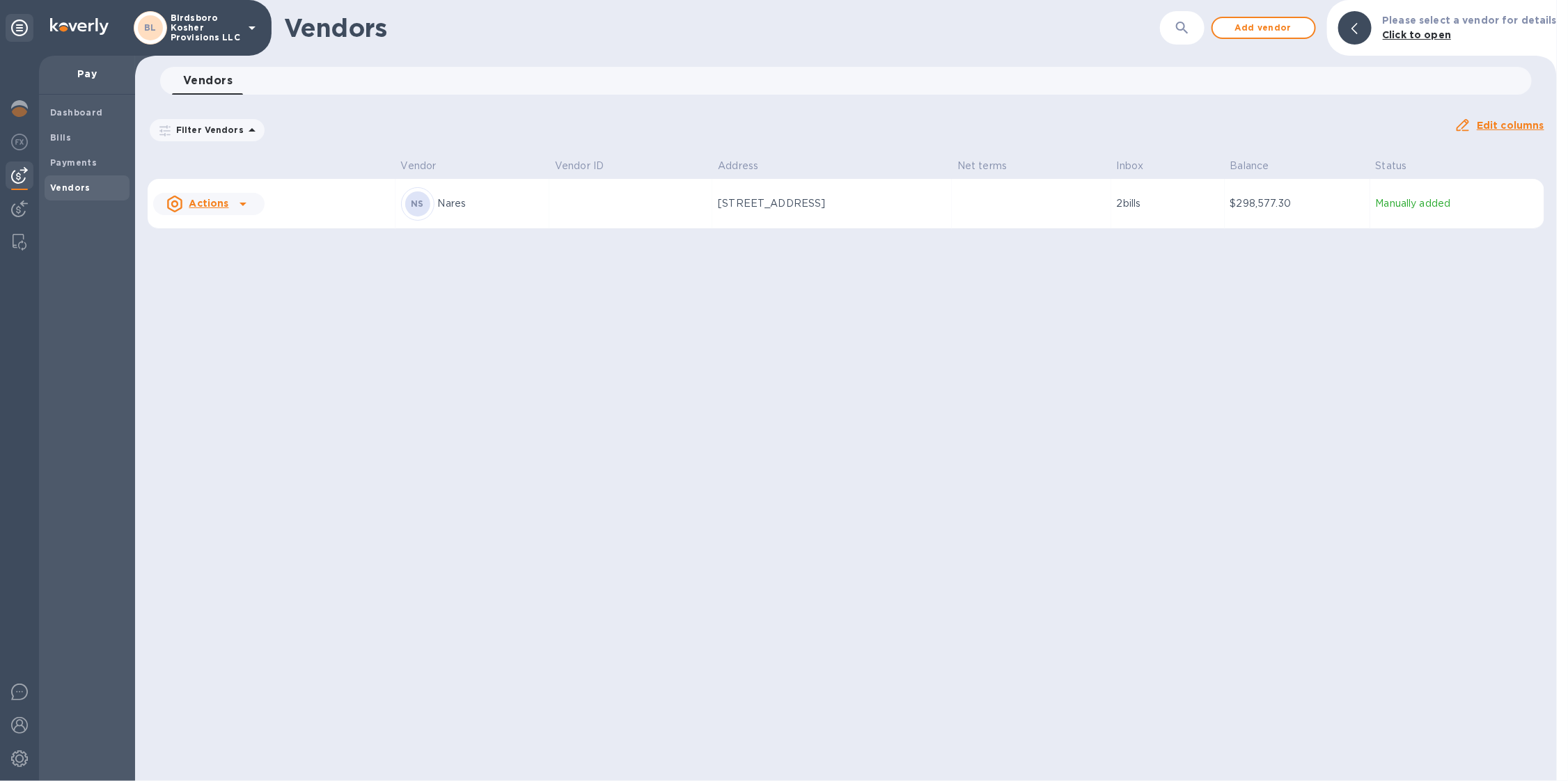
click at [1031, 198] on td at bounding box center [1031, 203] width 159 height 50
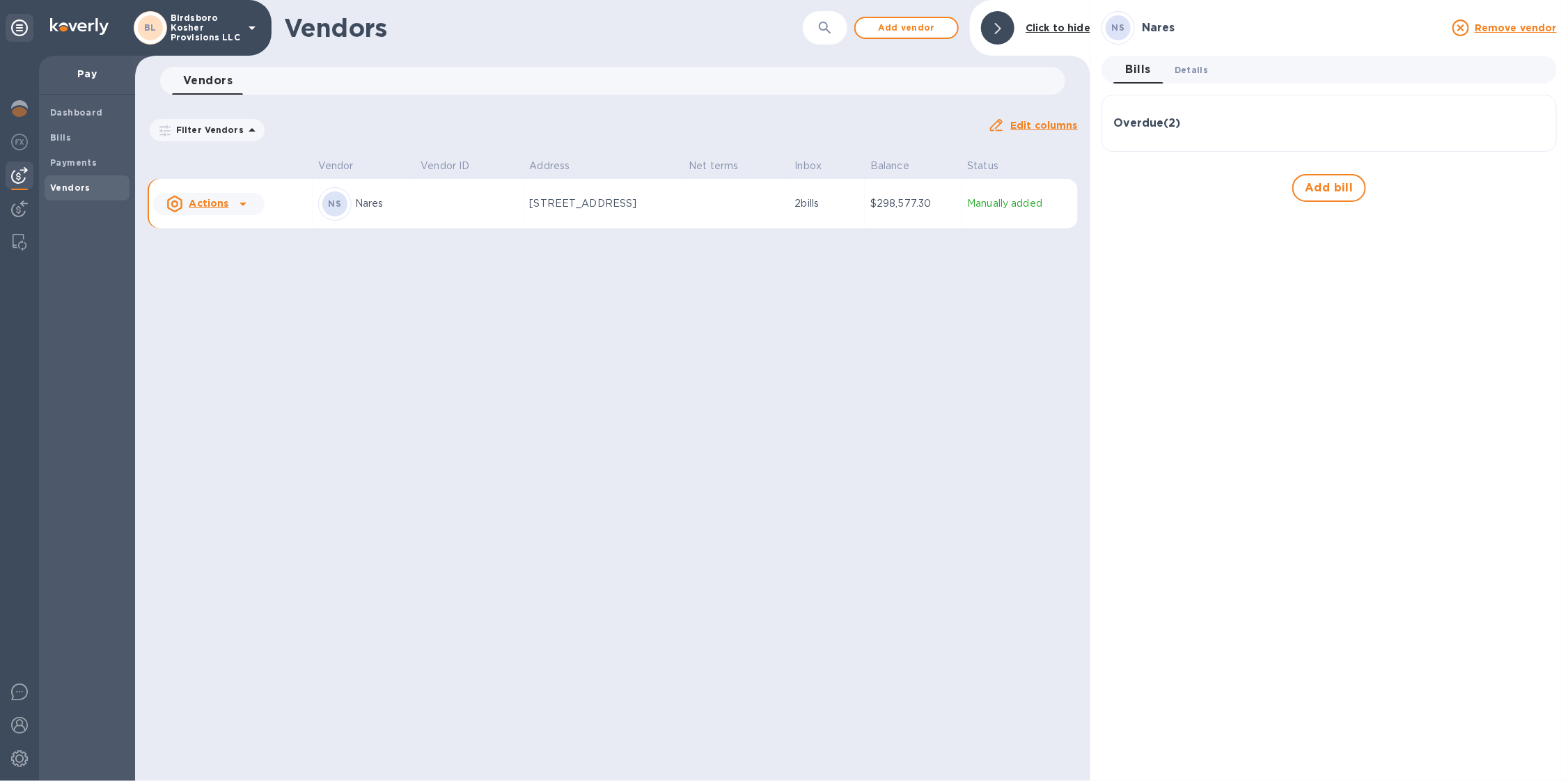
click at [1190, 75] on span "Details 0" at bounding box center [1191, 70] width 34 height 15
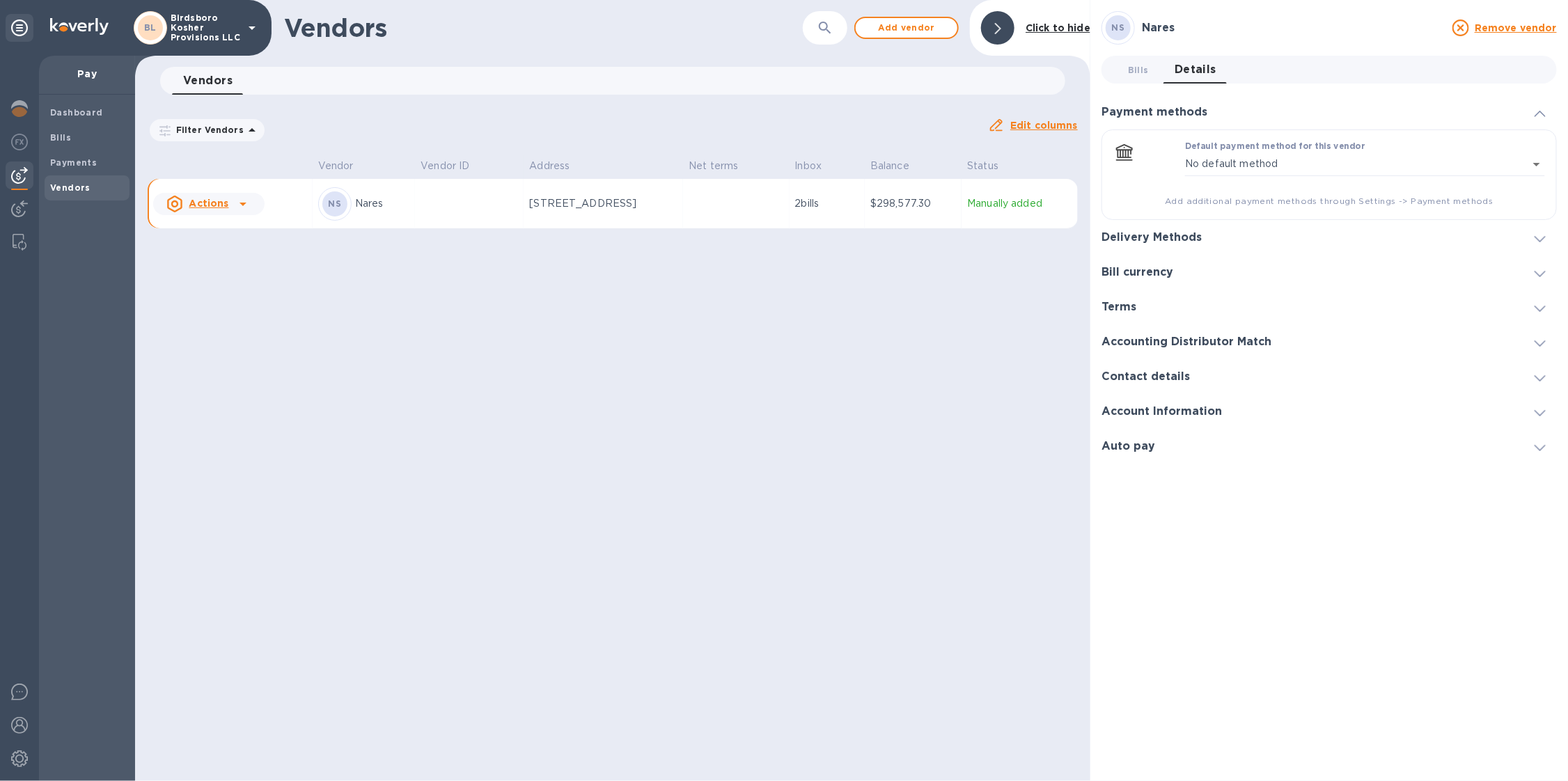
click at [1178, 251] on div "Delivery Methods" at bounding box center [1328, 237] width 455 height 34
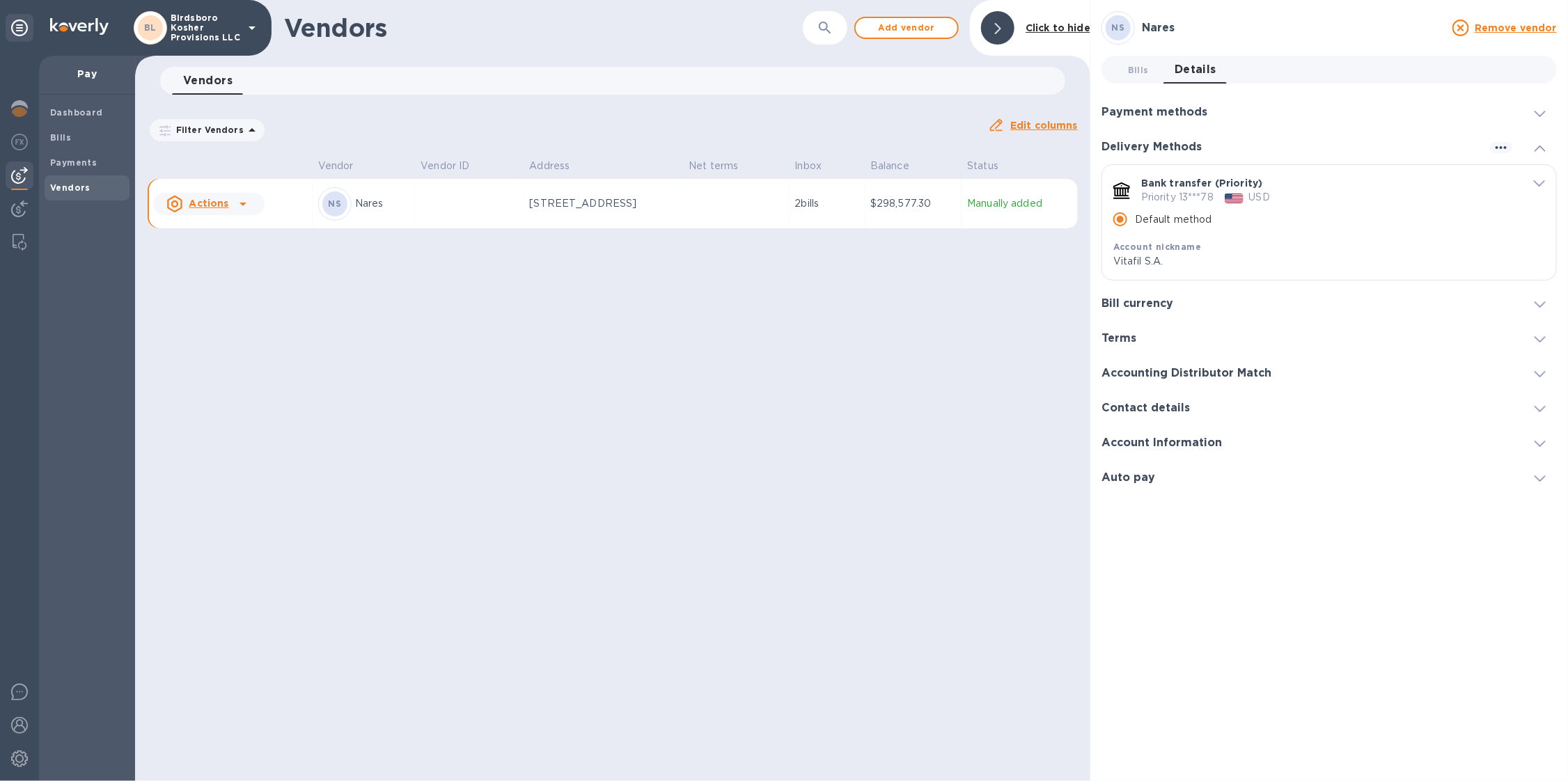
click at [1546, 182] on div "Bank transfer (Priority) Priority 13***78 USD Default method Account nickname V…" at bounding box center [1328, 223] width 453 height 115
click at [1541, 182] on icon "default-method" at bounding box center [1539, 183] width 11 height 6
